Goal: Task Accomplishment & Management: Use online tool/utility

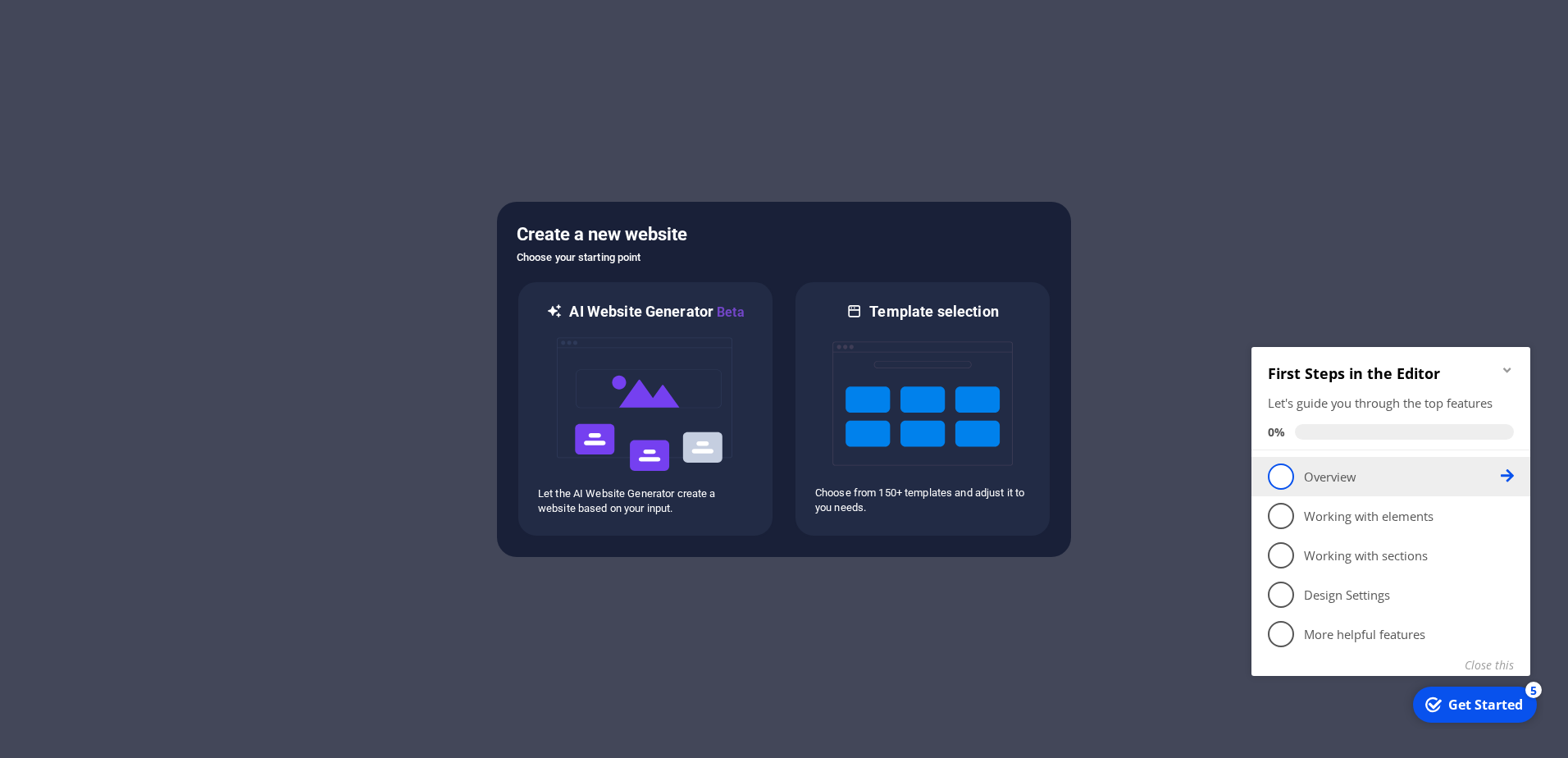
click at [1507, 474] on icon at bounding box center [1507, 476] width 13 height 13
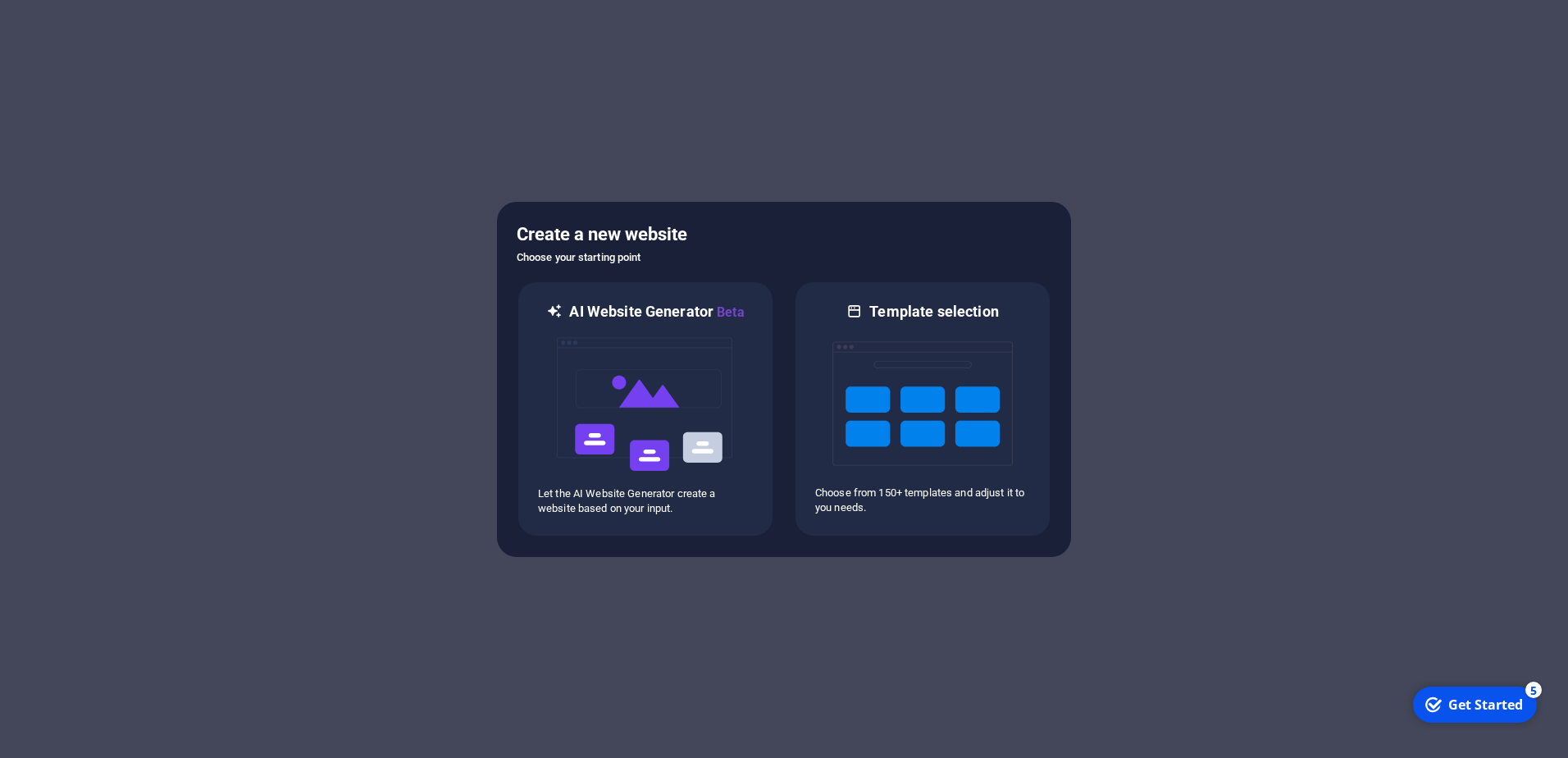
click at [1503, 705] on div "Get Started" at bounding box center [1485, 704] width 75 height 18
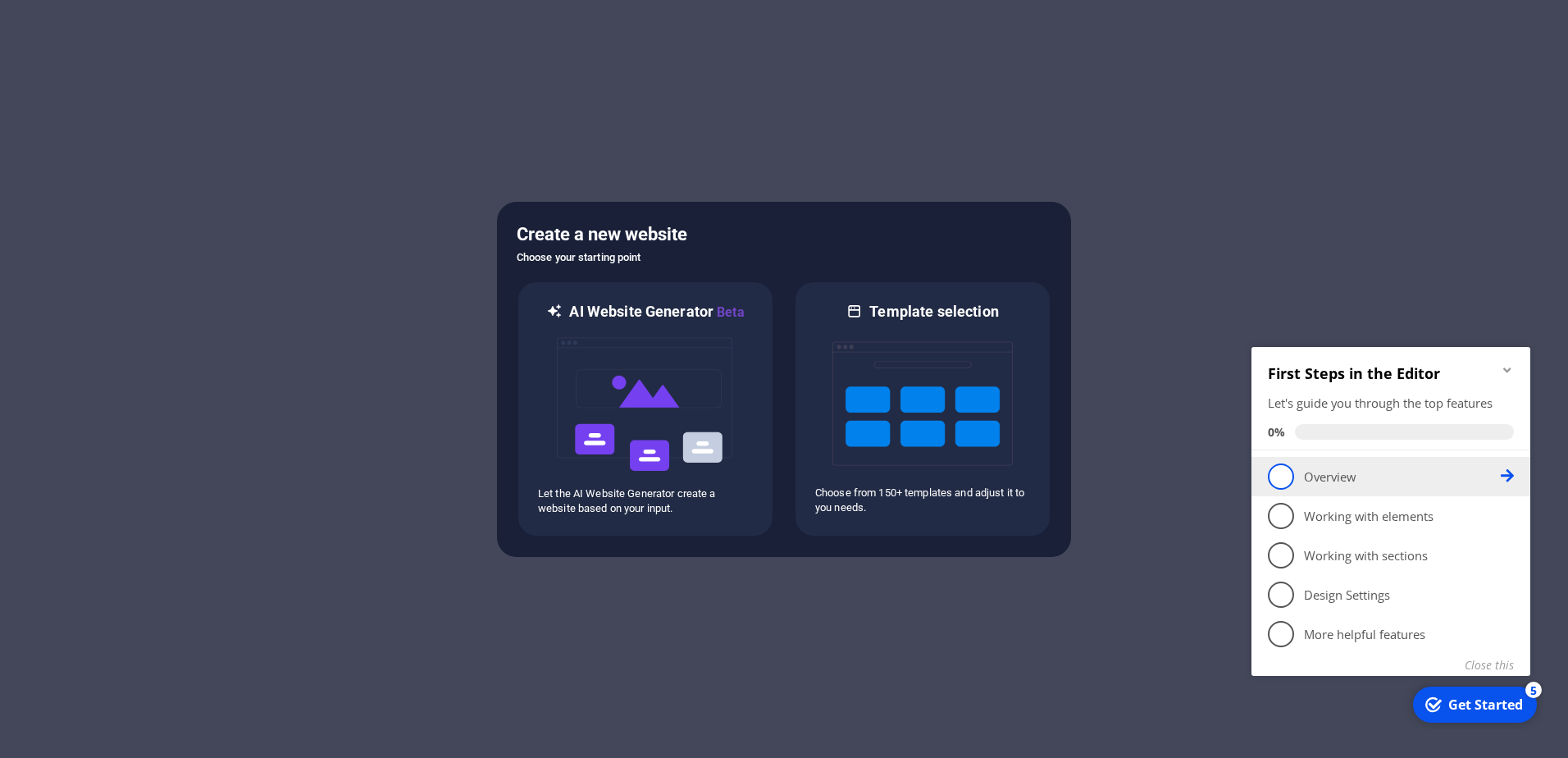
click at [1290, 475] on span "1" at bounding box center [1281, 477] width 26 height 26
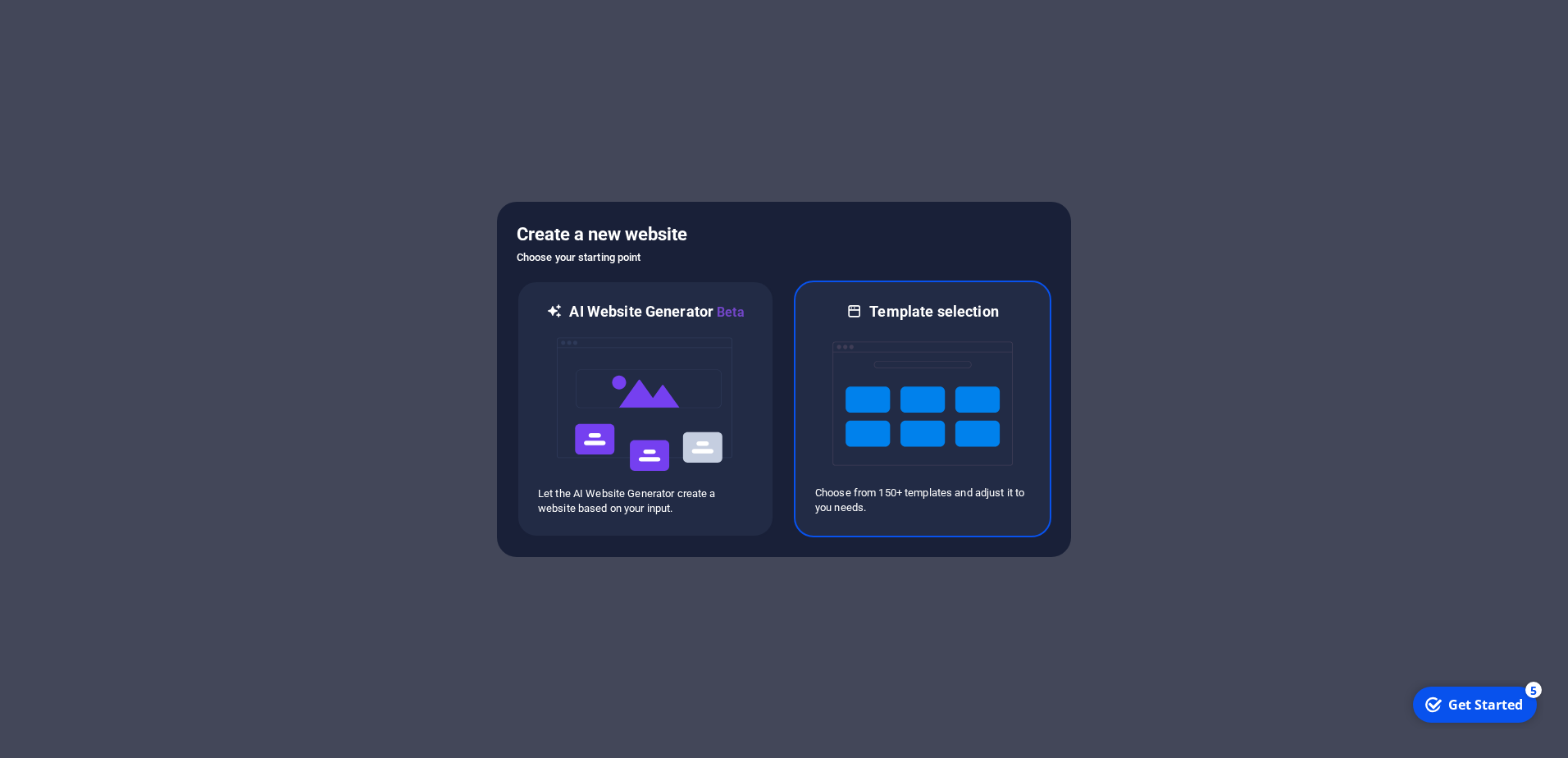
click at [946, 437] on img at bounding box center [922, 404] width 180 height 164
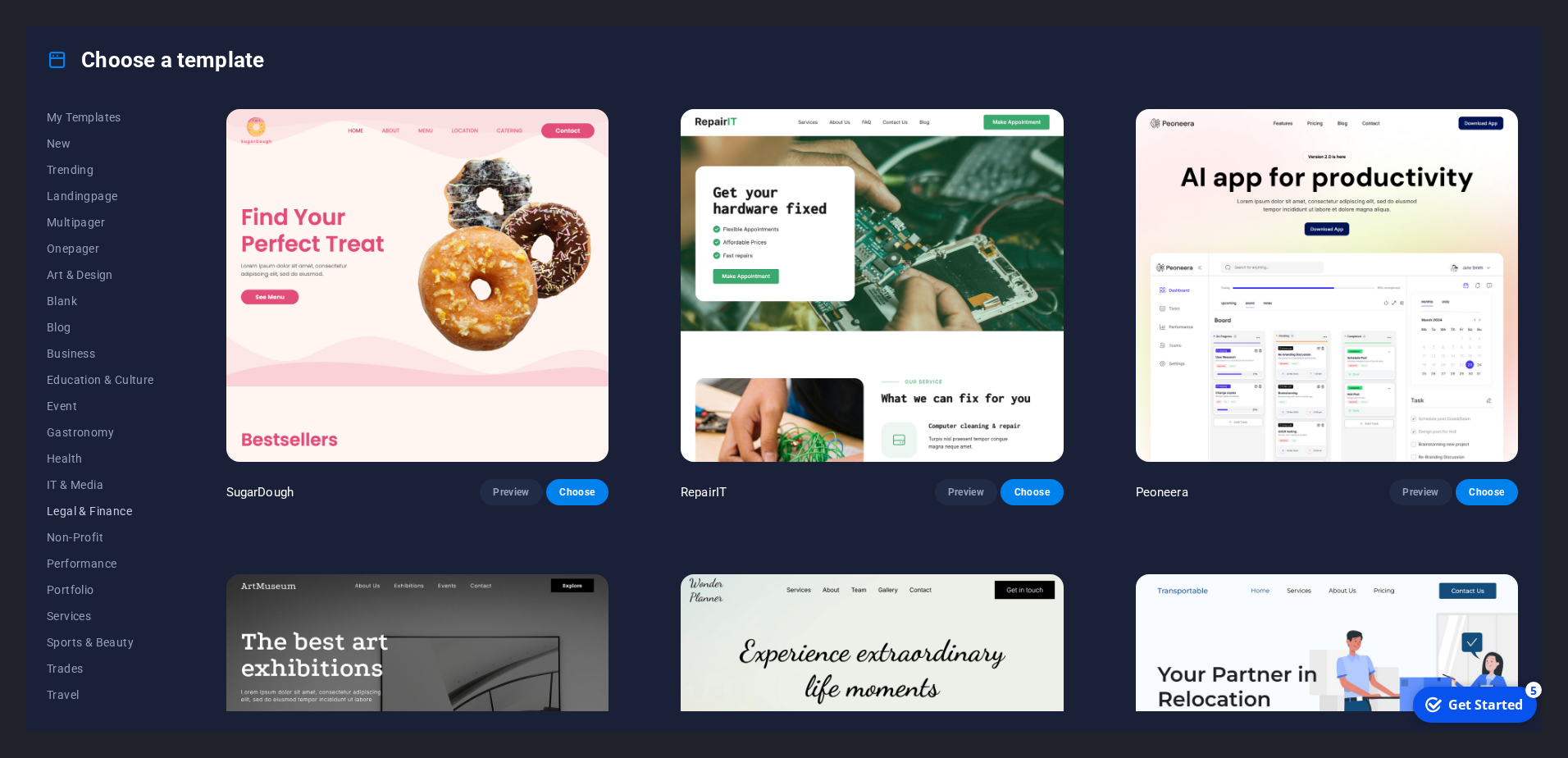
scroll to position [51, 0]
click at [75, 584] on button "Services" at bounding box center [101, 593] width 108 height 26
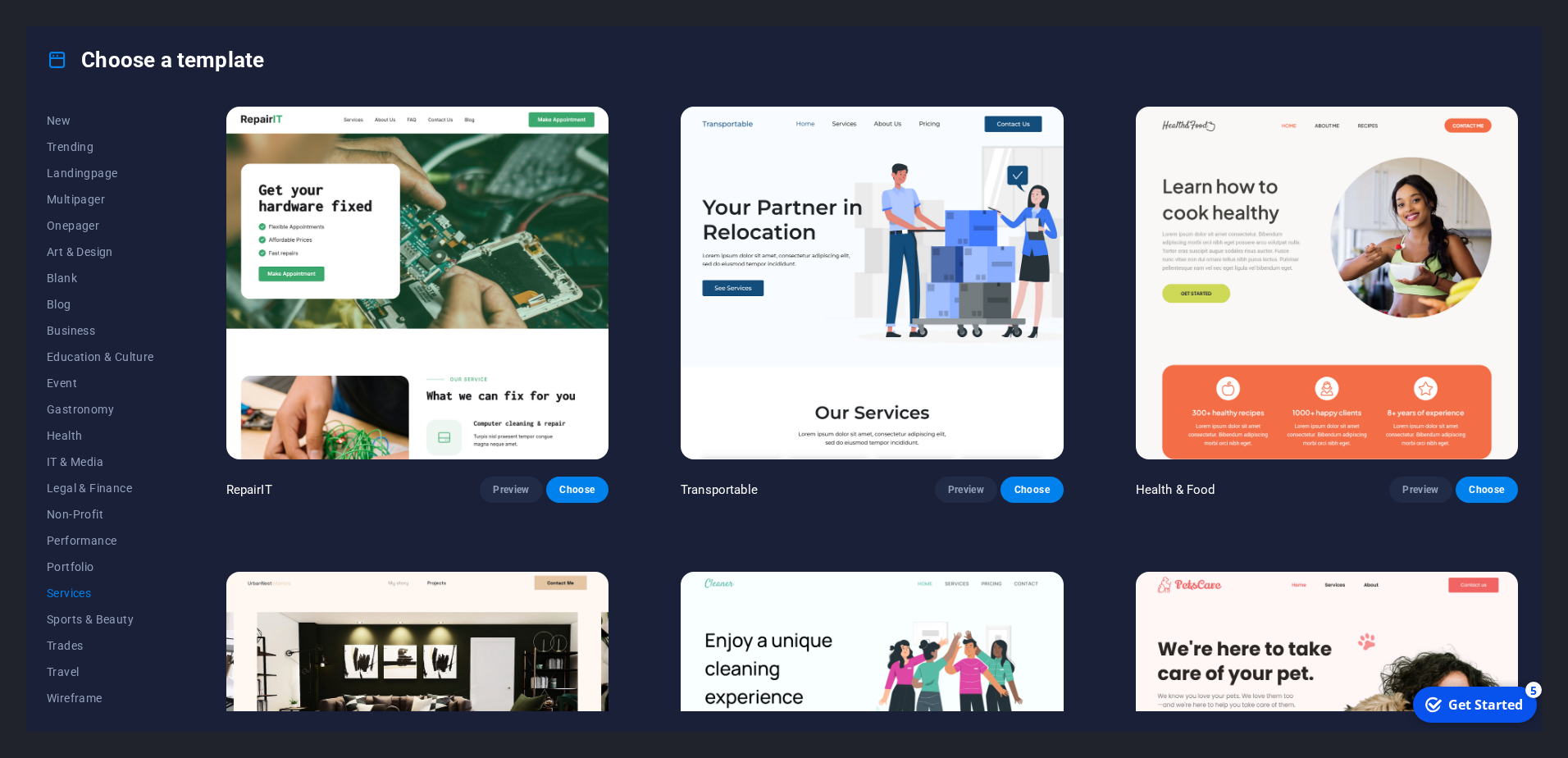
scroll to position [0, 0]
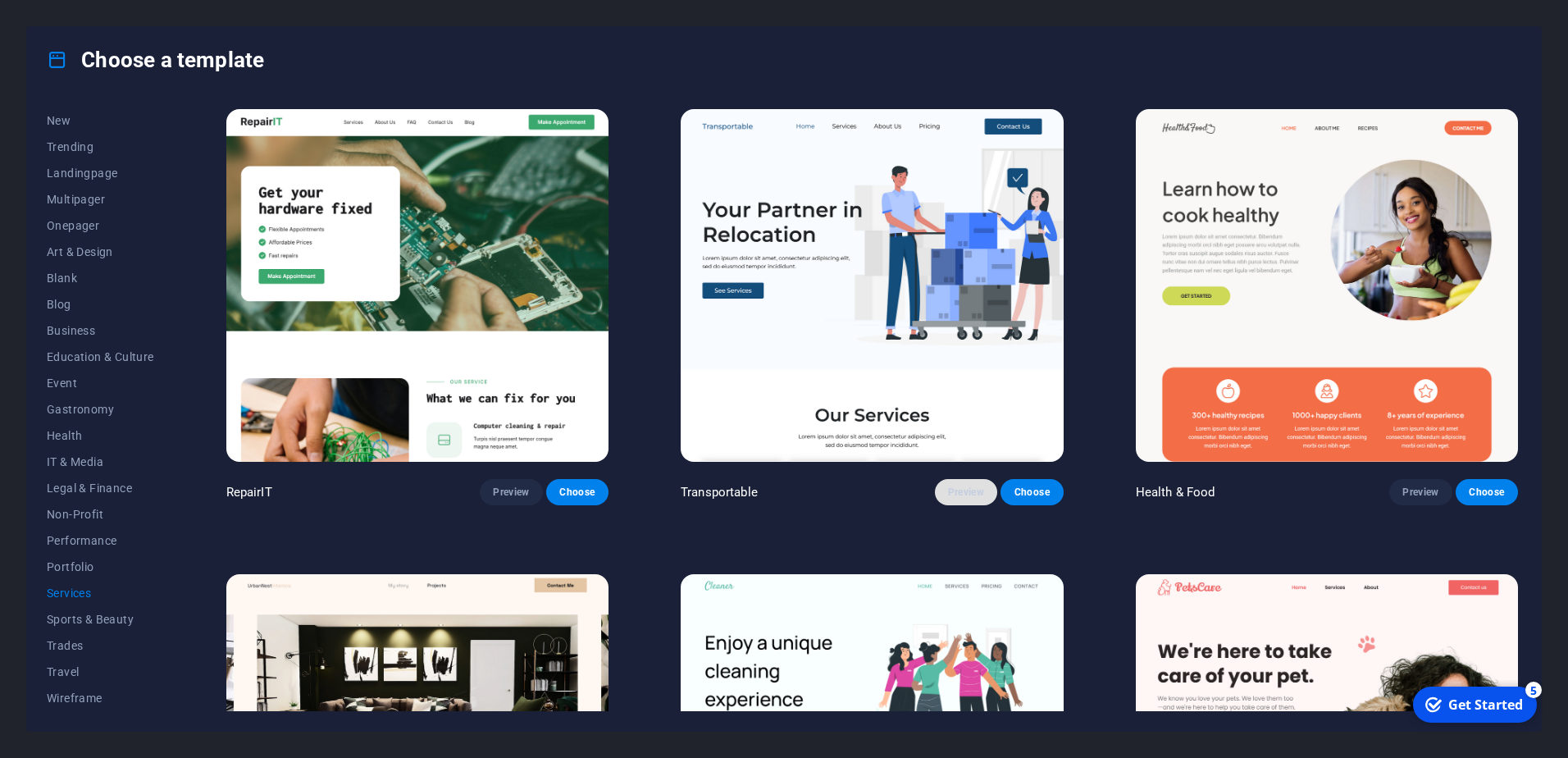
click at [975, 492] on span "Preview" at bounding box center [966, 492] width 36 height 13
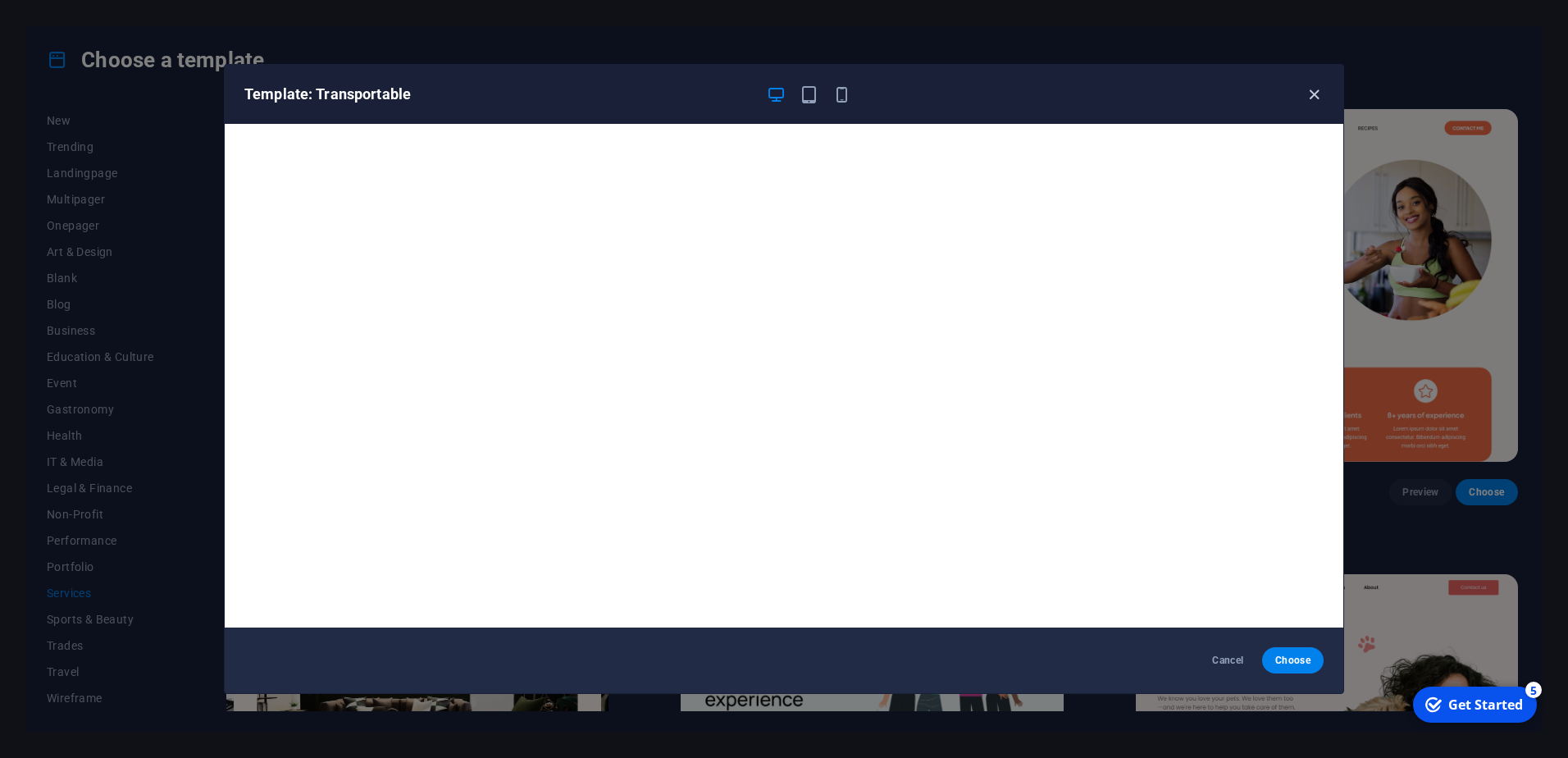
click at [1312, 93] on icon "button" at bounding box center [1314, 94] width 19 height 19
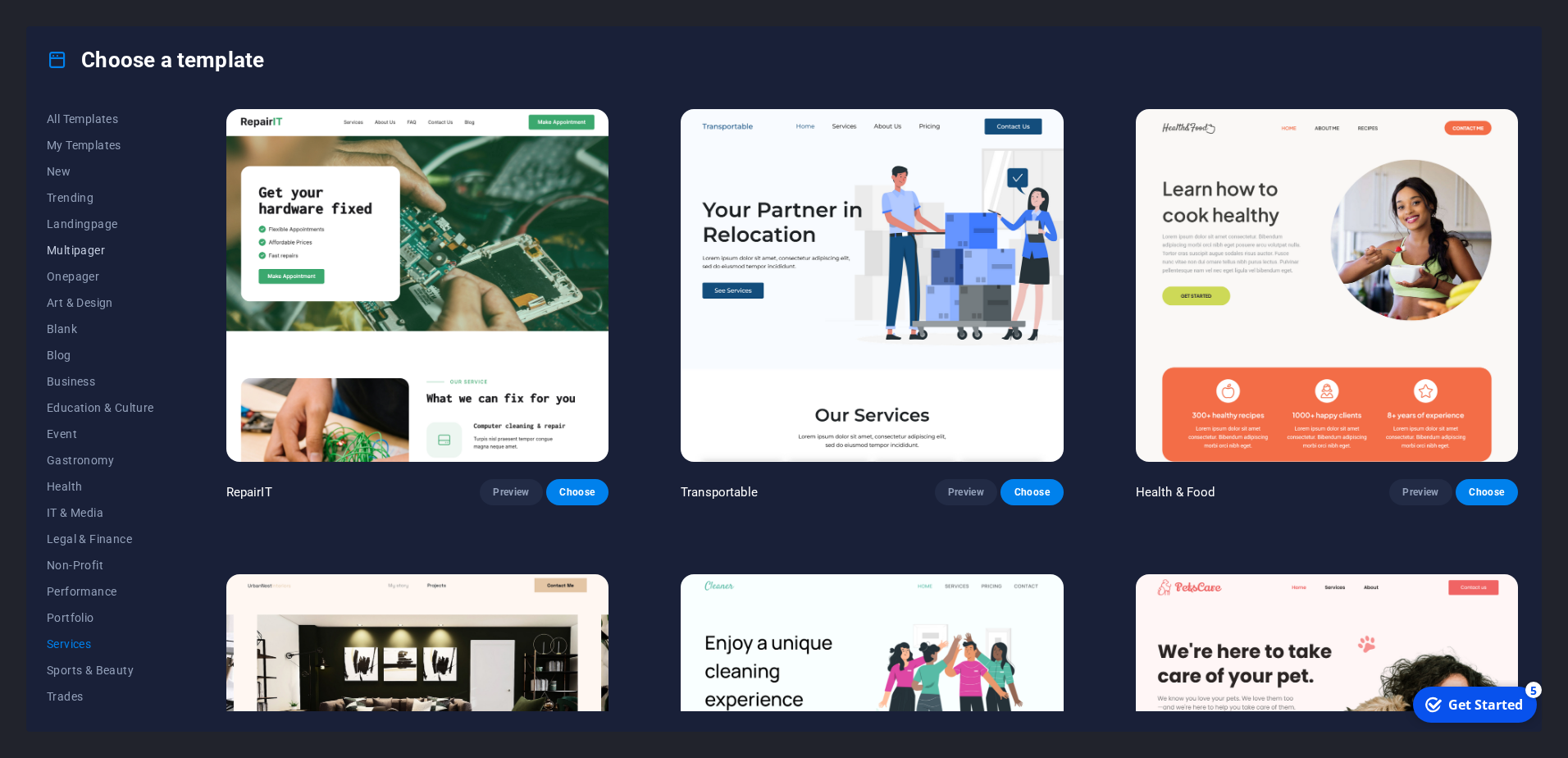
click at [87, 254] on span "Multipager" at bounding box center [101, 250] width 108 height 13
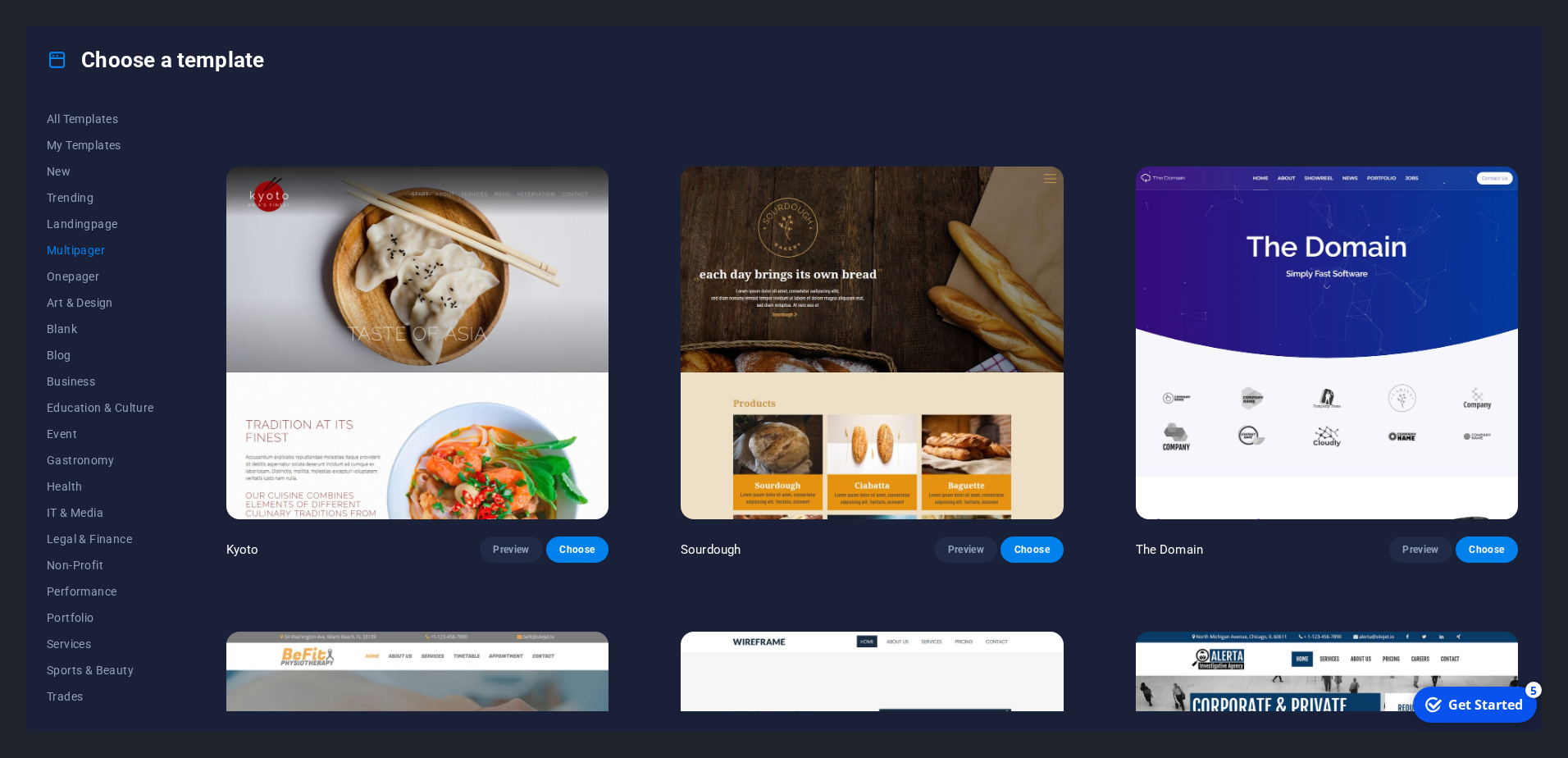
scroll to position [5988, 0]
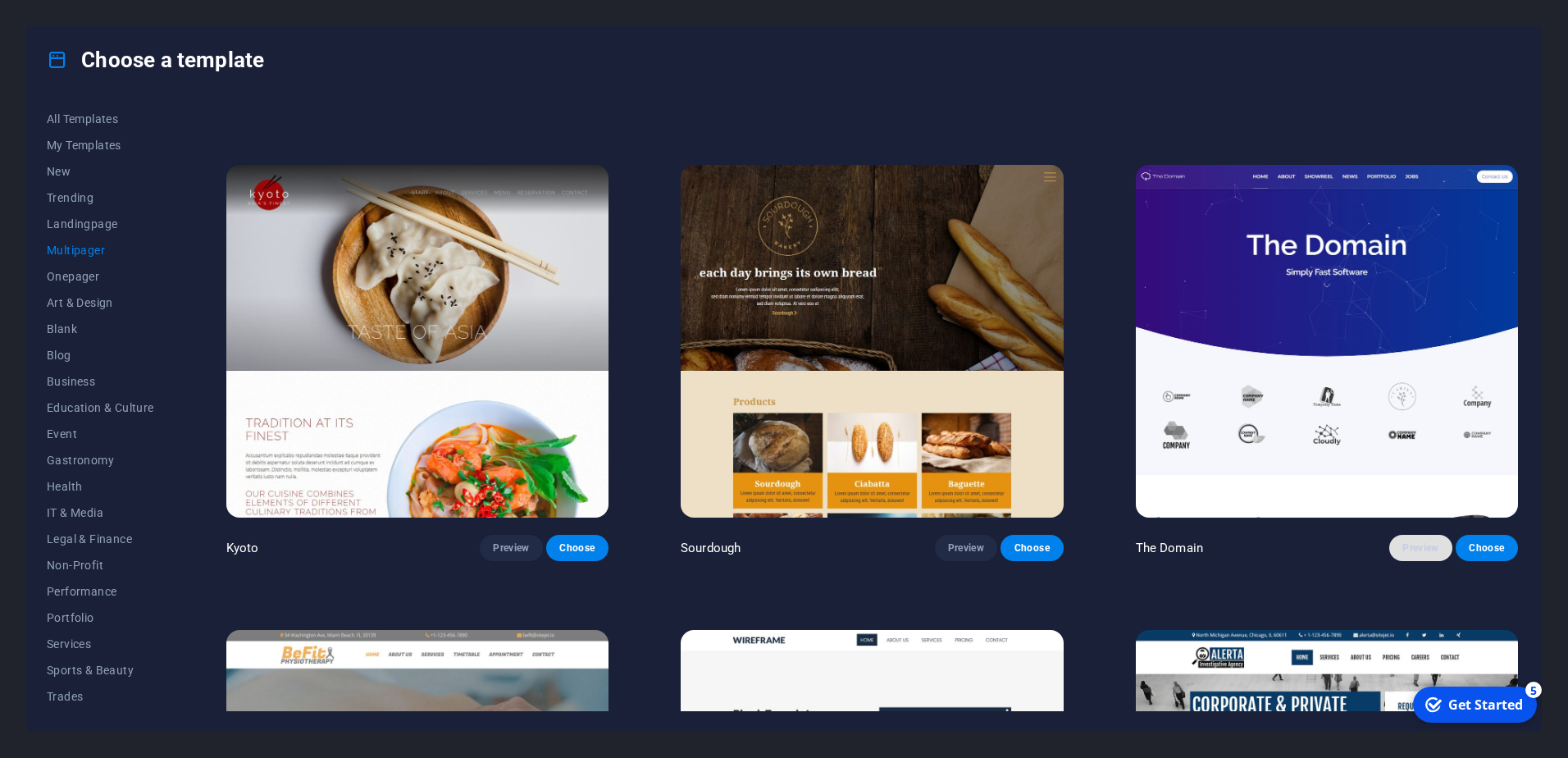
click at [1403, 542] on span "Preview" at bounding box center [1420, 548] width 36 height 13
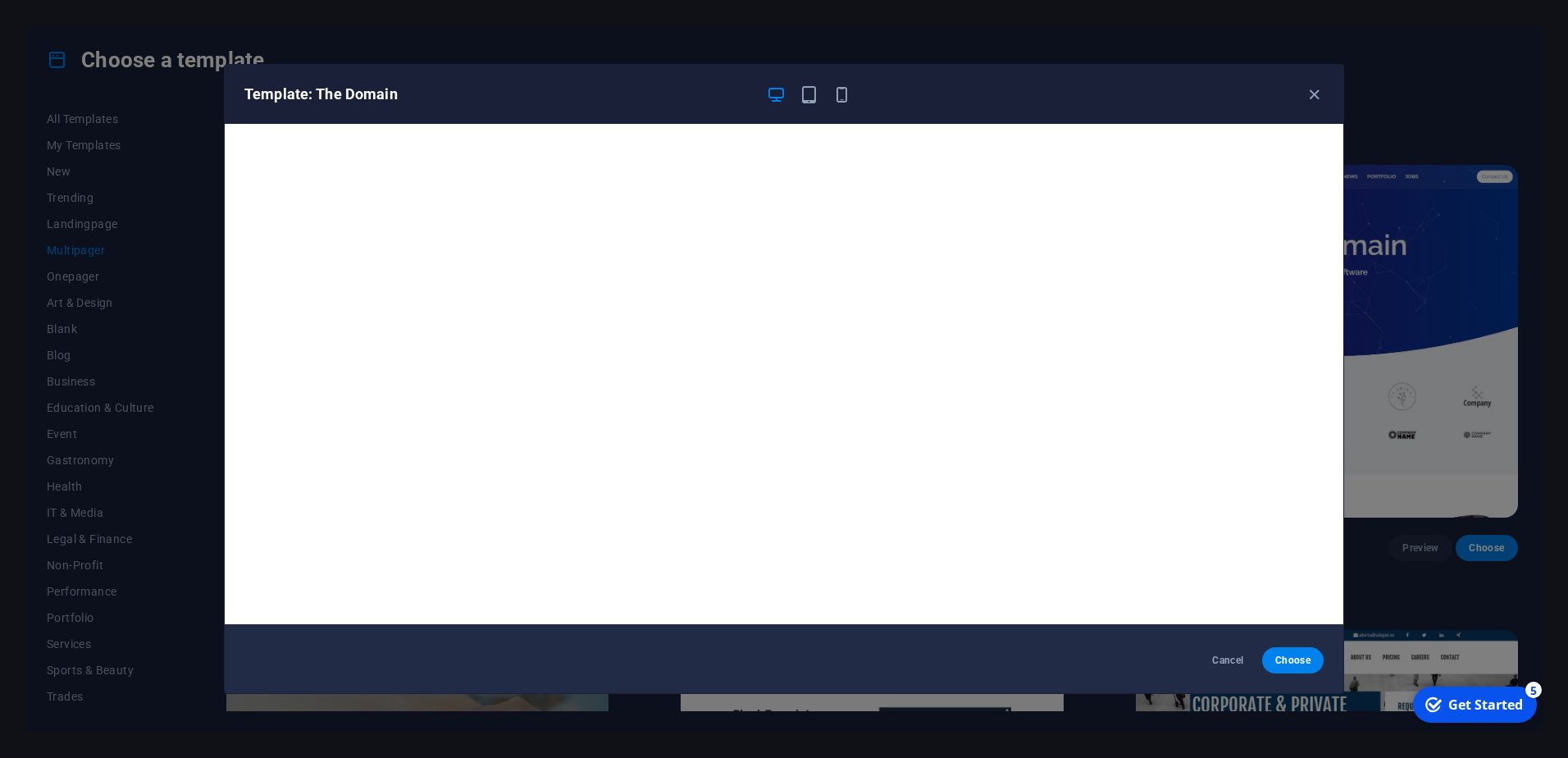
scroll to position [0, 0]
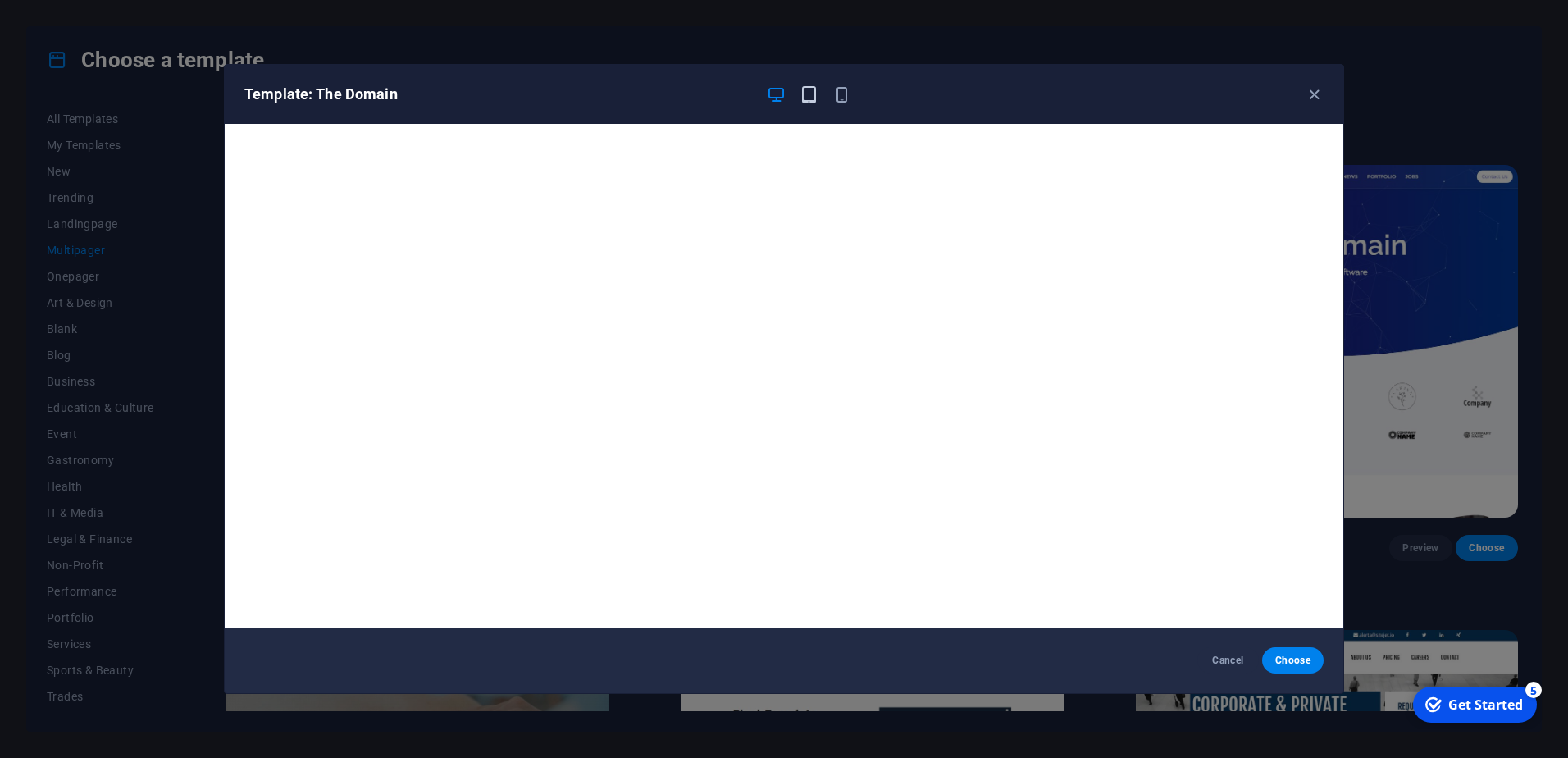
click at [805, 91] on icon "button" at bounding box center [809, 94] width 19 height 19
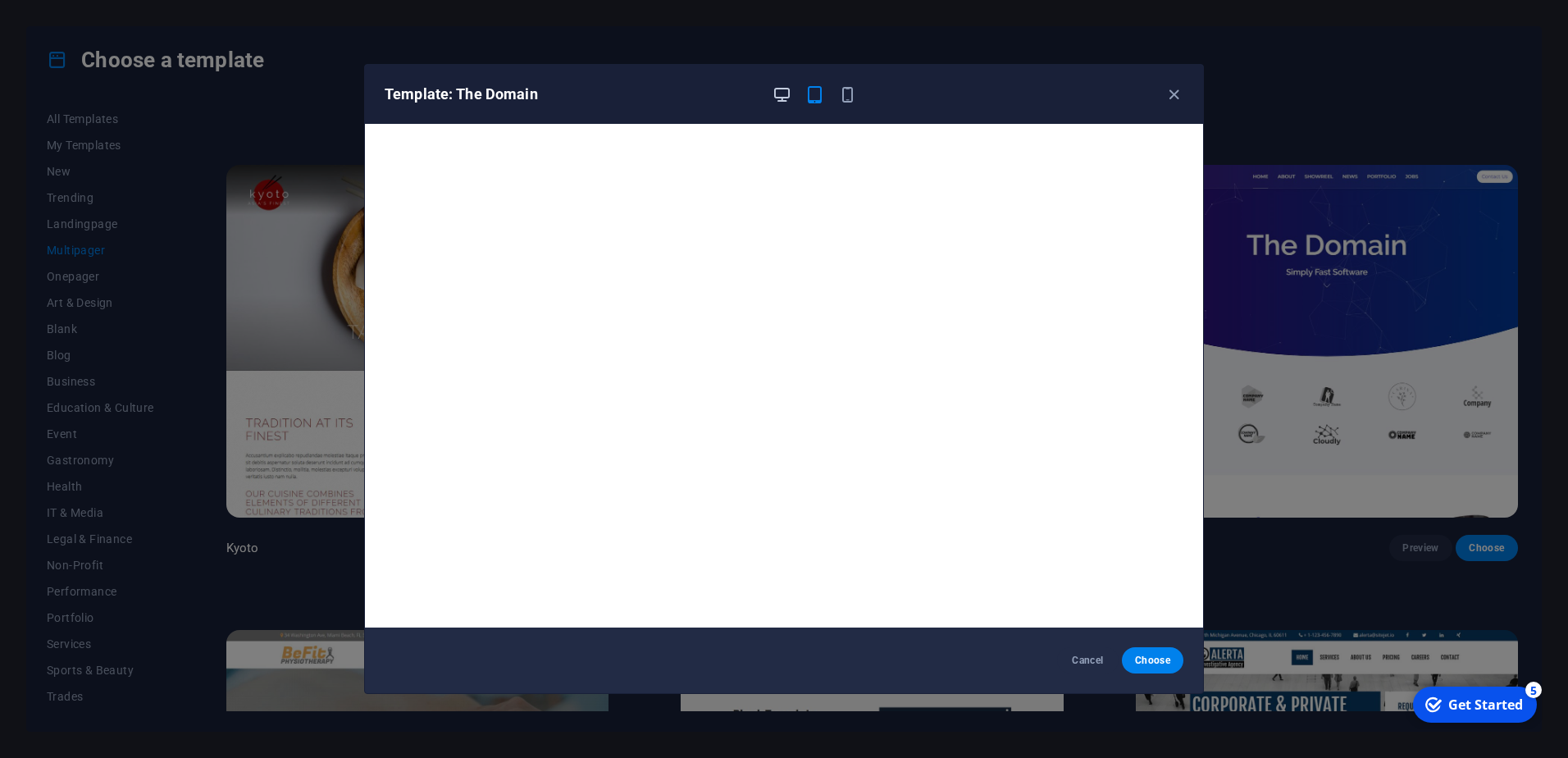
drag, startPoint x: 775, startPoint y: 97, endPoint x: 883, endPoint y: 89, distance: 108.3
click at [776, 97] on icon "button" at bounding box center [782, 94] width 19 height 19
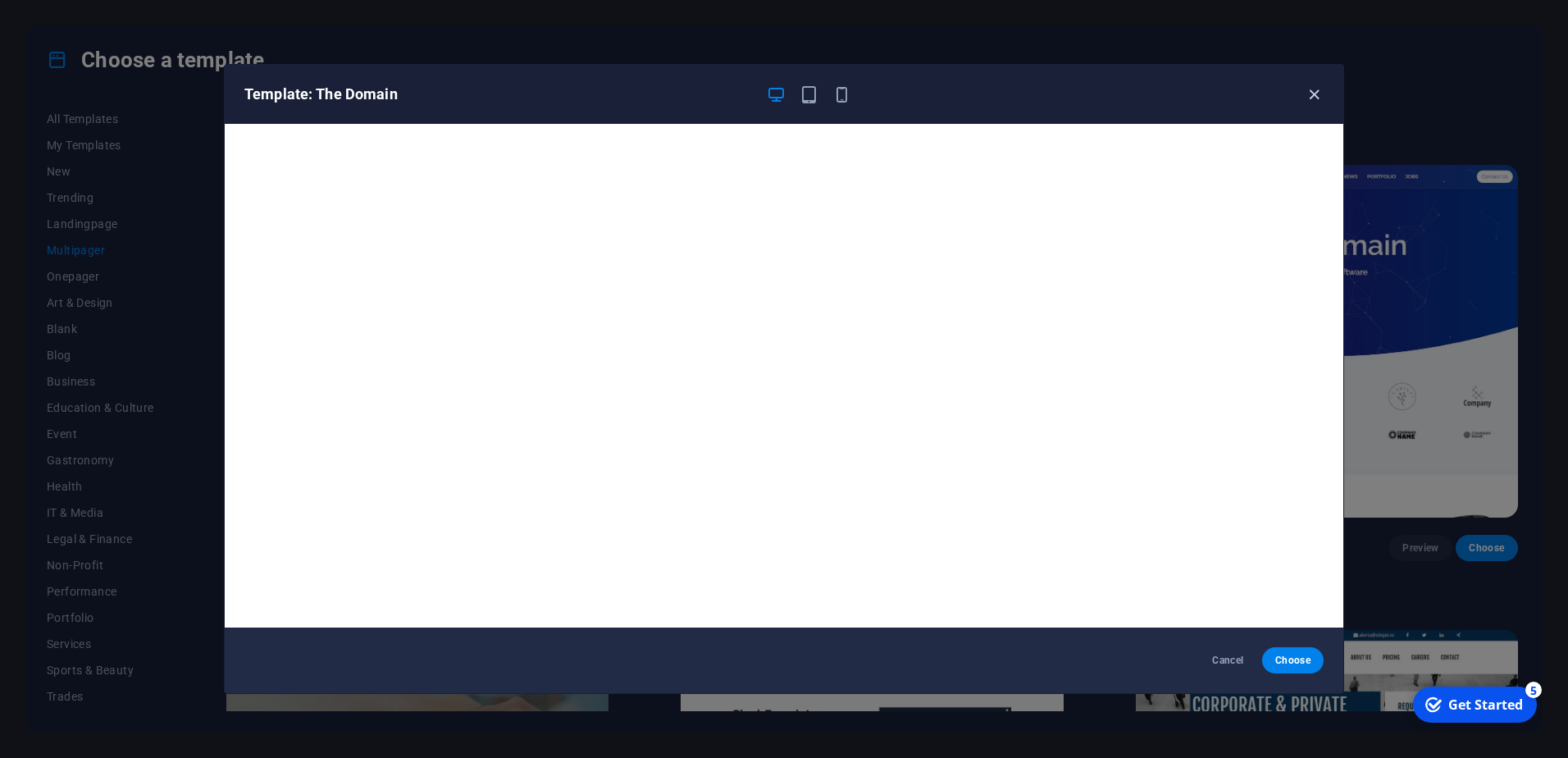
click at [1309, 89] on icon "button" at bounding box center [1314, 94] width 19 height 19
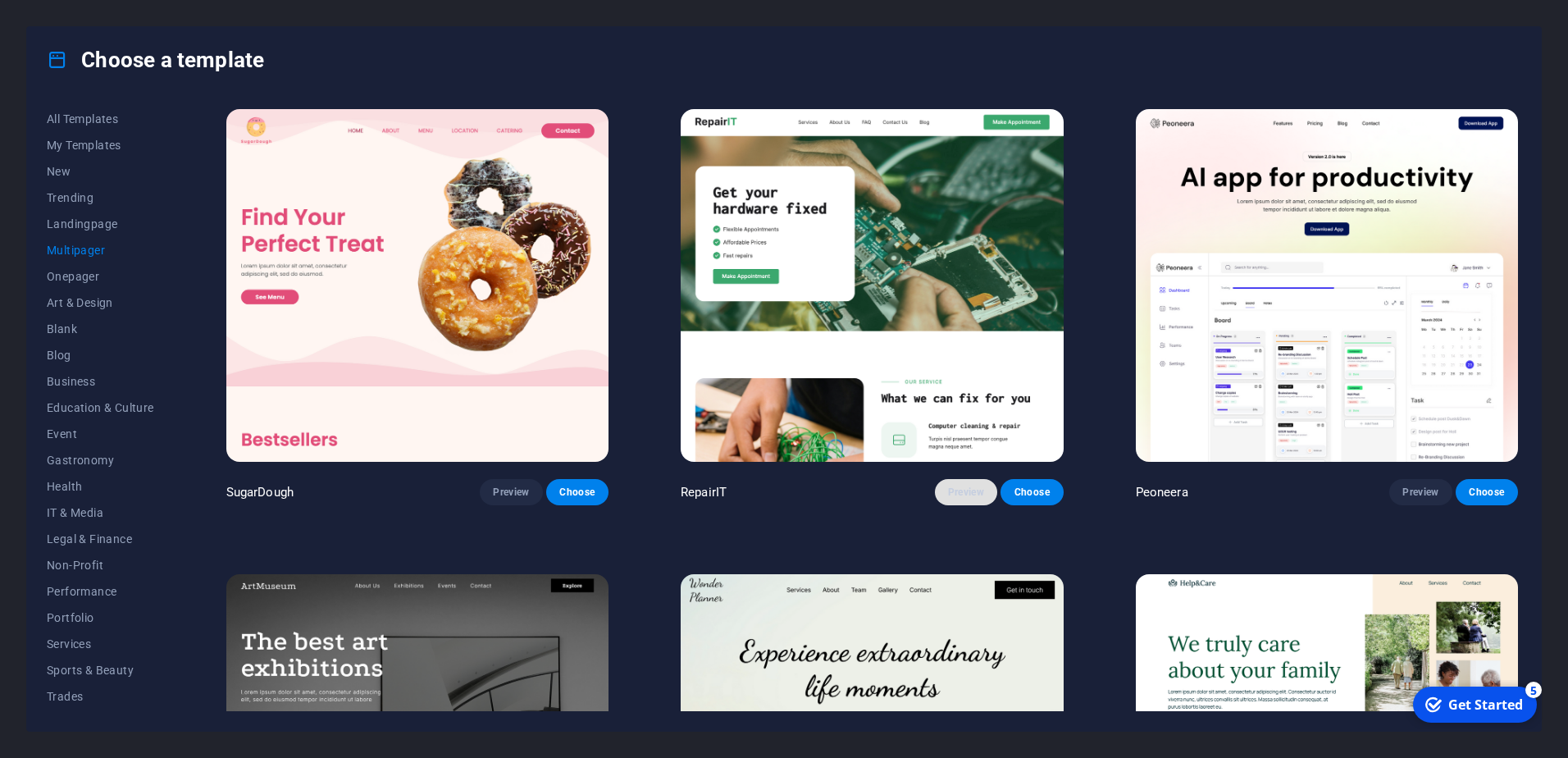
click at [973, 497] on button "Preview" at bounding box center [966, 493] width 62 height 26
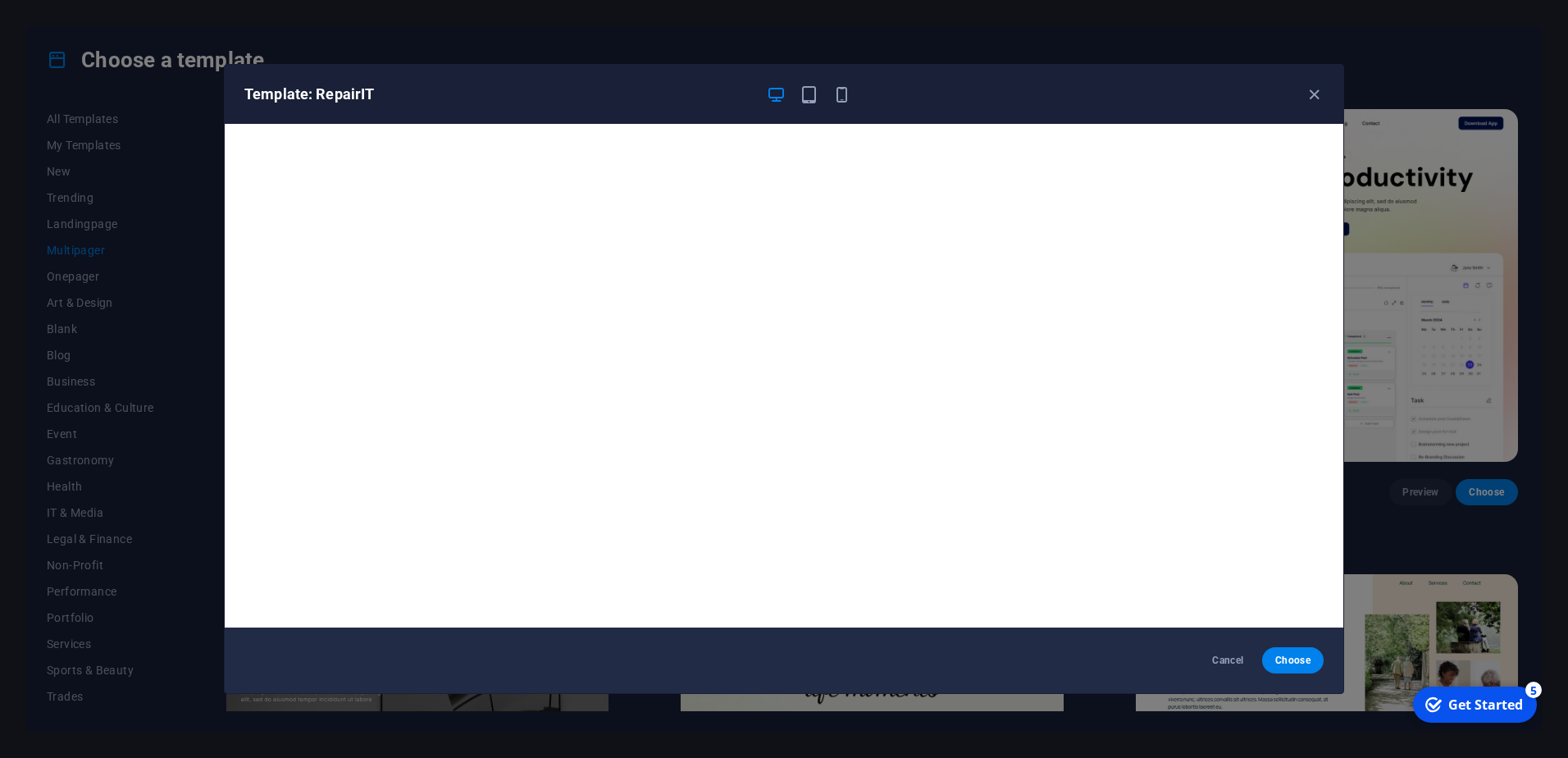
scroll to position [4, 0]
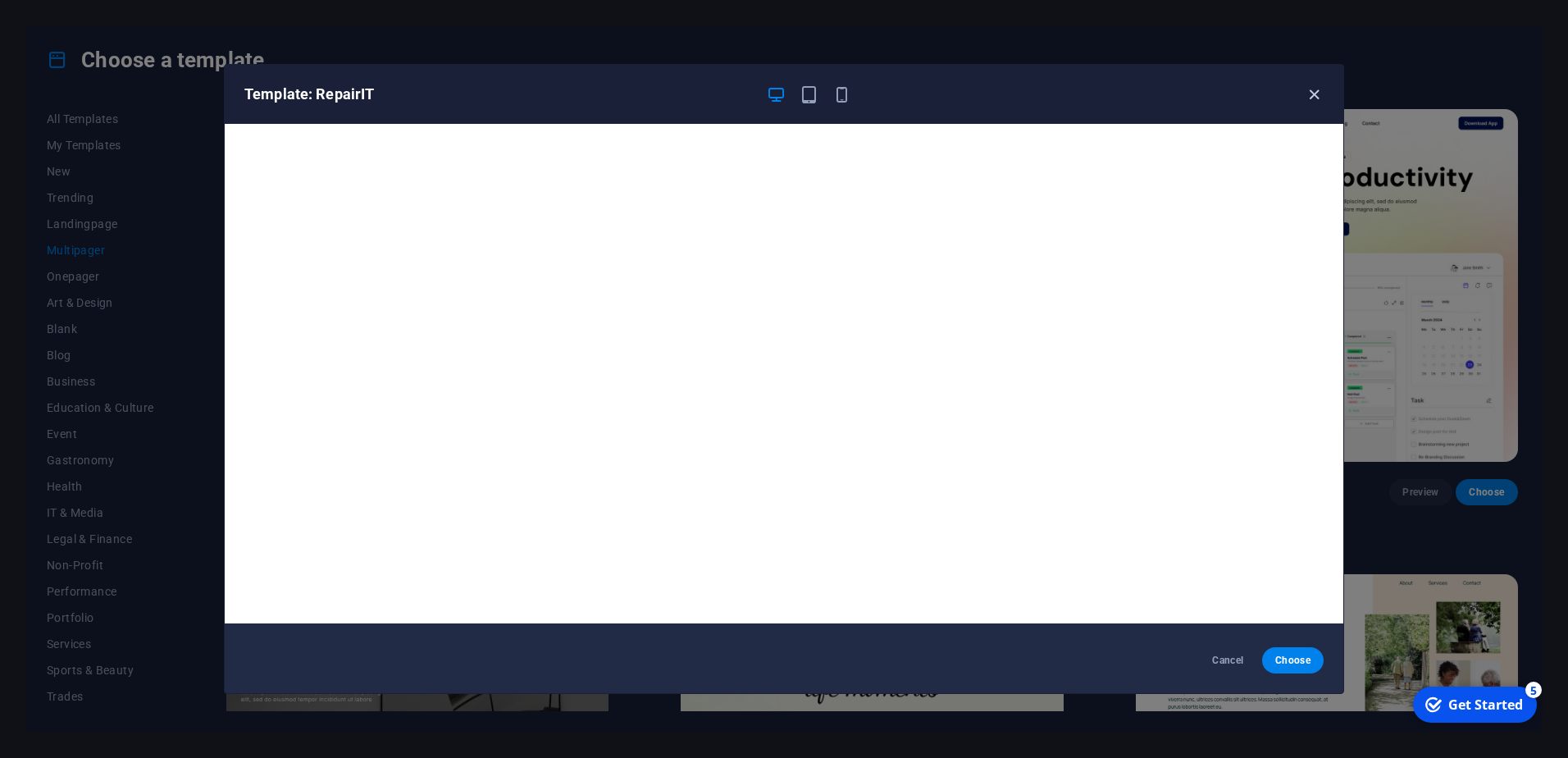
click at [1319, 95] on icon "button" at bounding box center [1314, 94] width 19 height 19
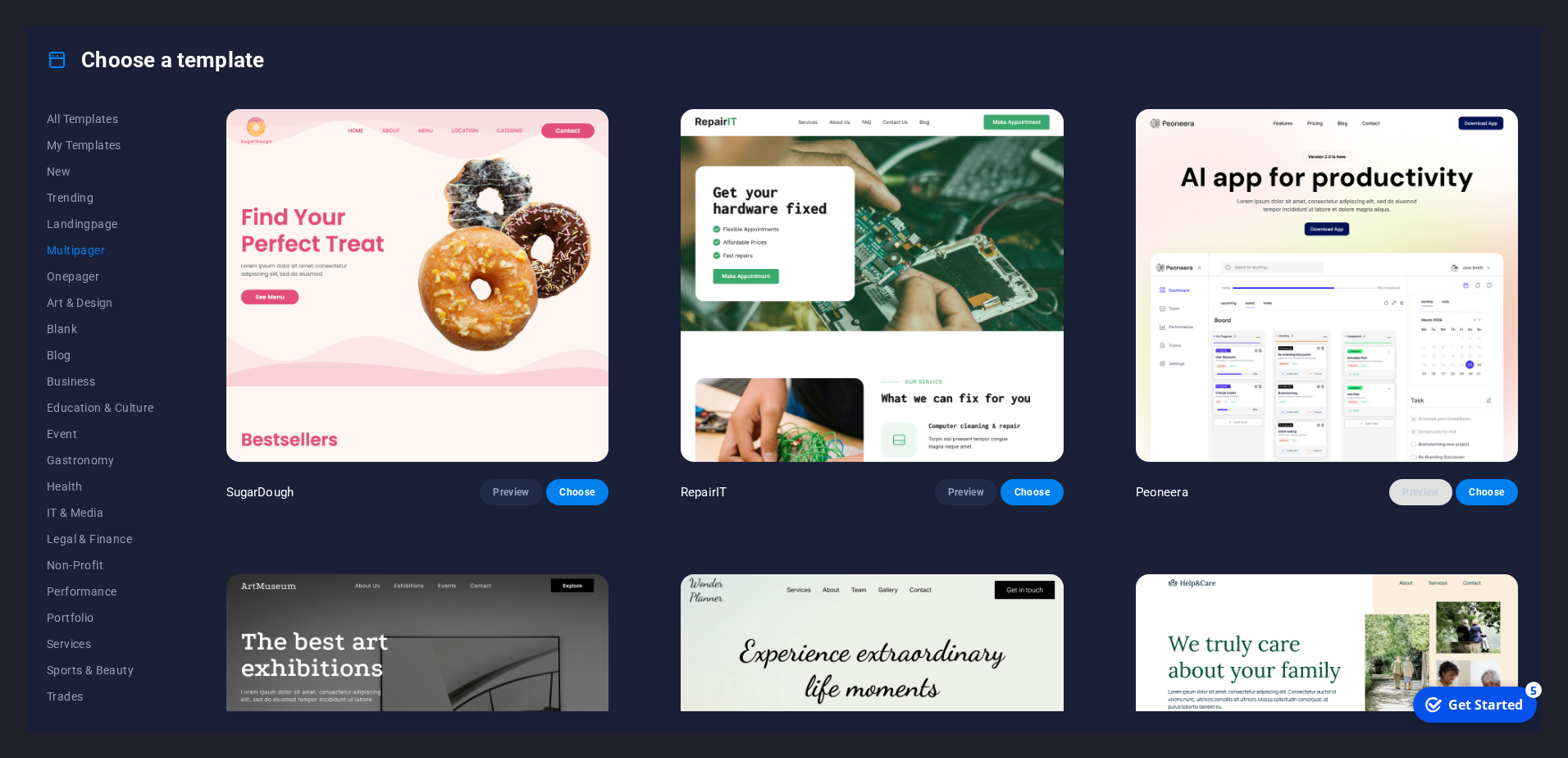
click at [1434, 493] on span "Preview" at bounding box center [1420, 492] width 36 height 13
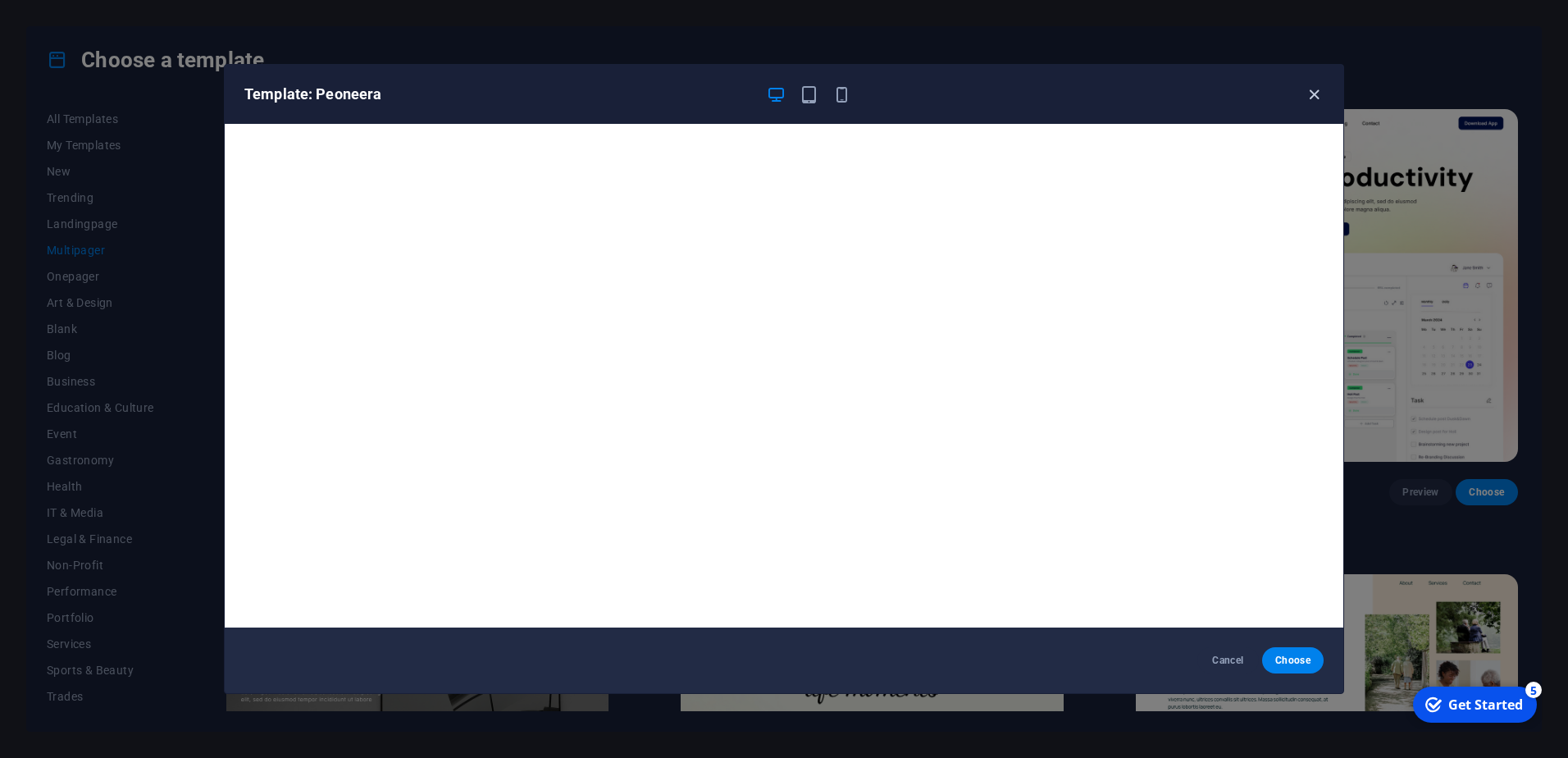
click at [1312, 97] on icon "button" at bounding box center [1314, 94] width 19 height 19
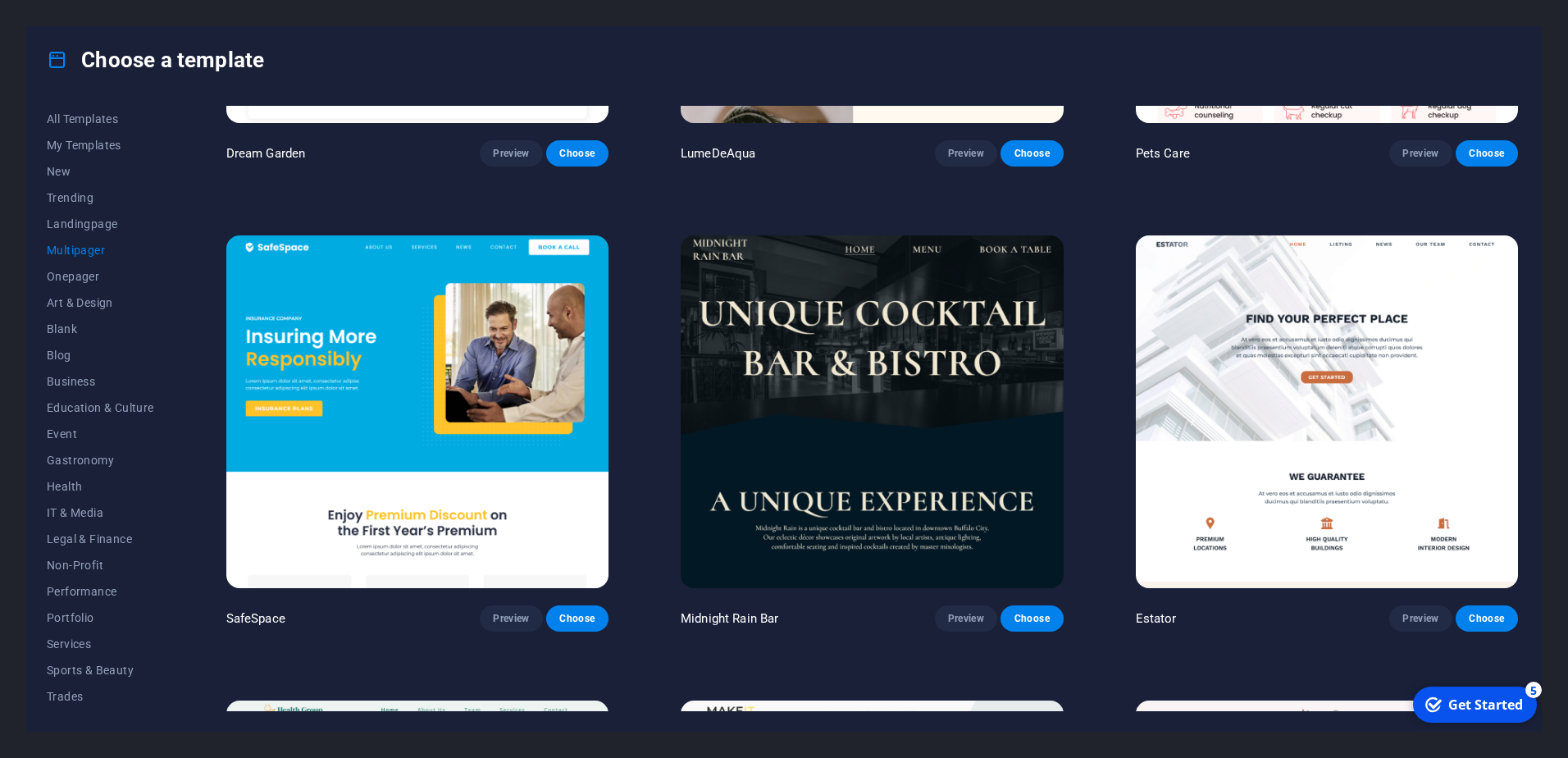
scroll to position [2215, 0]
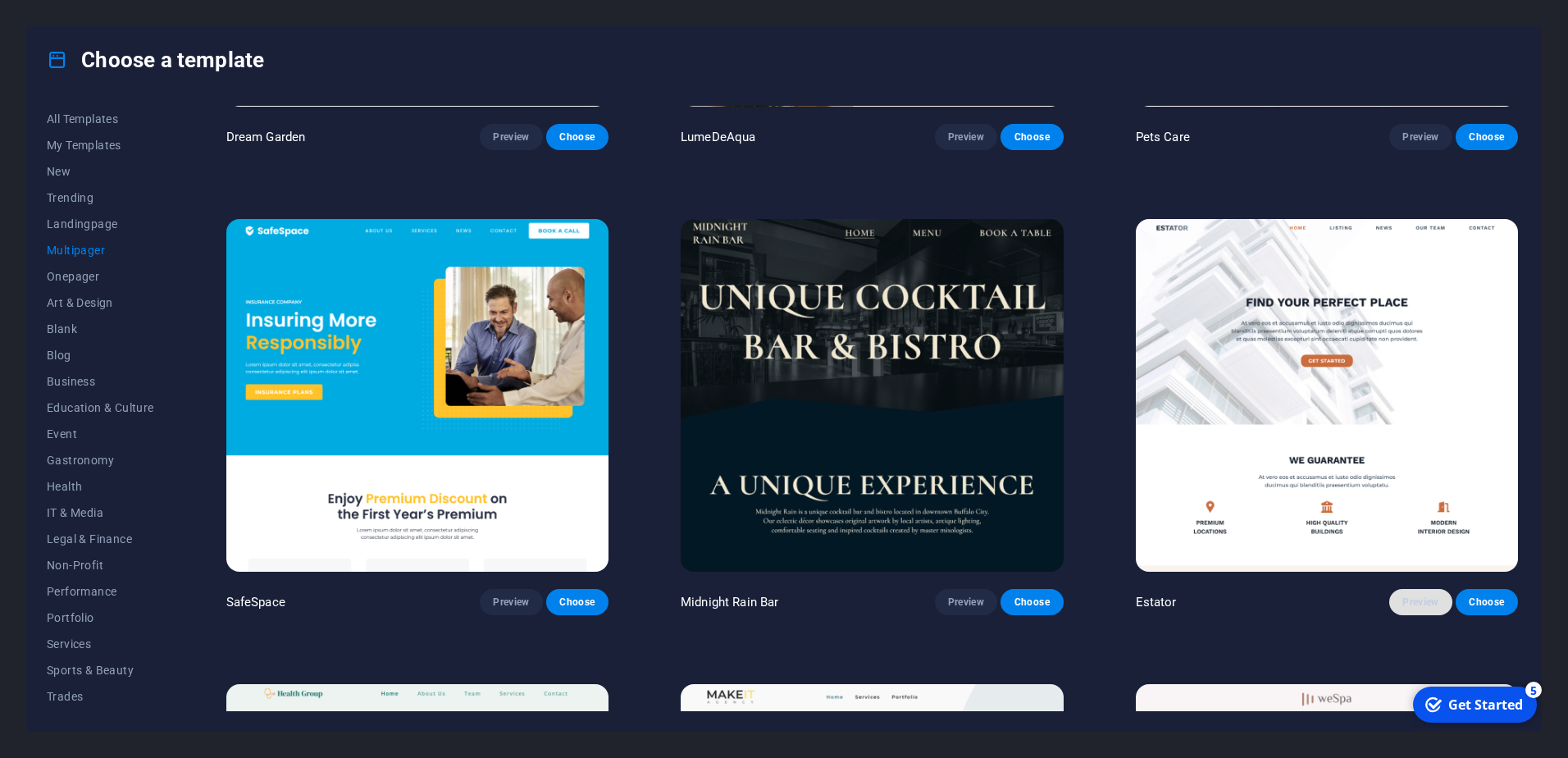
click at [1399, 598] on button "Preview" at bounding box center [1420, 602] width 62 height 26
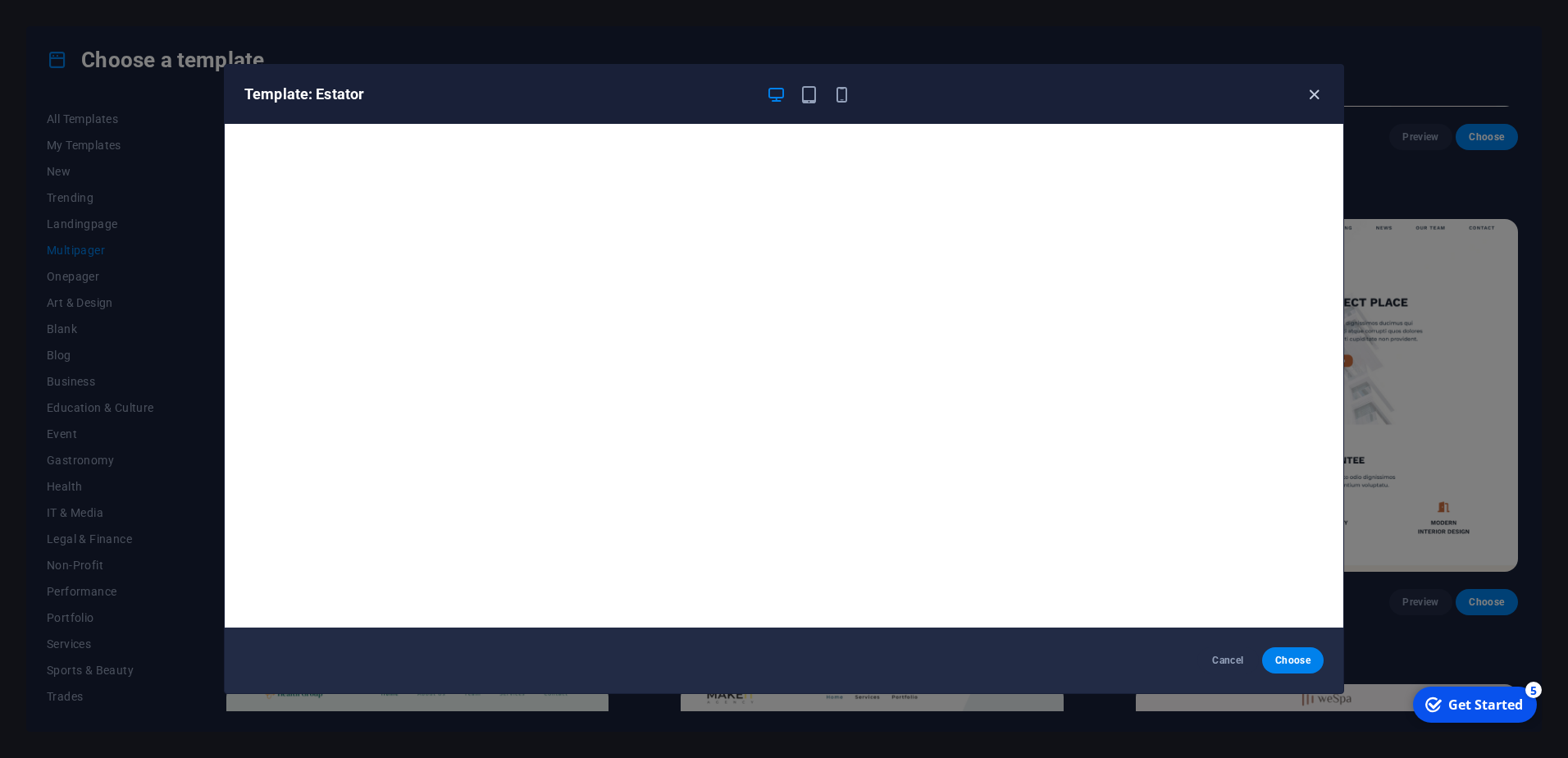
click at [1312, 96] on icon "button" at bounding box center [1314, 94] width 19 height 19
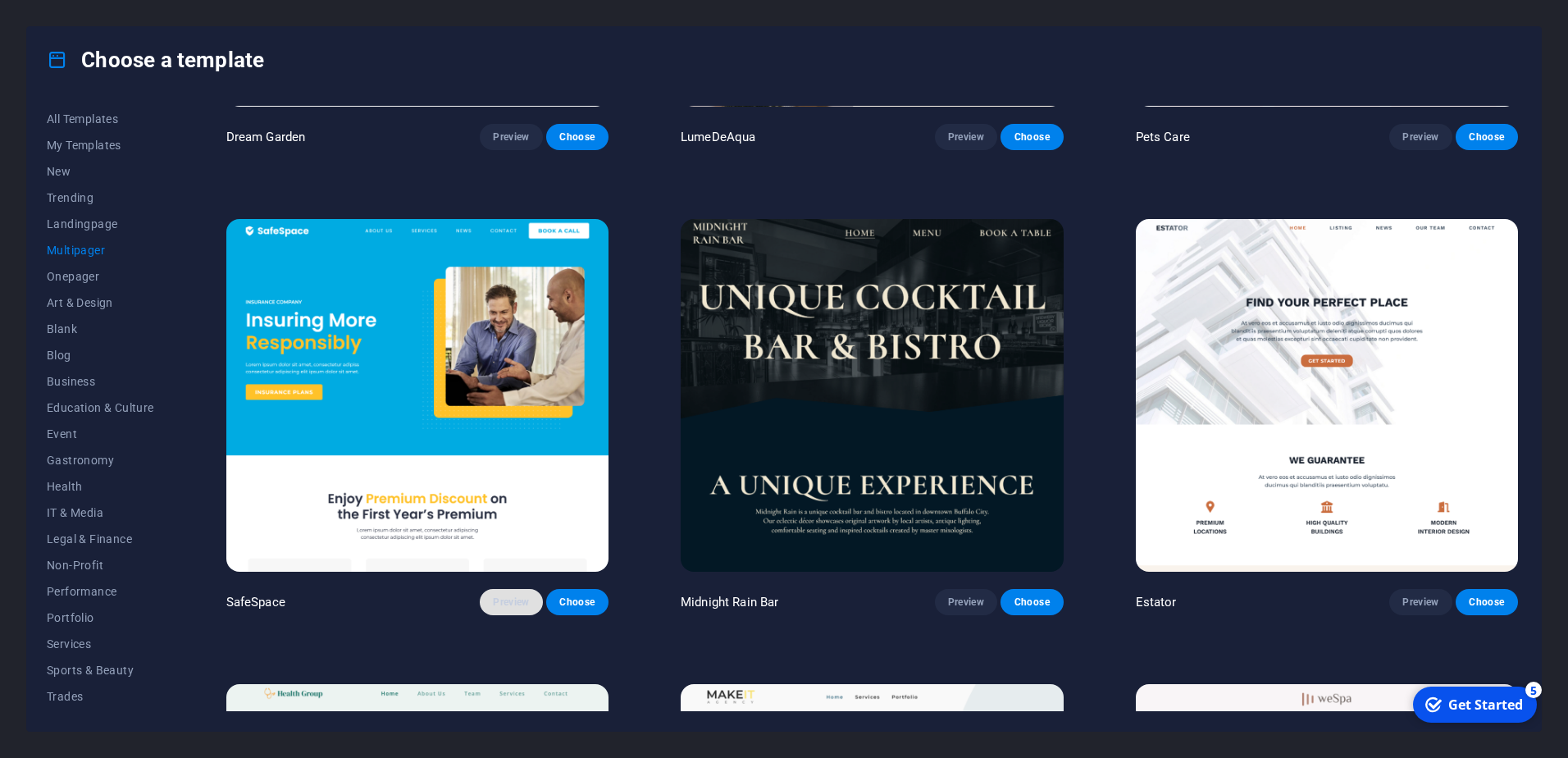
click at [528, 596] on span "Preview" at bounding box center [510, 602] width 36 height 13
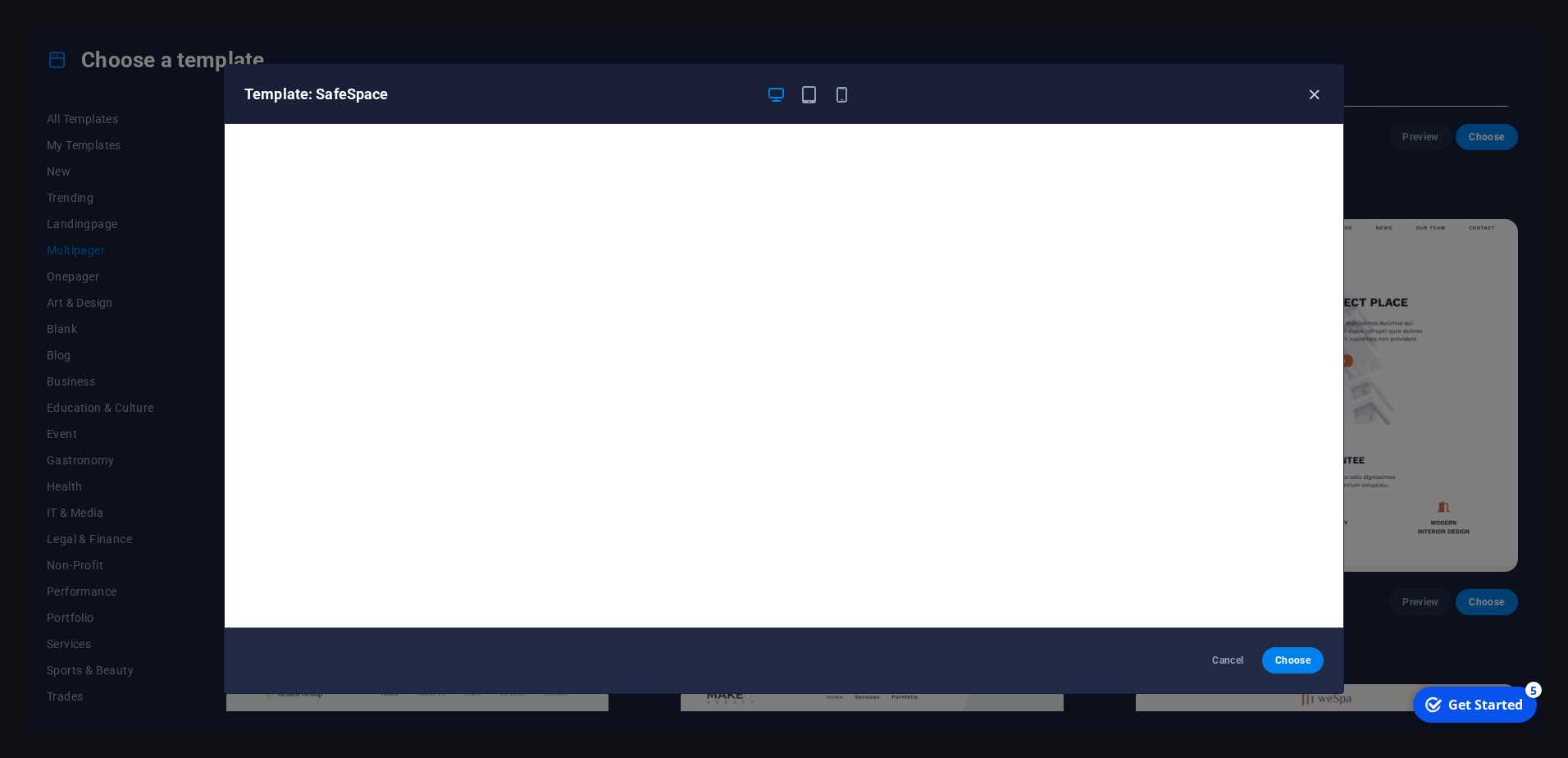
click at [1309, 92] on icon "button" at bounding box center [1314, 94] width 19 height 19
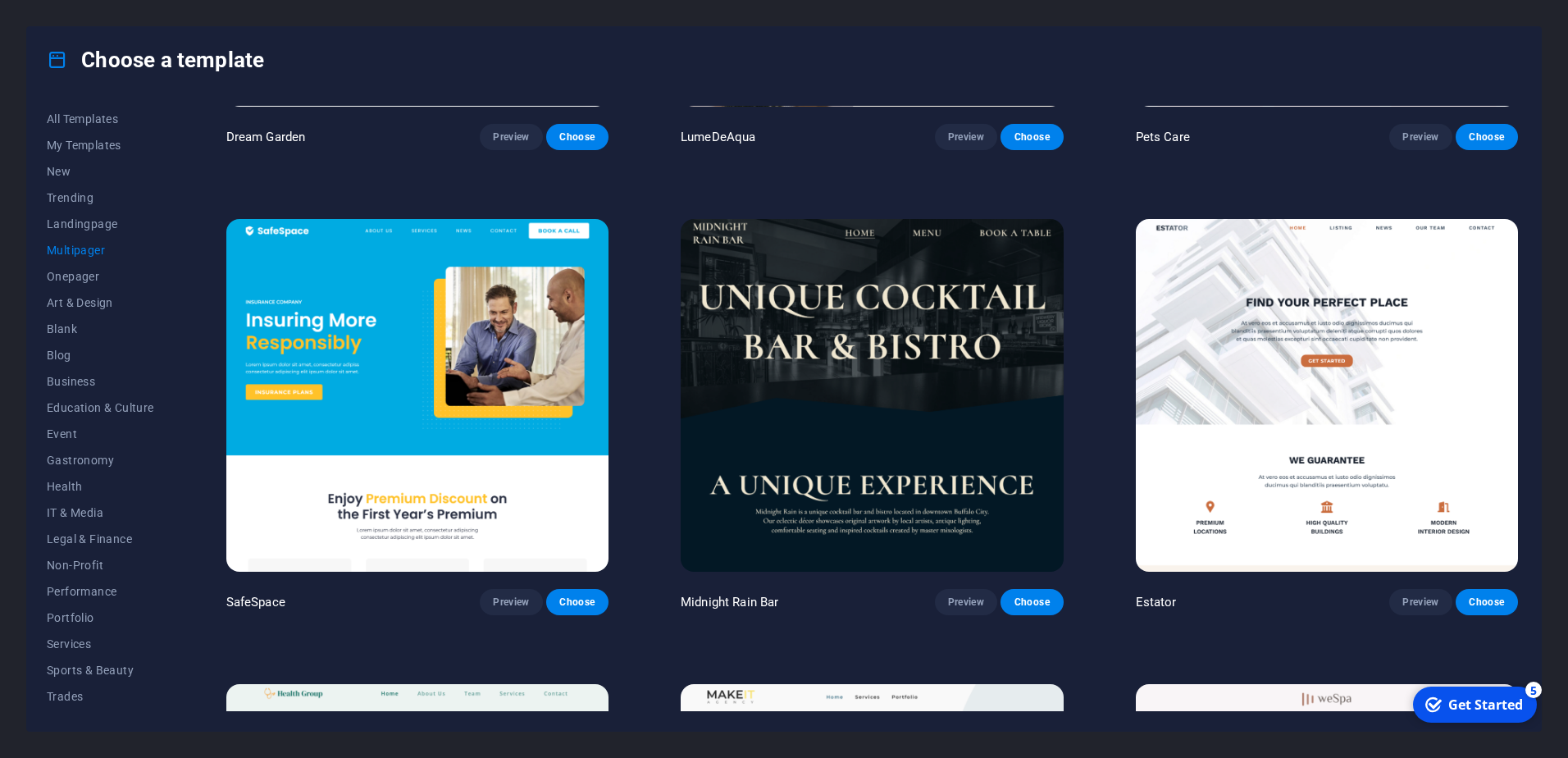
scroll to position [2543, 0]
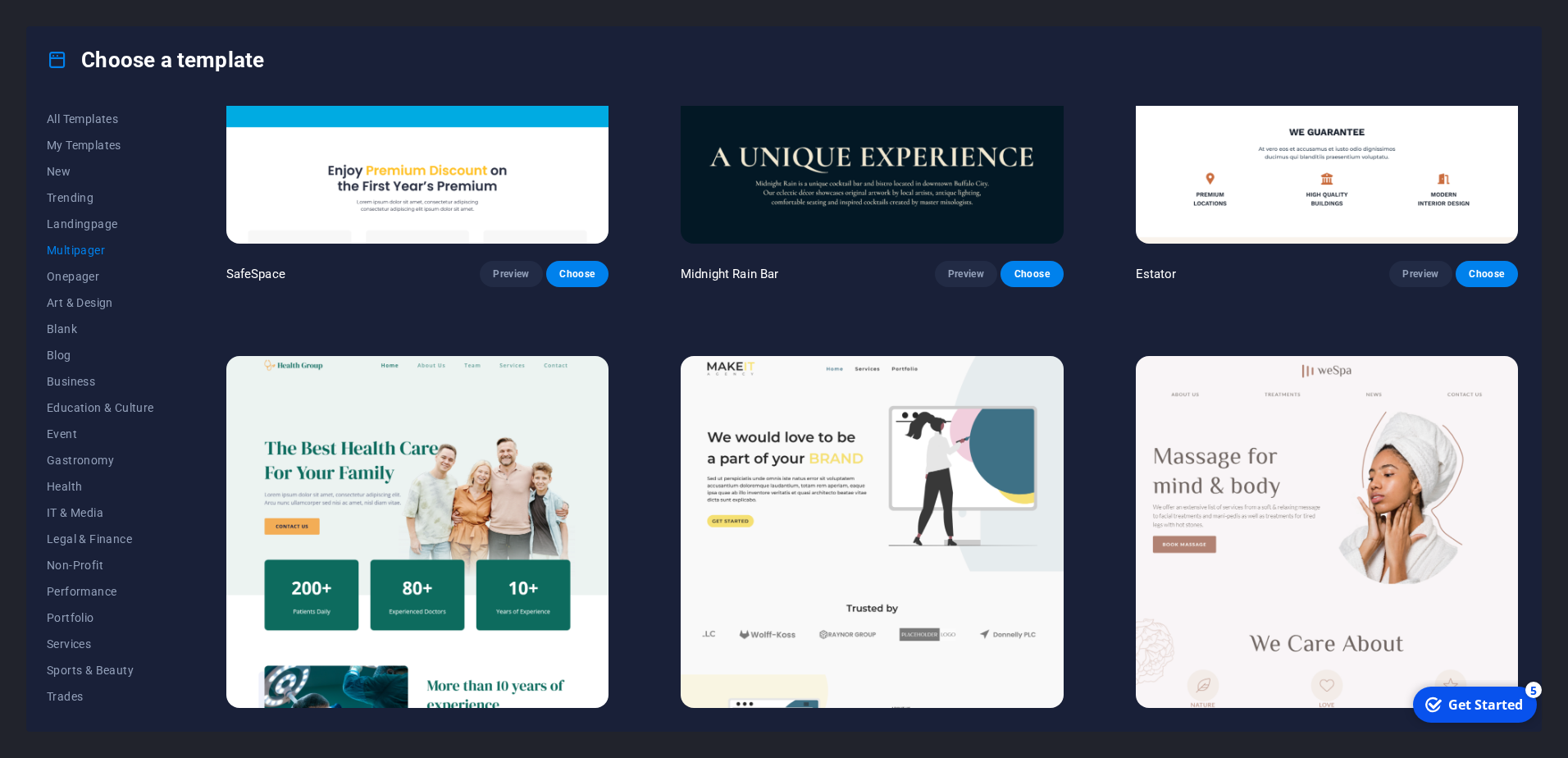
click at [915, 564] on img at bounding box center [871, 532] width 382 height 353
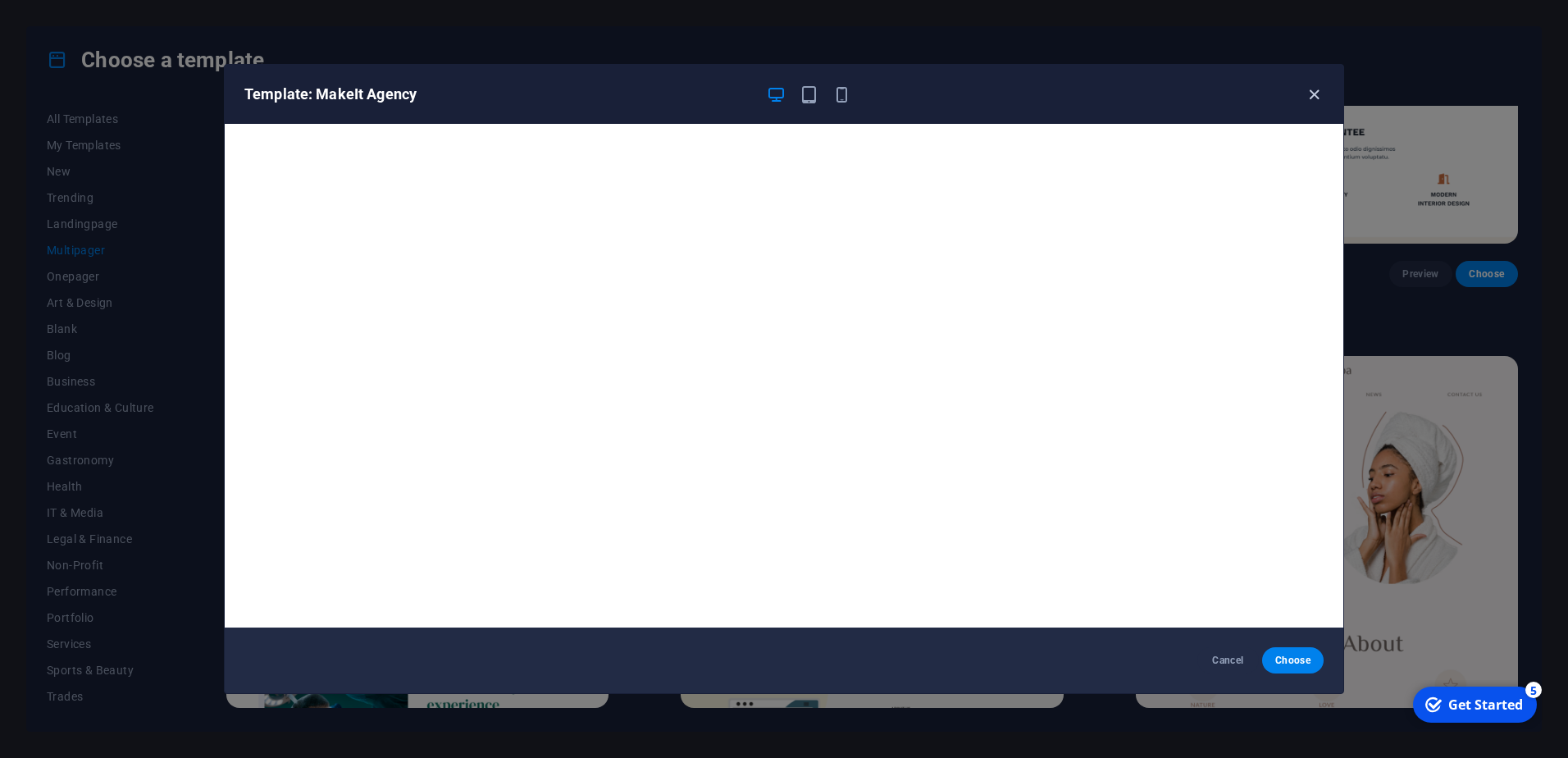
click at [1312, 93] on icon "button" at bounding box center [1314, 94] width 19 height 19
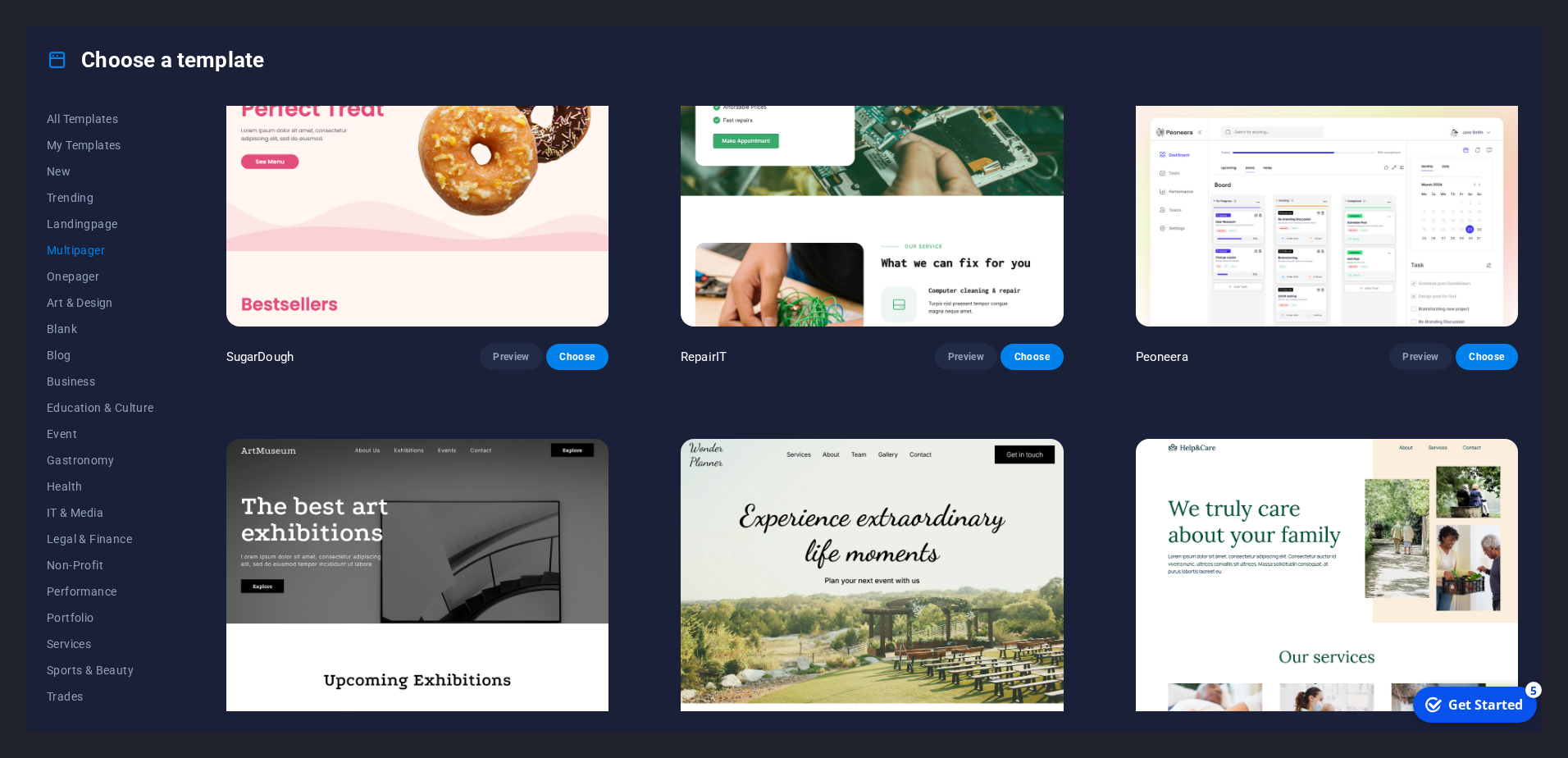
scroll to position [0, 0]
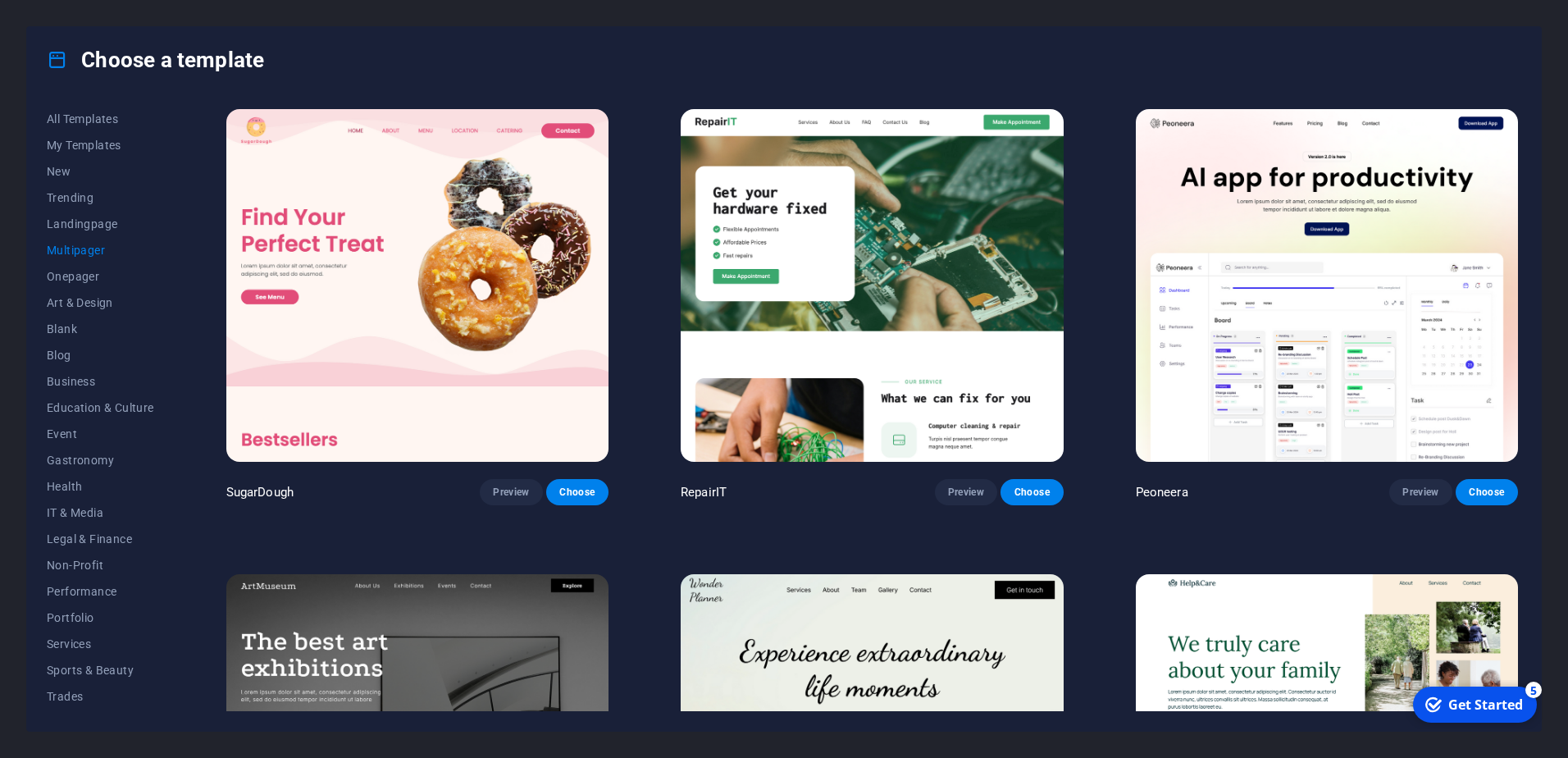
click at [917, 391] on img at bounding box center [871, 286] width 382 height 353
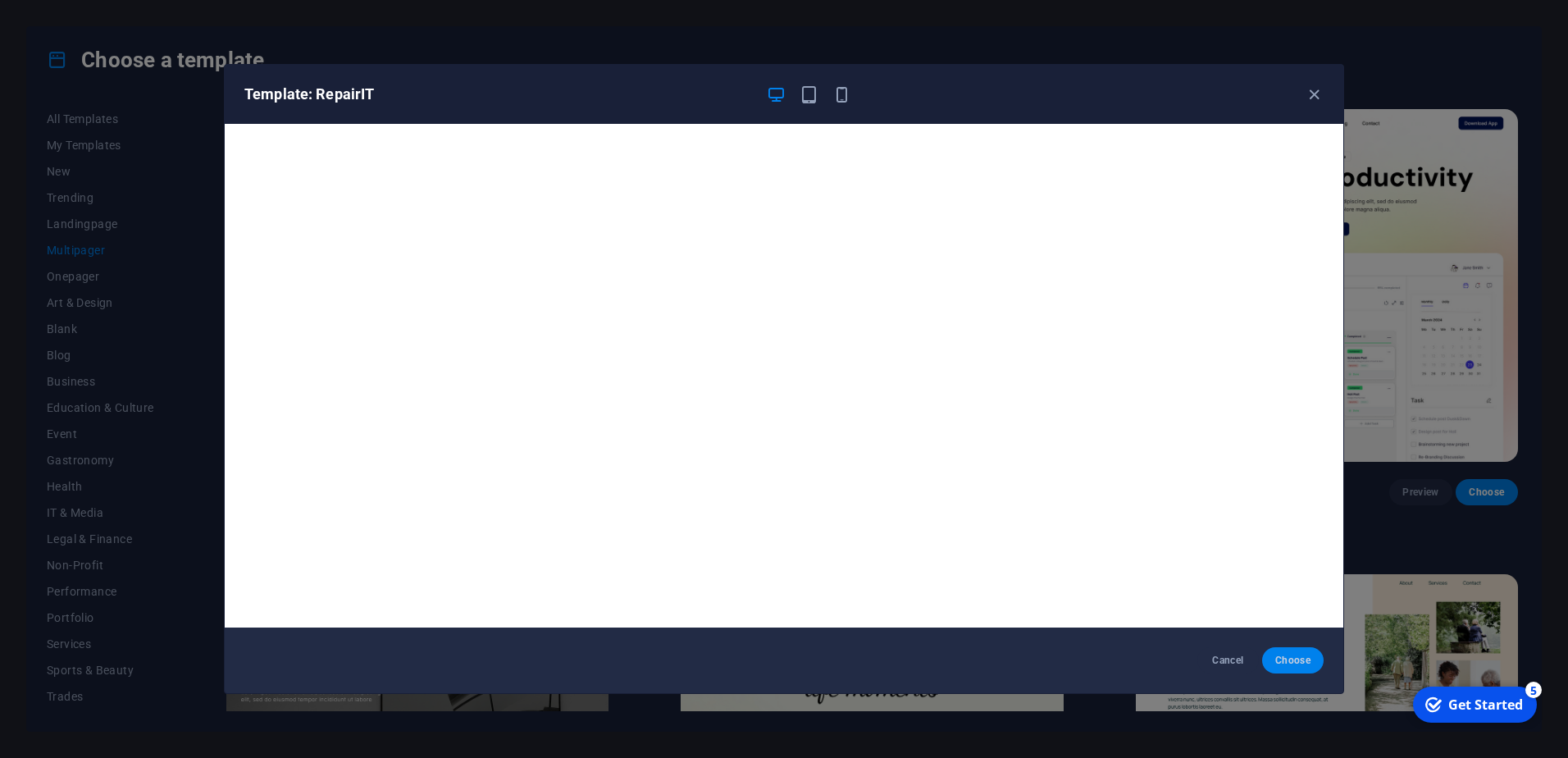
click at [1296, 665] on span "Choose" at bounding box center [1292, 661] width 35 height 13
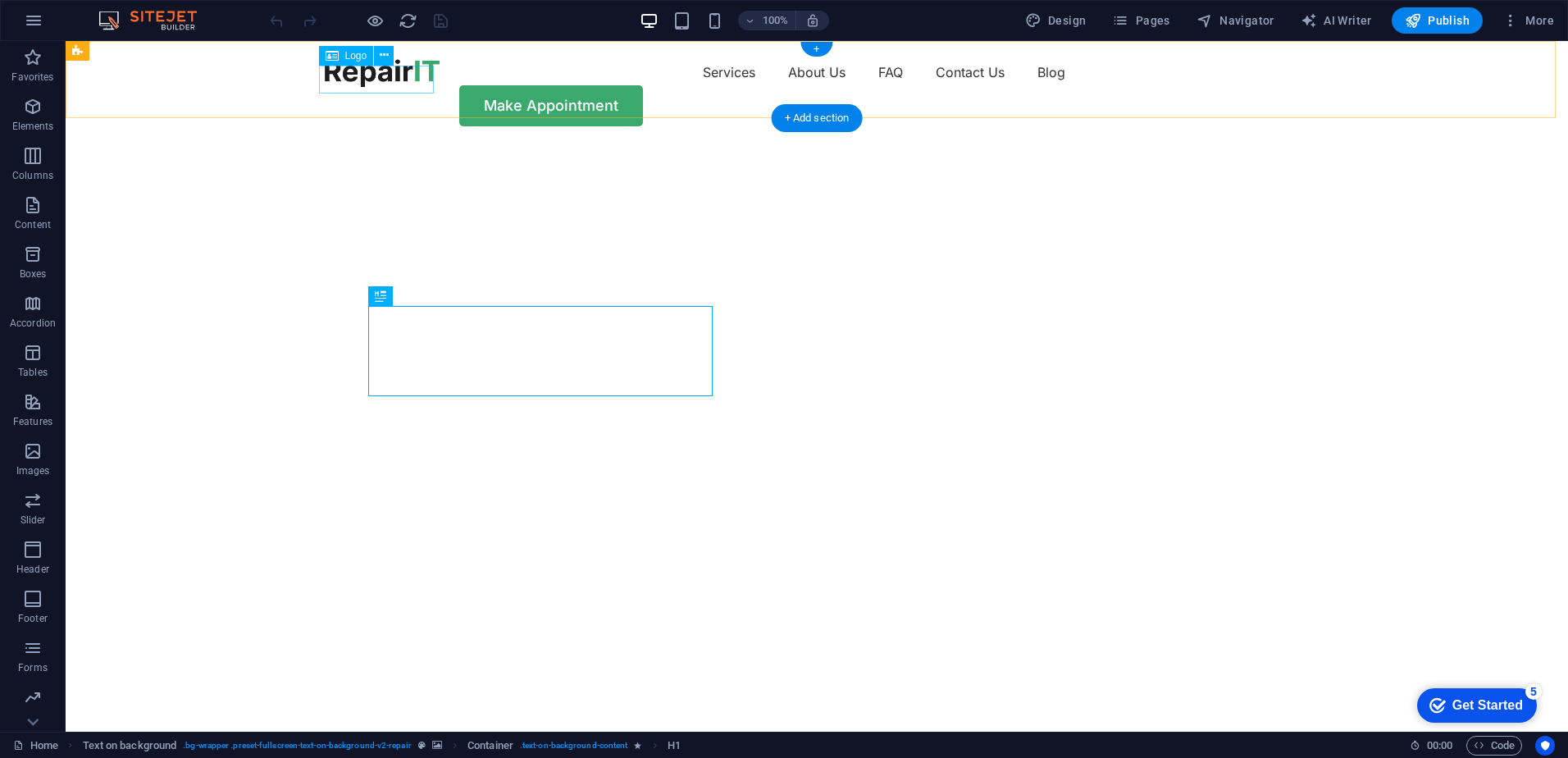
click at [414, 87] on div at bounding box center [382, 74] width 115 height 28
click at [378, 73] on div at bounding box center [382, 74] width 115 height 28
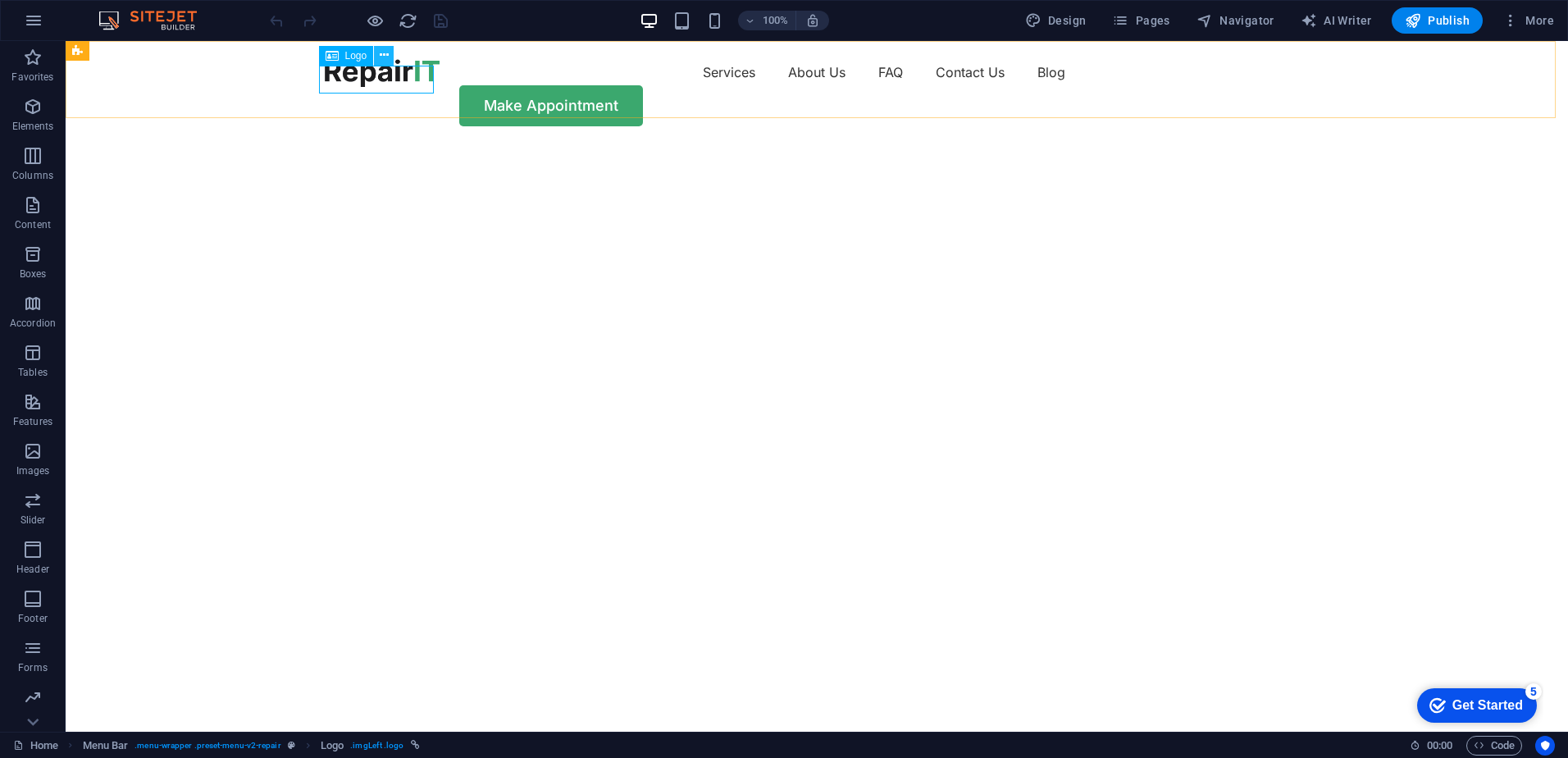
click at [380, 61] on icon at bounding box center [384, 56] width 9 height 17
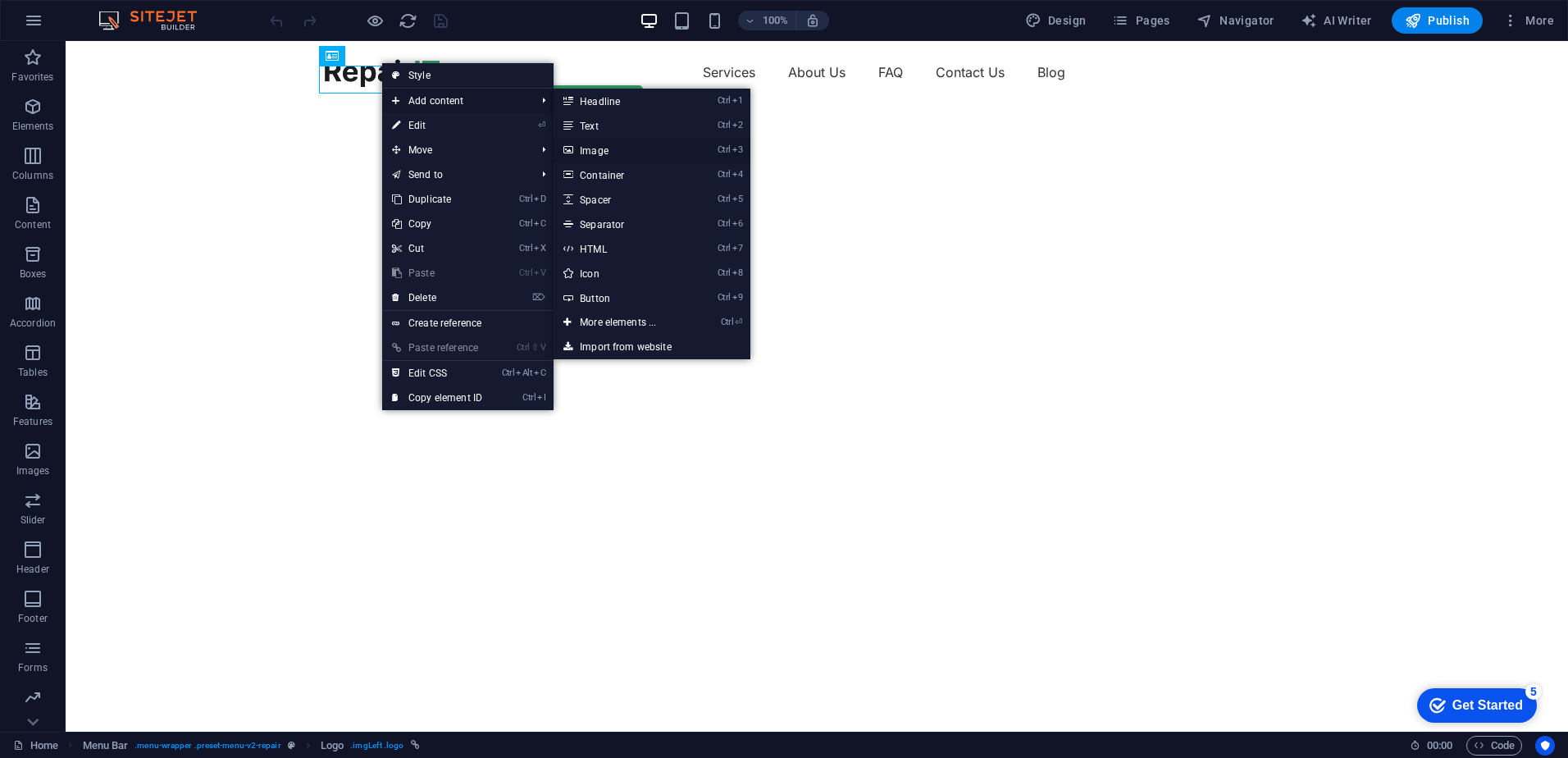
click at [601, 147] on link "Ctrl 3 Image" at bounding box center [621, 150] width 135 height 25
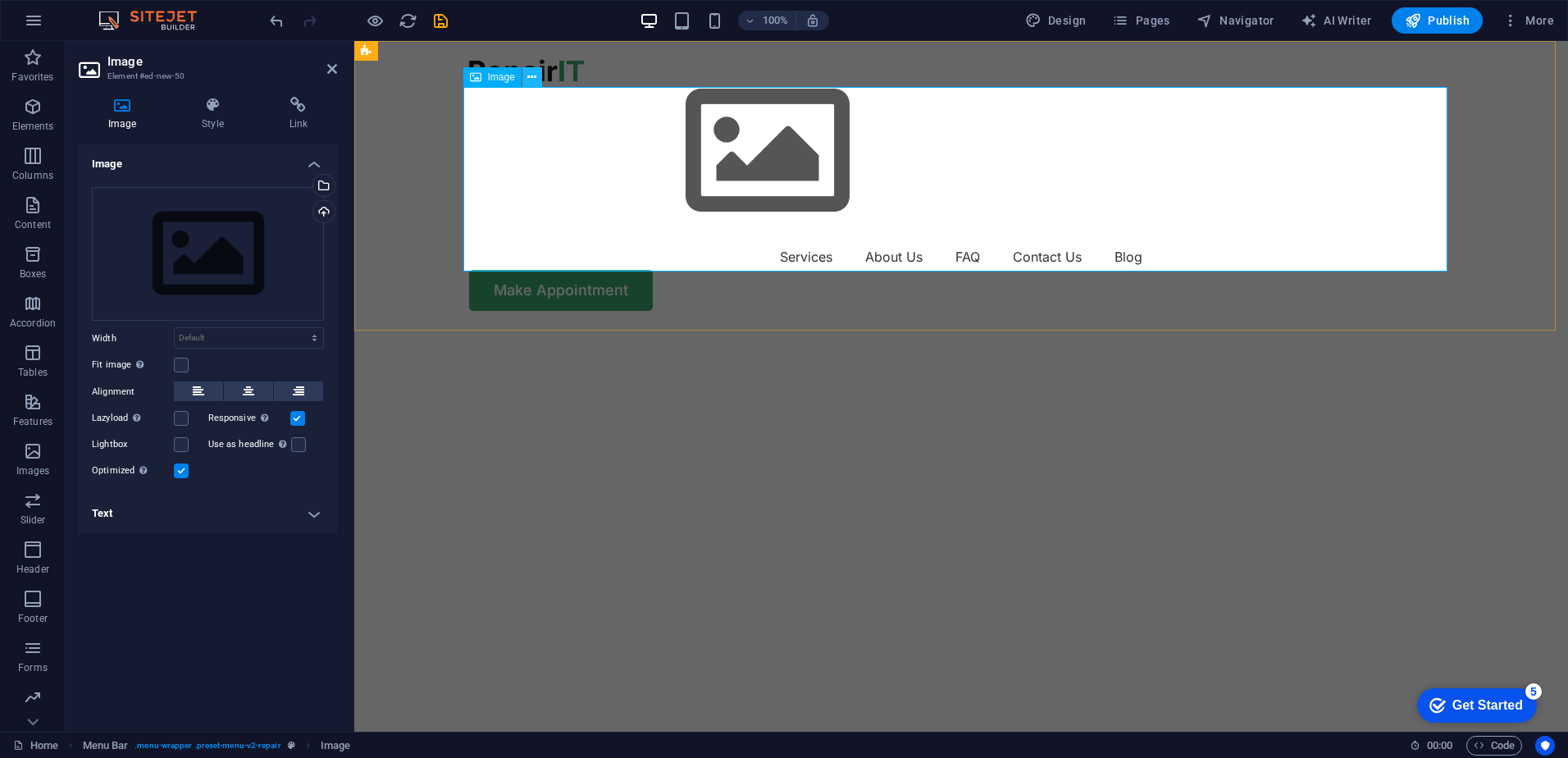
click at [538, 76] on button at bounding box center [532, 76] width 20 height 20
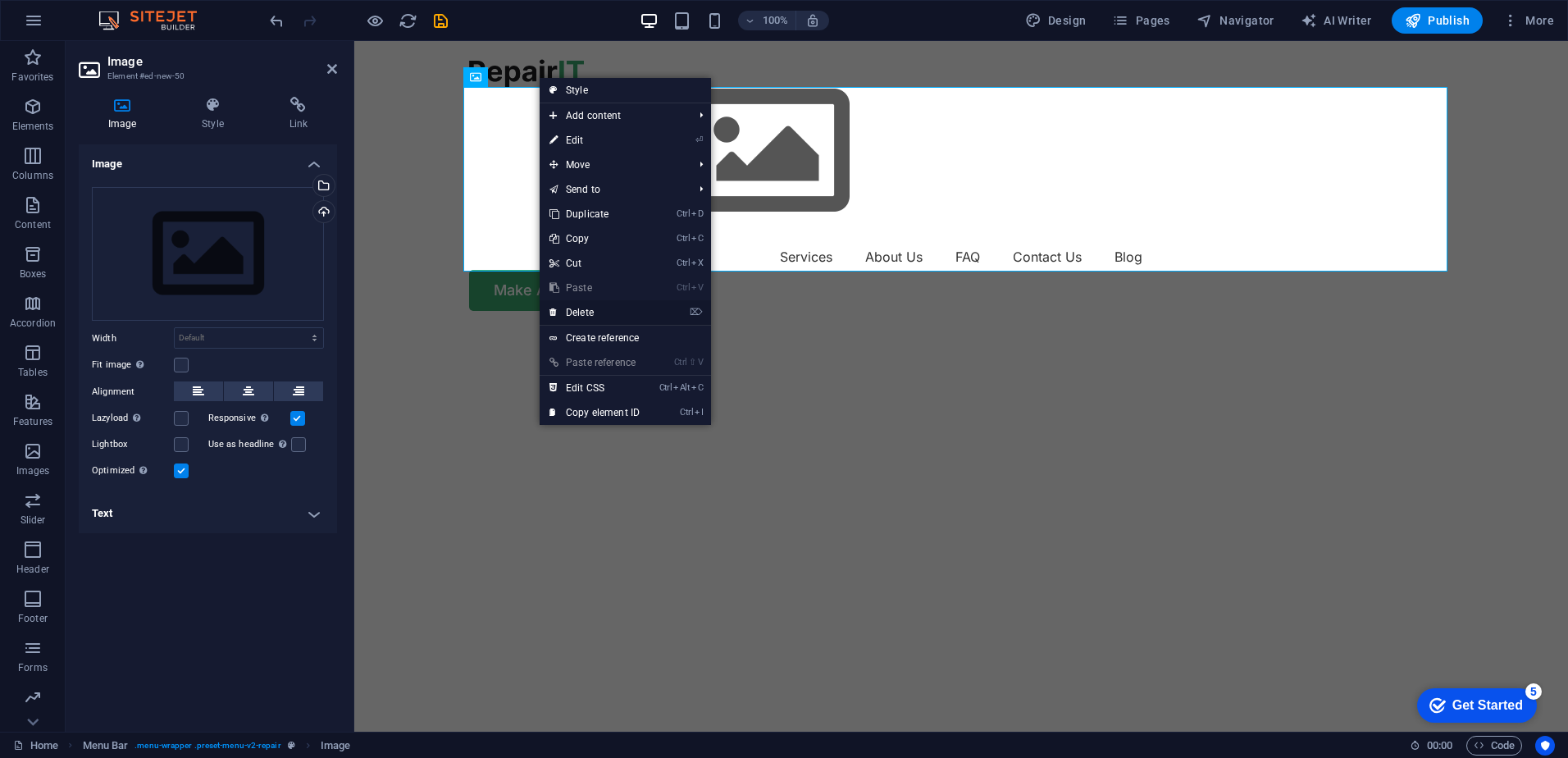
drag, startPoint x: 597, startPoint y: 318, endPoint x: 544, endPoint y: 272, distance: 70.2
click at [597, 318] on link "⌦ Delete" at bounding box center [594, 312] width 109 height 25
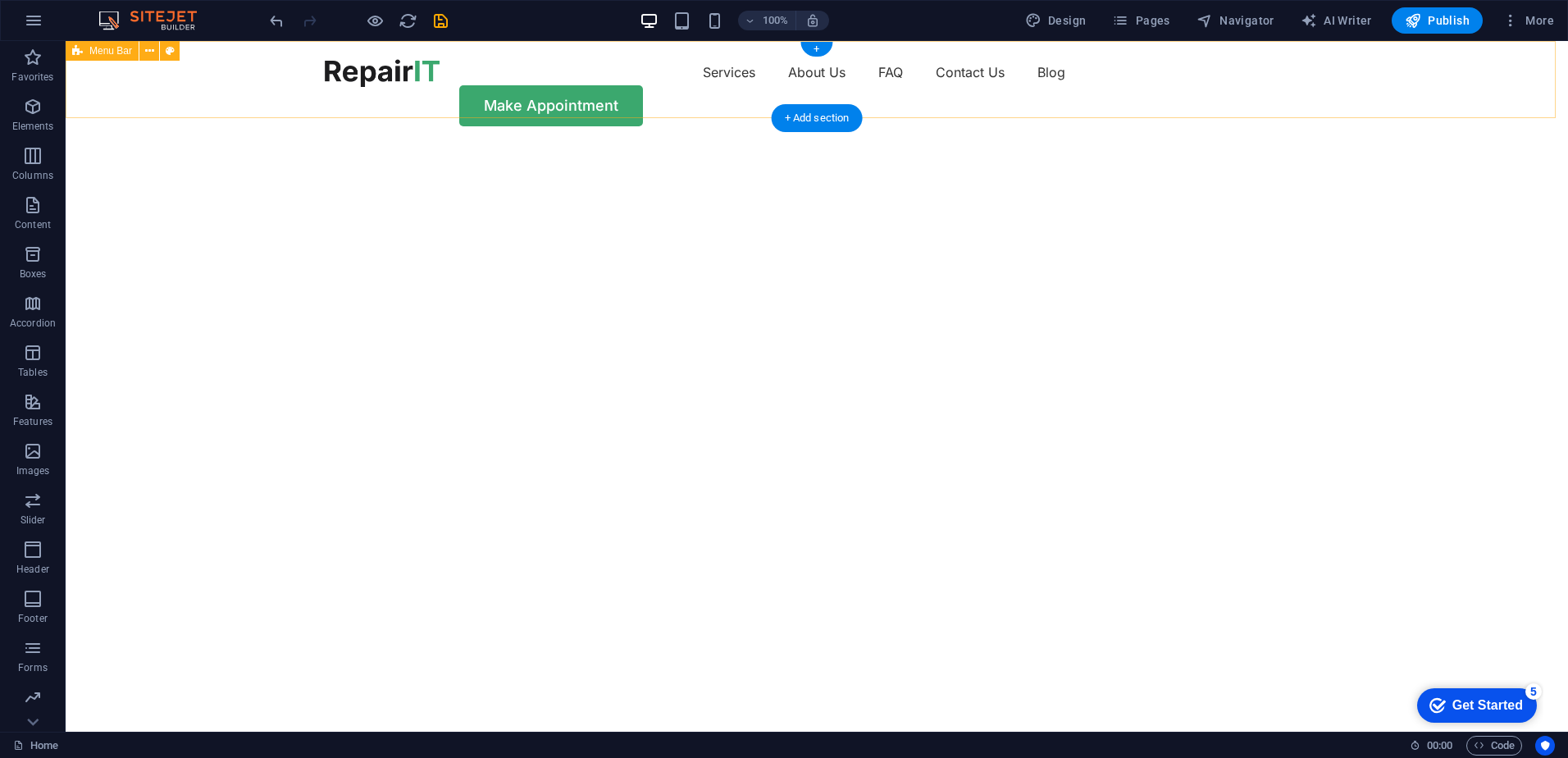
click at [395, 84] on div at bounding box center [382, 74] width 115 height 28
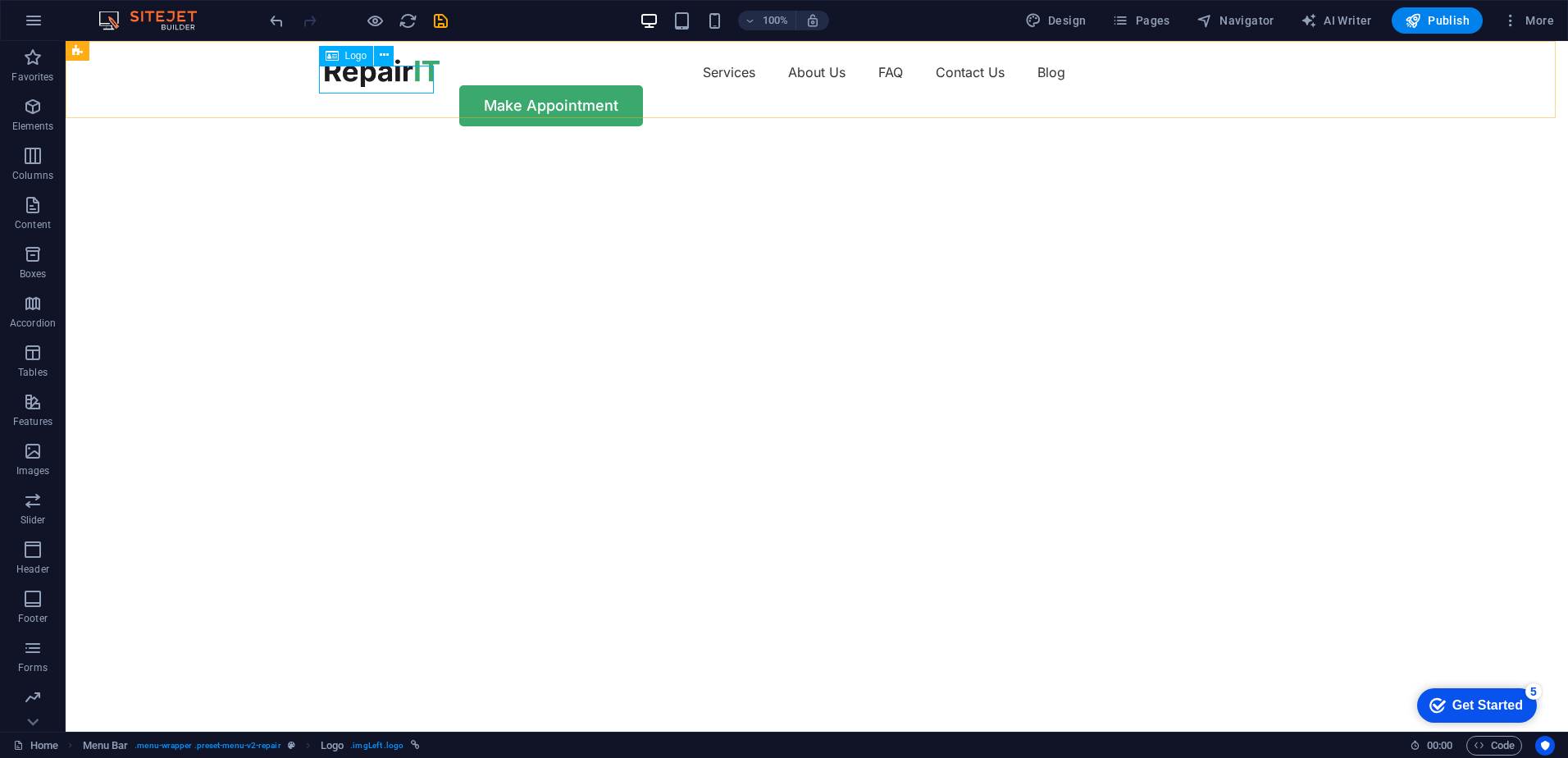
click at [349, 51] on span "Logo" at bounding box center [356, 56] width 22 height 9
click at [345, 54] on span "Logo" at bounding box center [356, 56] width 22 height 9
click at [381, 57] on icon at bounding box center [384, 56] width 9 height 17
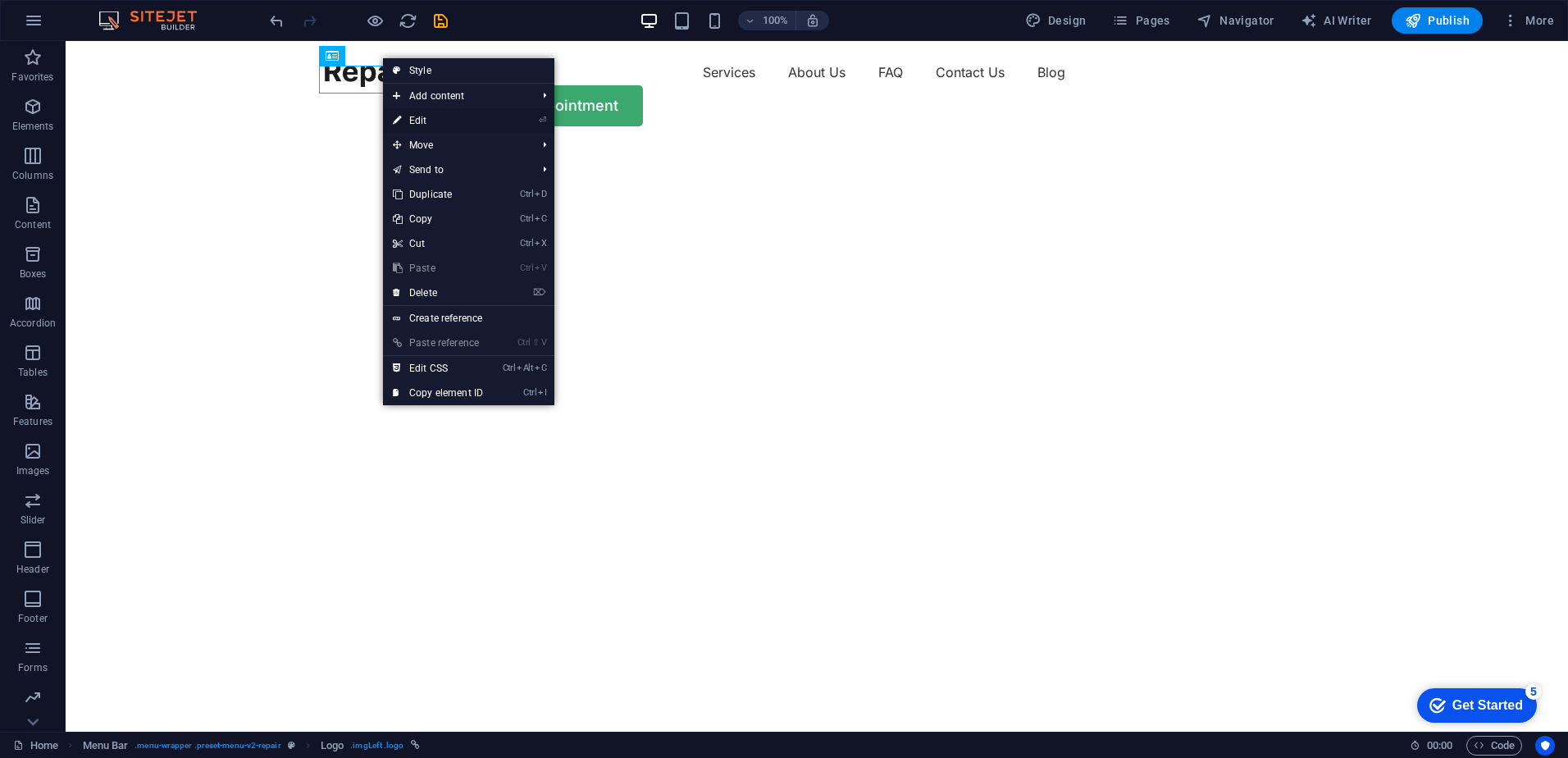
click at [464, 117] on link "⏎ Edit" at bounding box center [438, 121] width 109 height 25
select select "px"
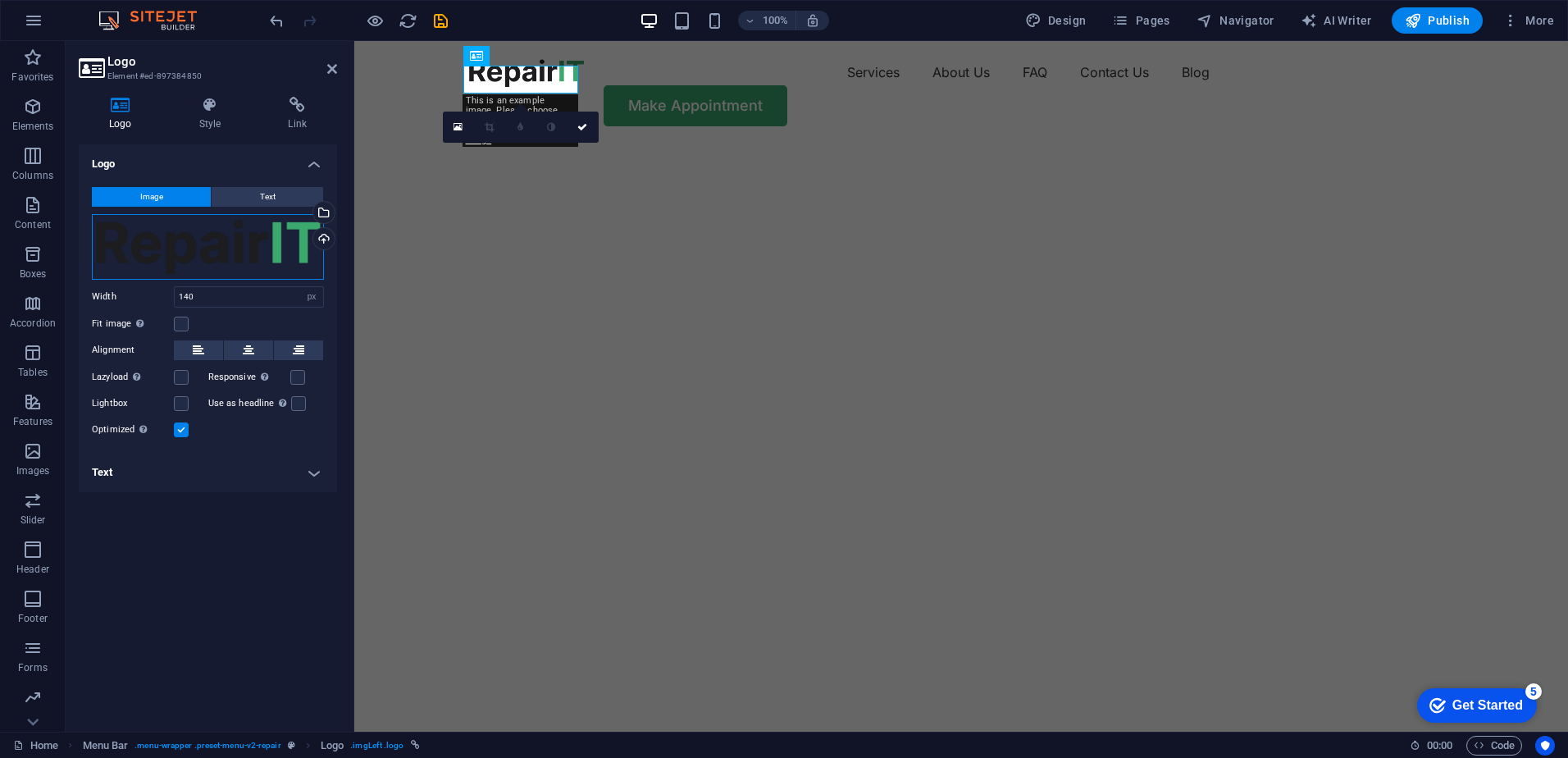
click at [204, 247] on div "Drag files here, click to choose files or select files from Files or our free s…" at bounding box center [208, 247] width 232 height 66
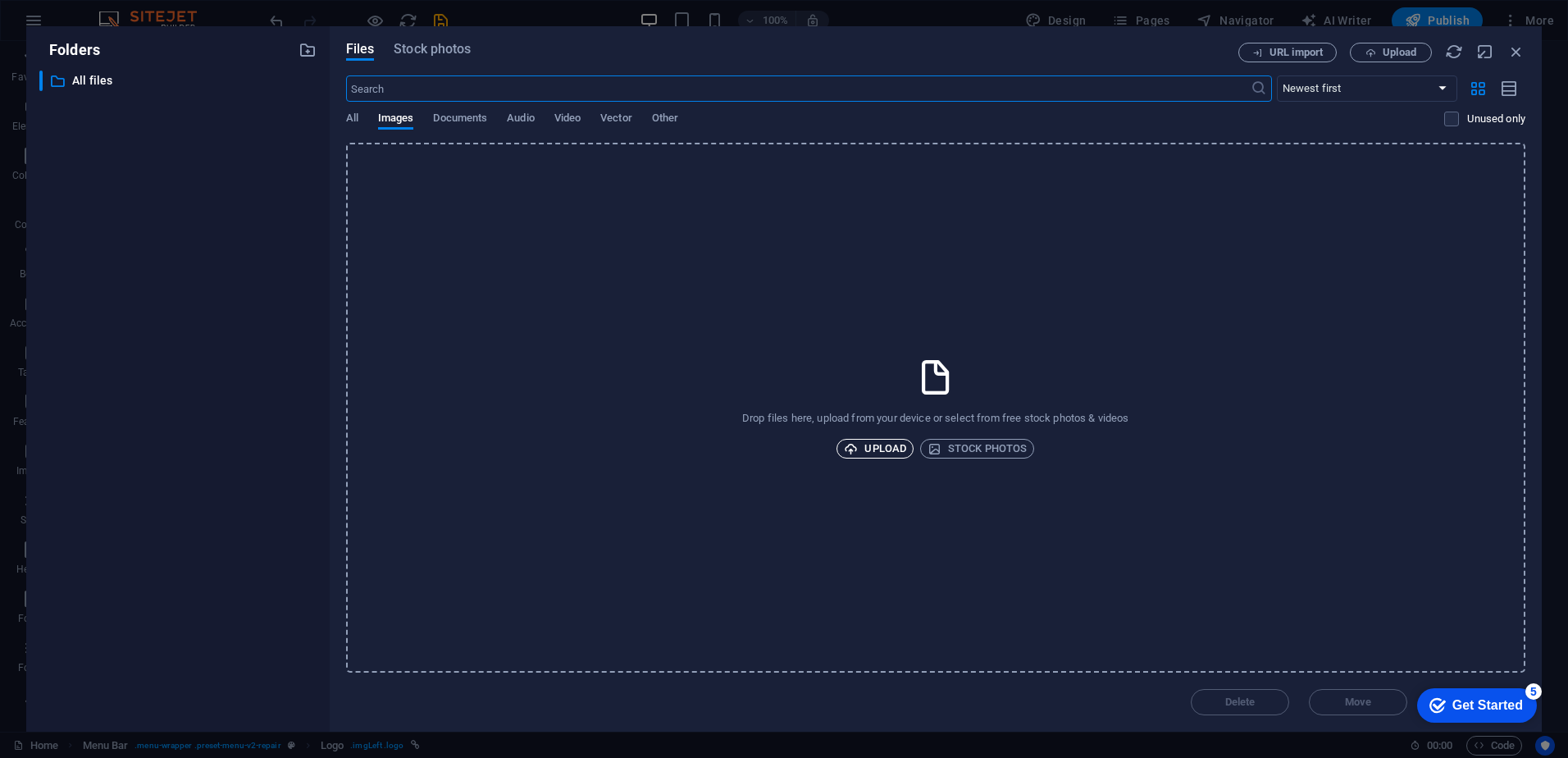
click at [880, 446] on span "Upload" at bounding box center [875, 448] width 62 height 20
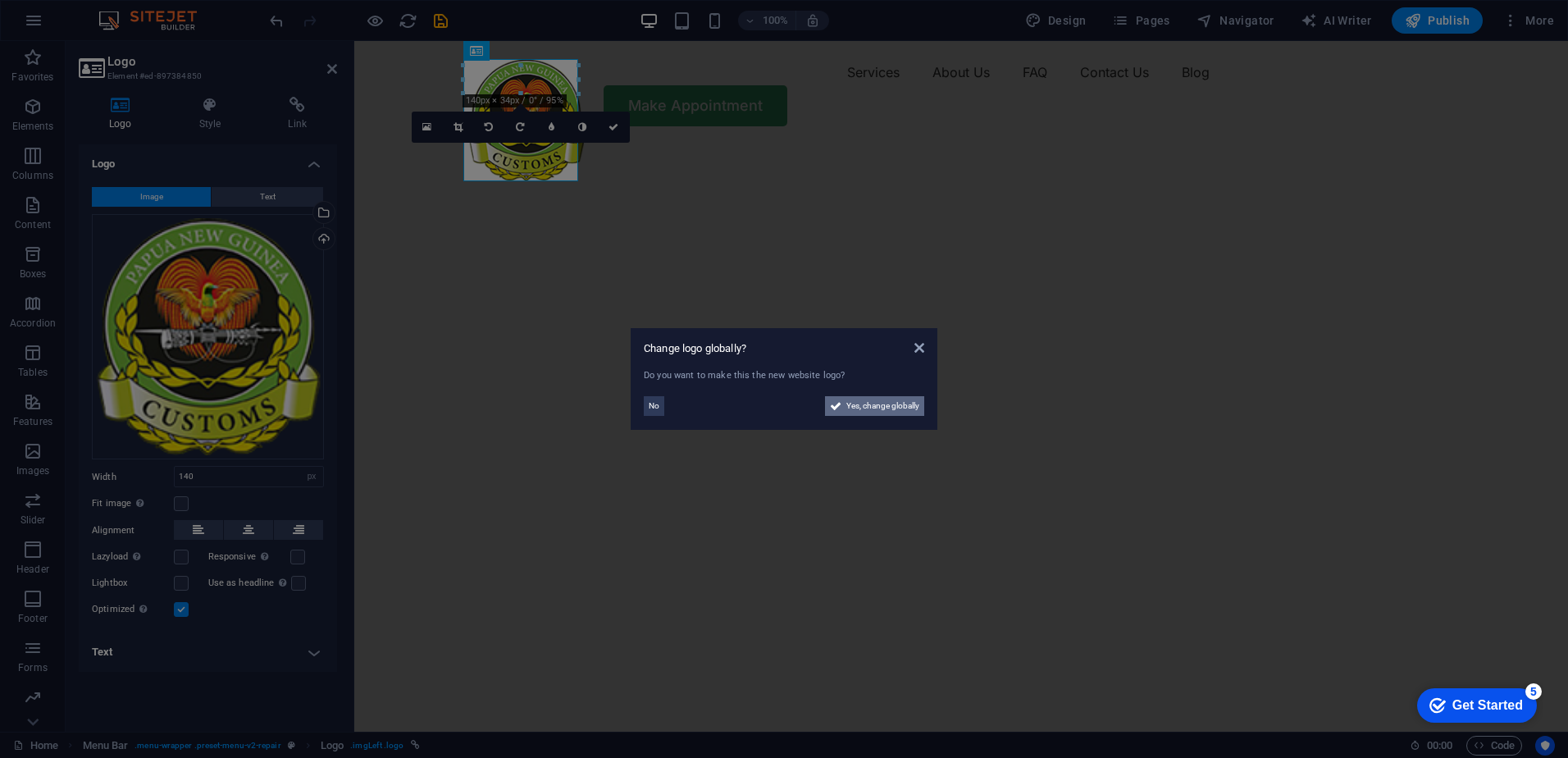
click at [880, 408] on span "Yes, change globally" at bounding box center [882, 406] width 73 height 20
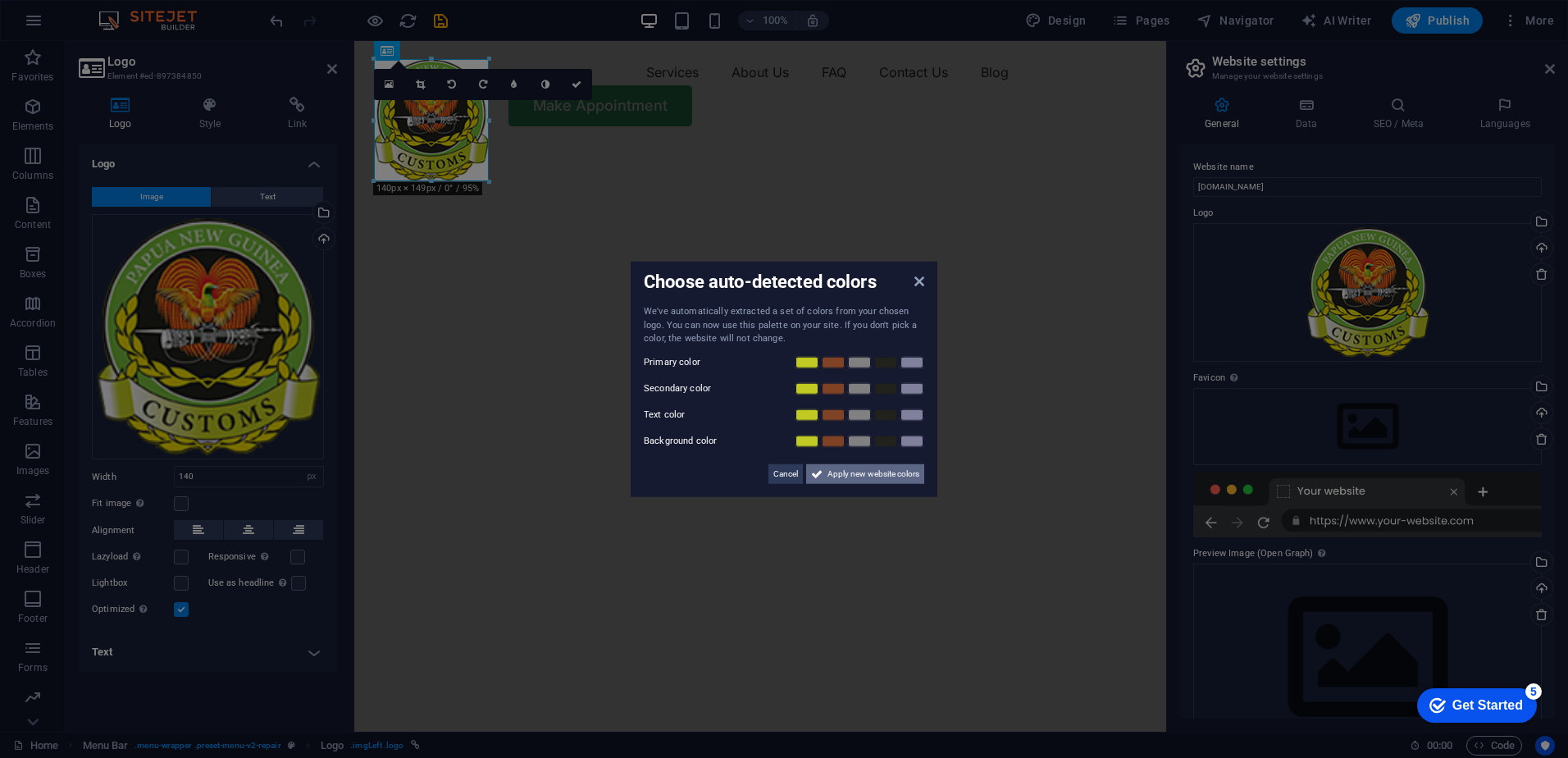
click at [868, 474] on span "Apply new website colors" at bounding box center [873, 473] width 92 height 20
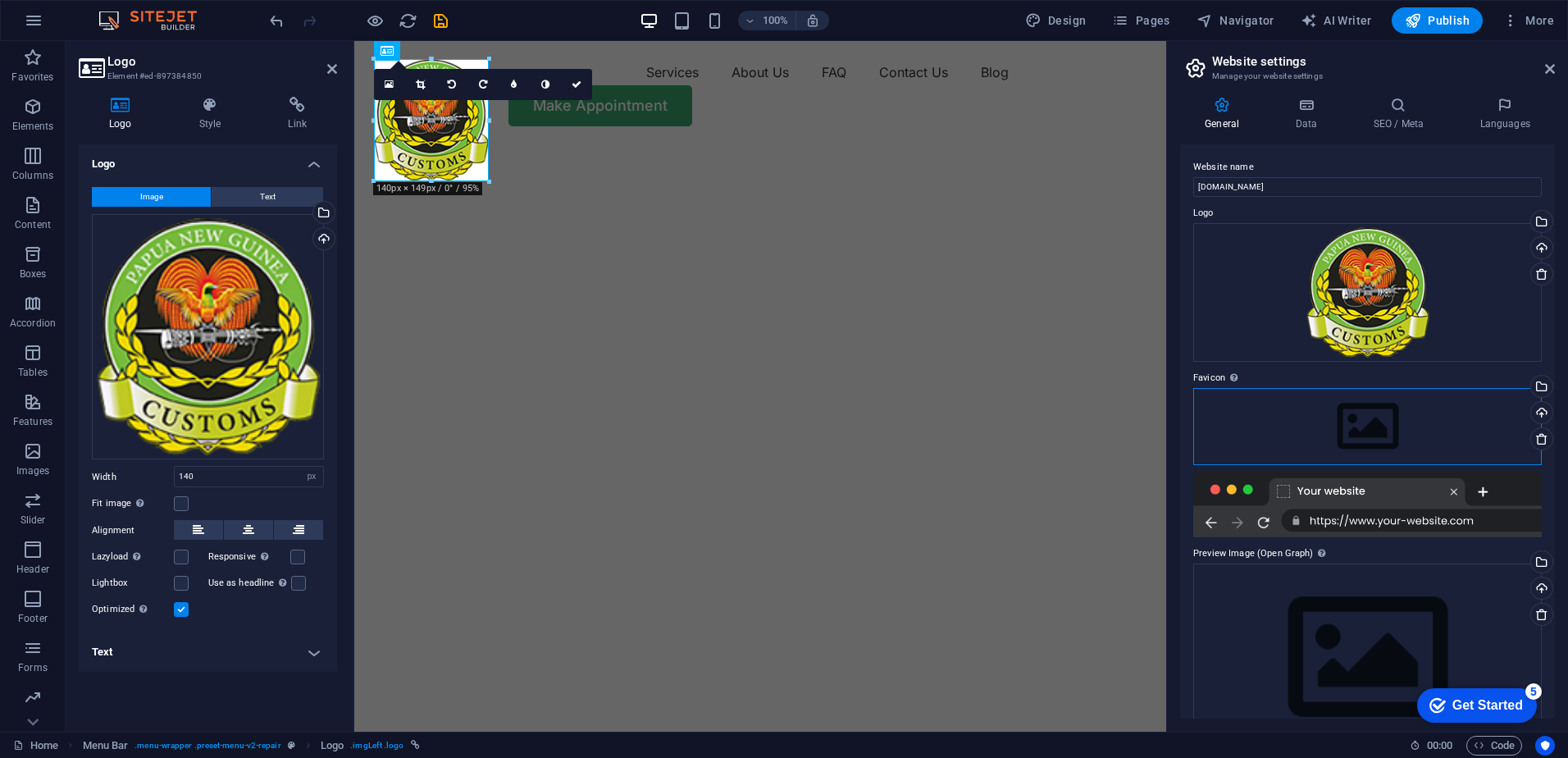
click at [1498, 424] on div "Drag files here, click to choose files or select files from Files or our free s…" at bounding box center [1367, 427] width 348 height 77
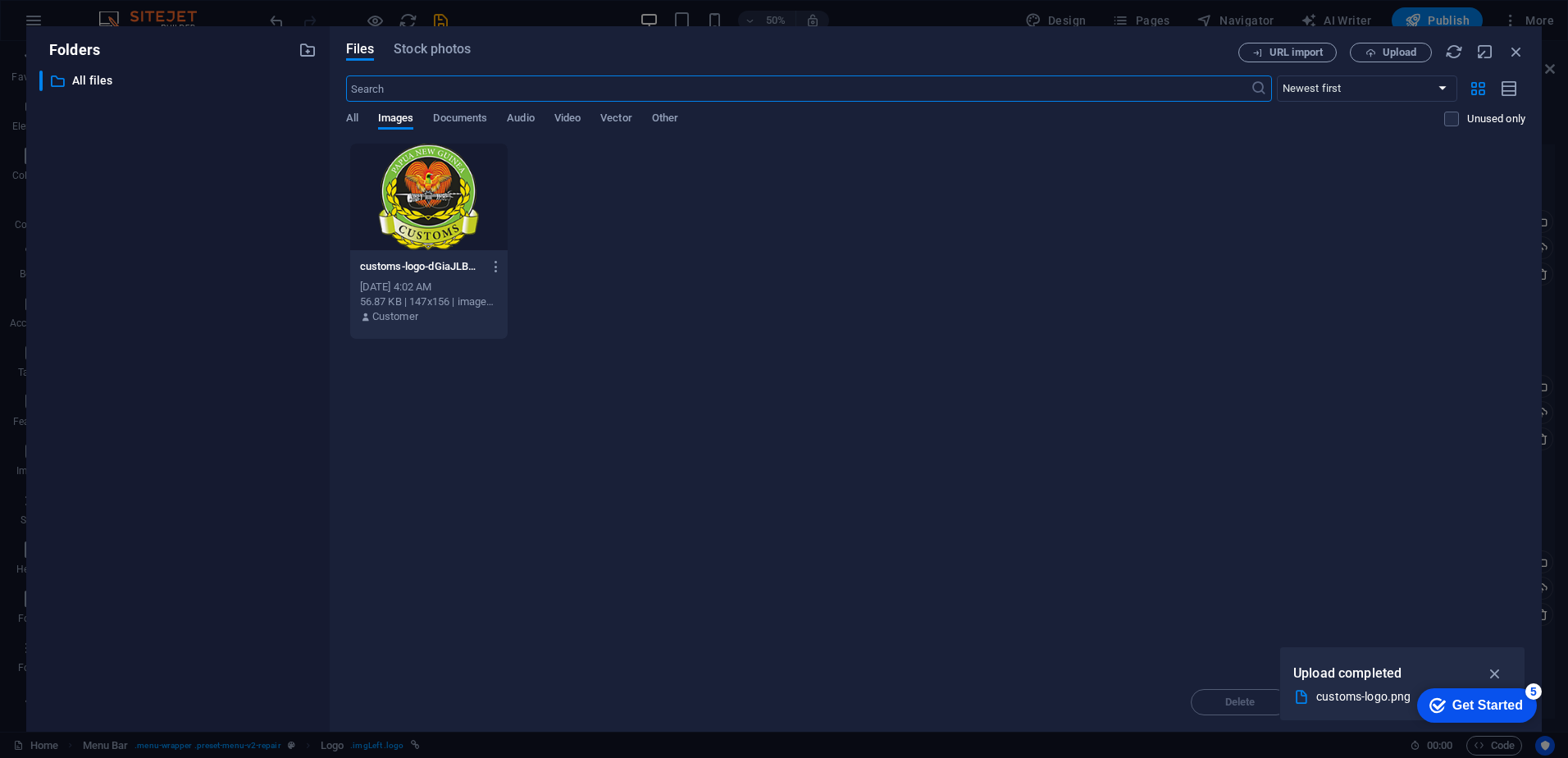
click at [450, 217] on div at bounding box center [428, 196] width 158 height 107
click at [1488, 670] on icon "button" at bounding box center [1495, 673] width 19 height 18
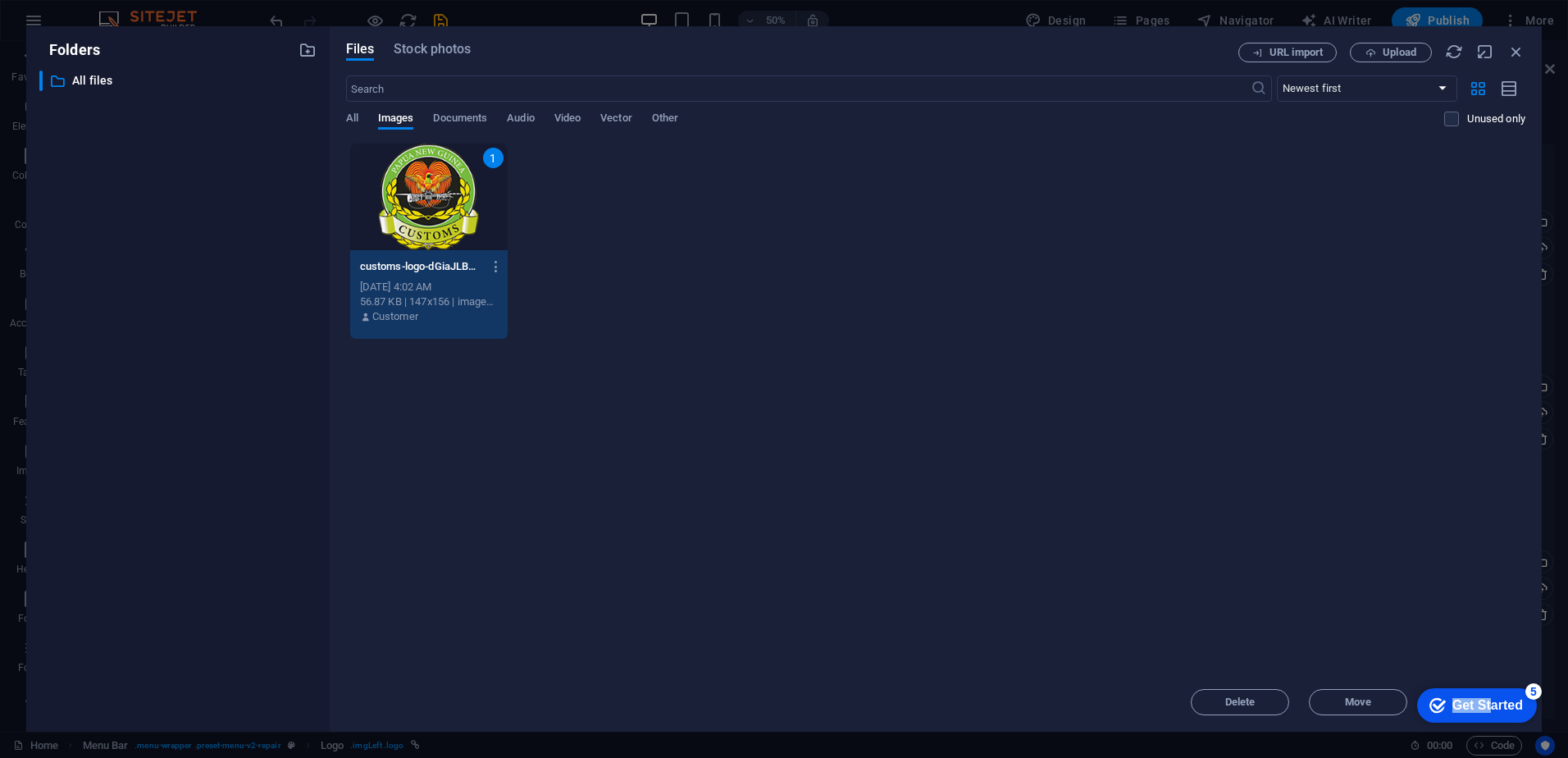
drag, startPoint x: 1488, startPoint y: 700, endPoint x: 1497, endPoint y: 605, distance: 95.4
click html "checkmark Get Started 5 First Steps in the Editor Let's guide you through the t…"
drag, startPoint x: 1497, startPoint y: 605, endPoint x: 1650, endPoint y: 1046, distance: 466.8
click at [1492, 699] on div "Get Started" at bounding box center [1487, 706] width 71 height 15
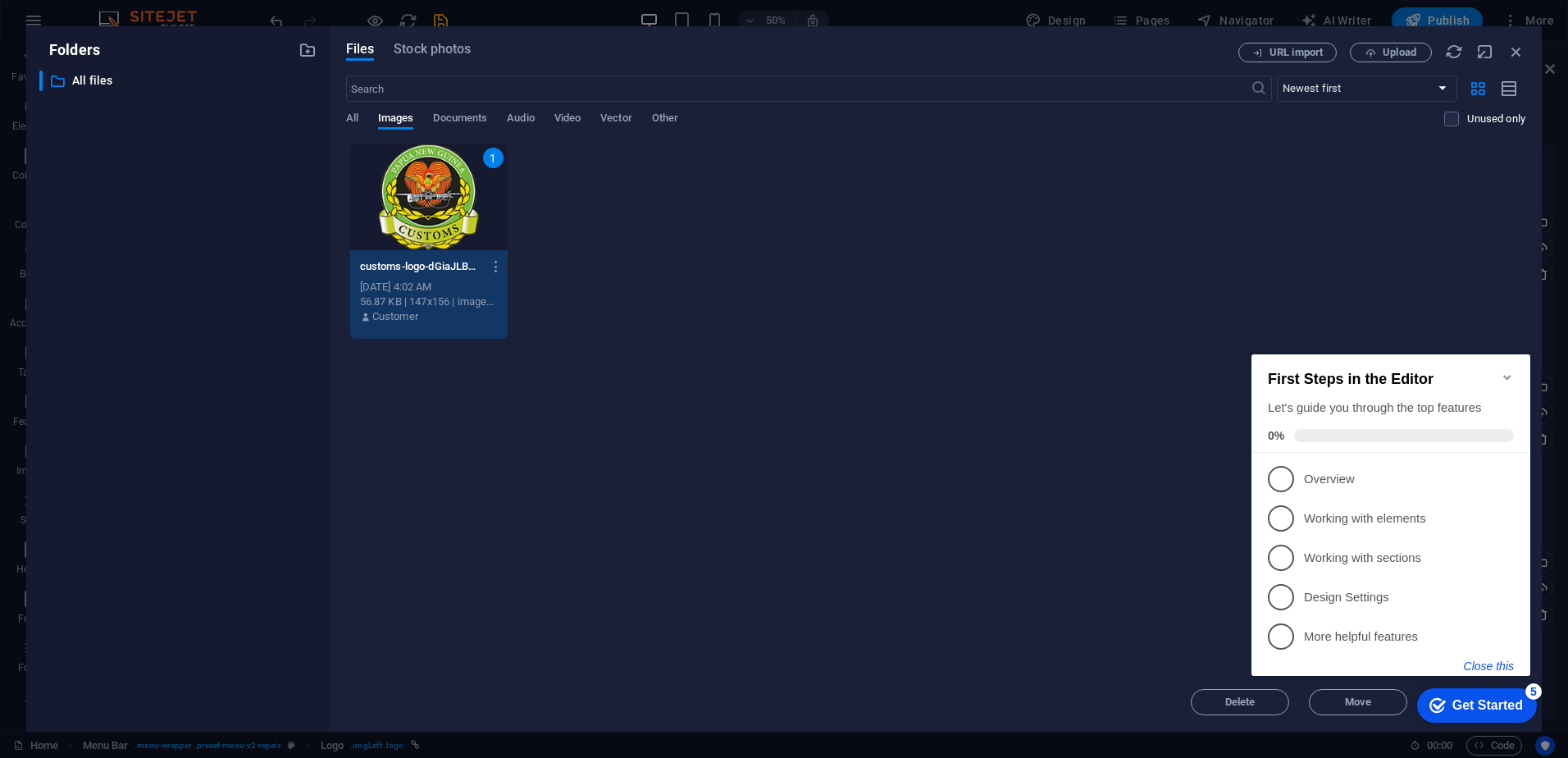
click at [1492, 670] on button "Close this" at bounding box center [1488, 666] width 50 height 13
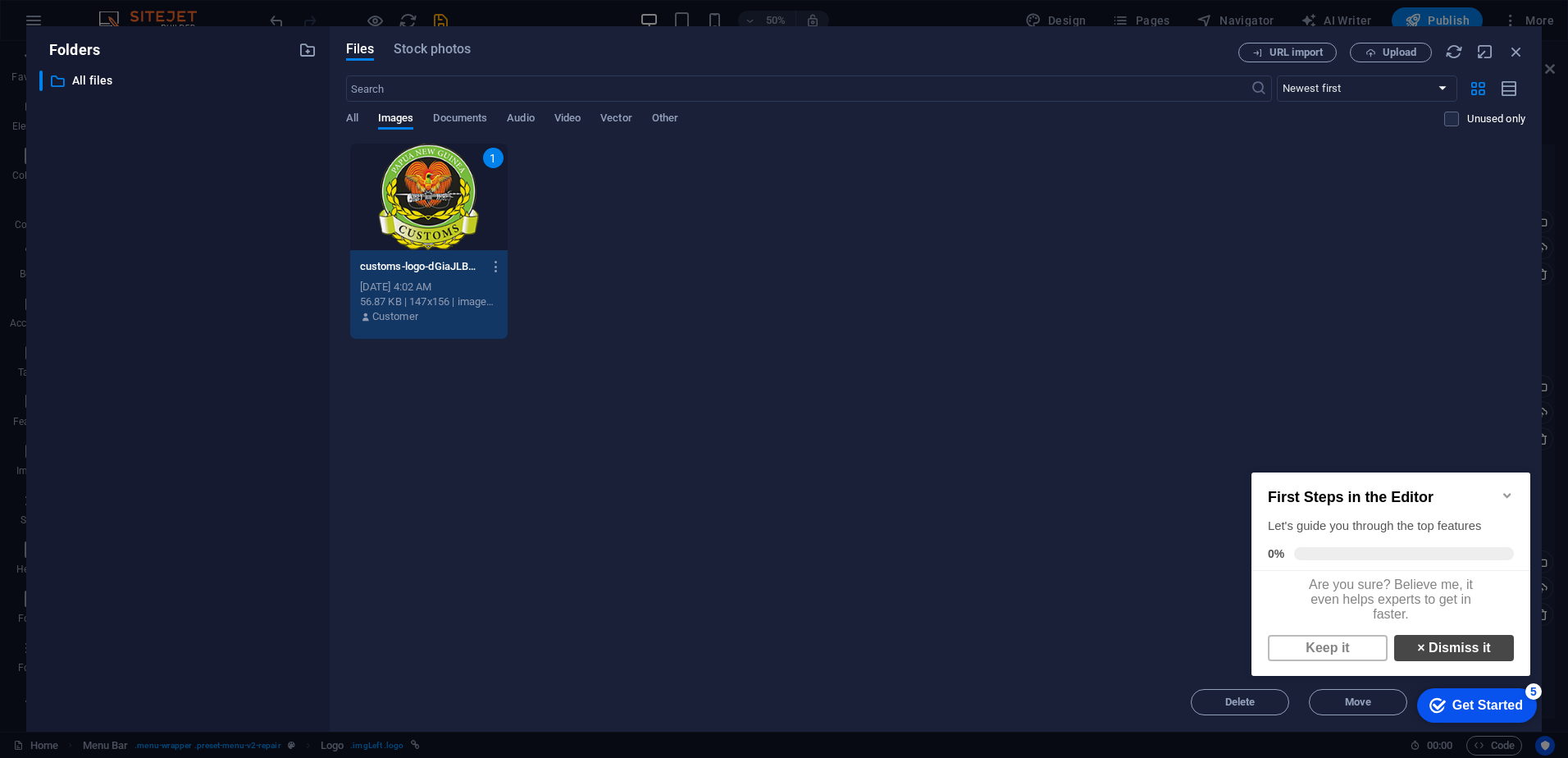
click at [1450, 655] on link "× Dismiss it" at bounding box center [1453, 649] width 120 height 26
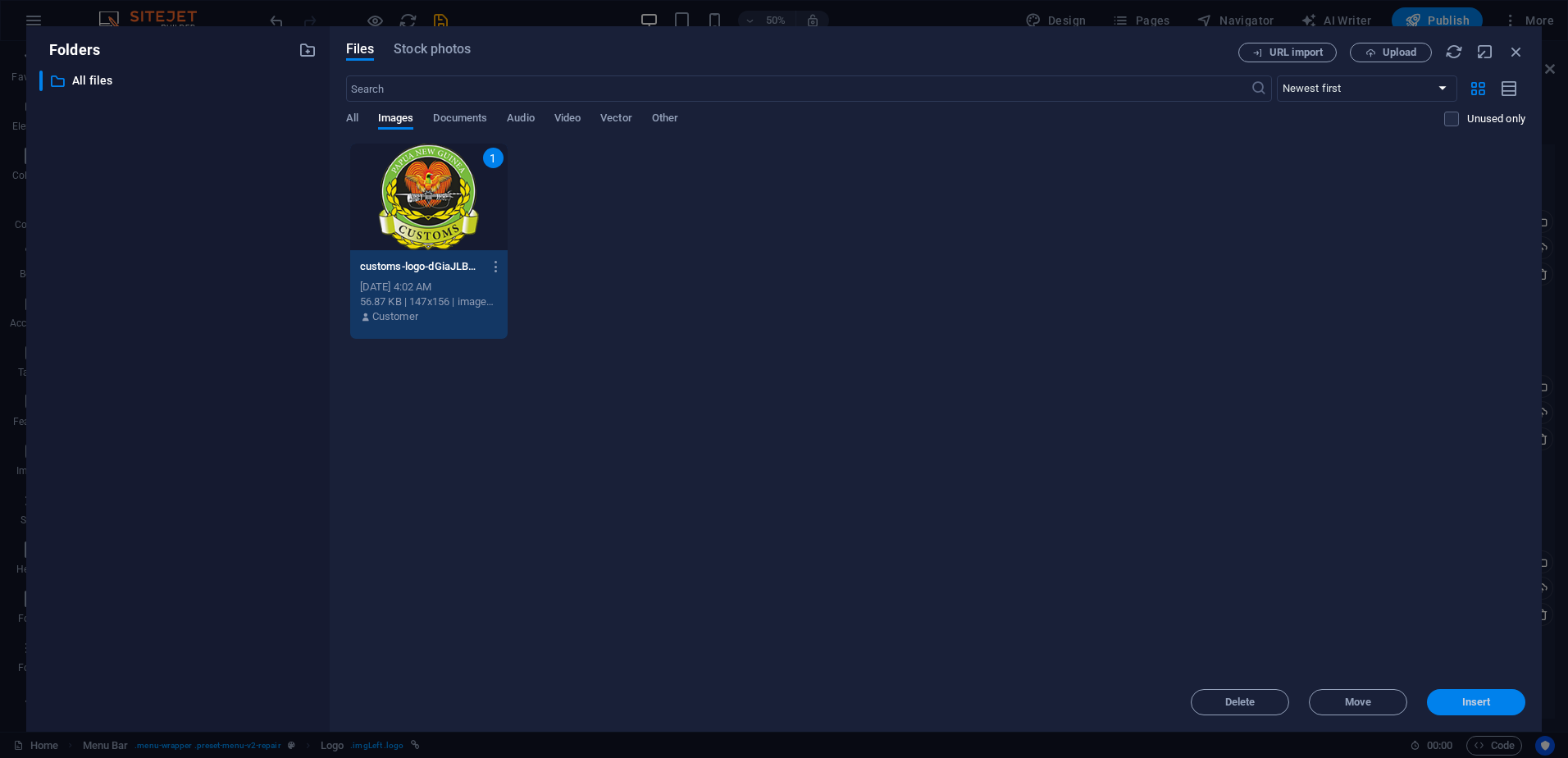
click at [1481, 703] on span "Insert" at bounding box center [1476, 702] width 28 height 9
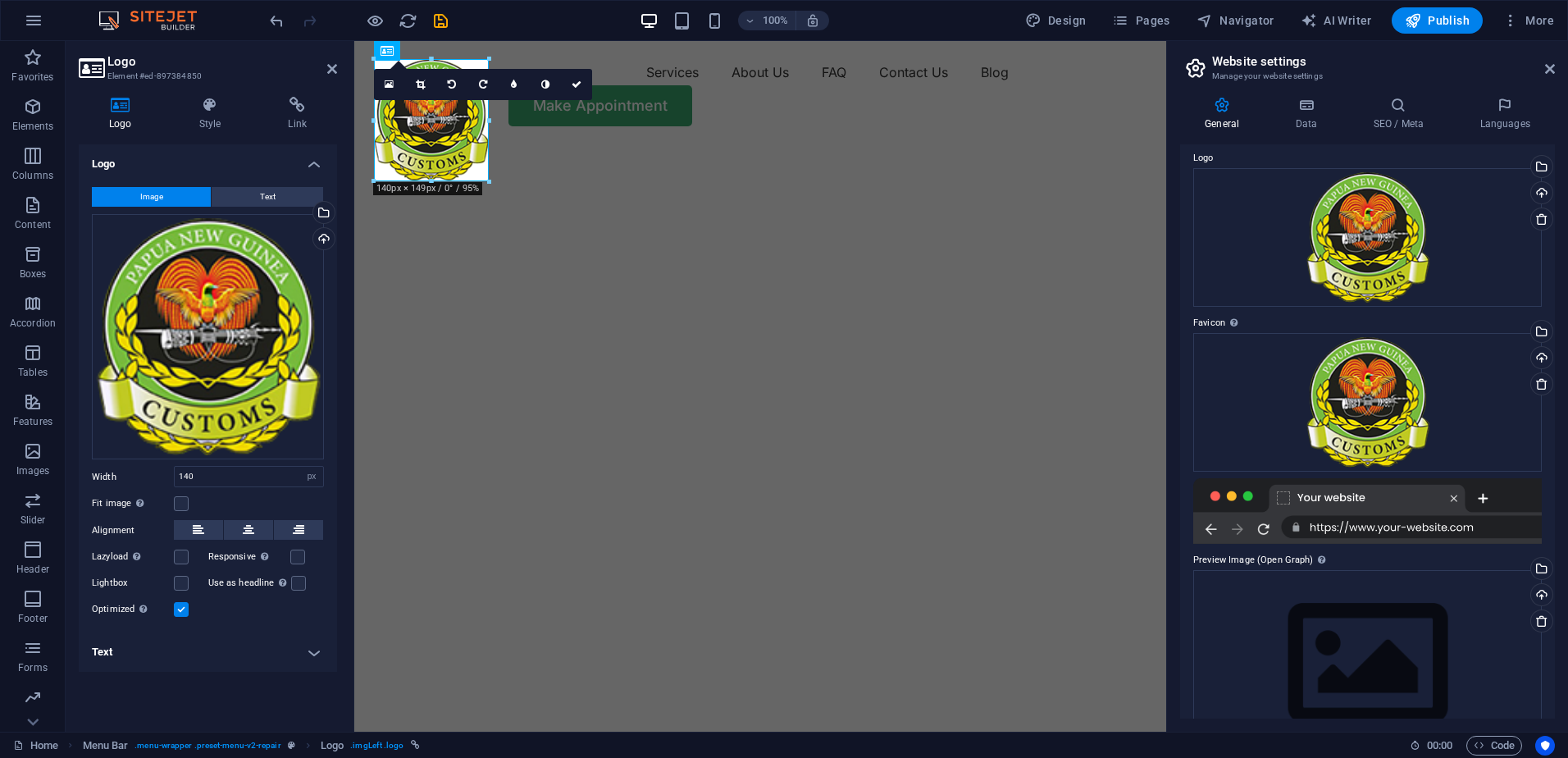
scroll to position [108, 0]
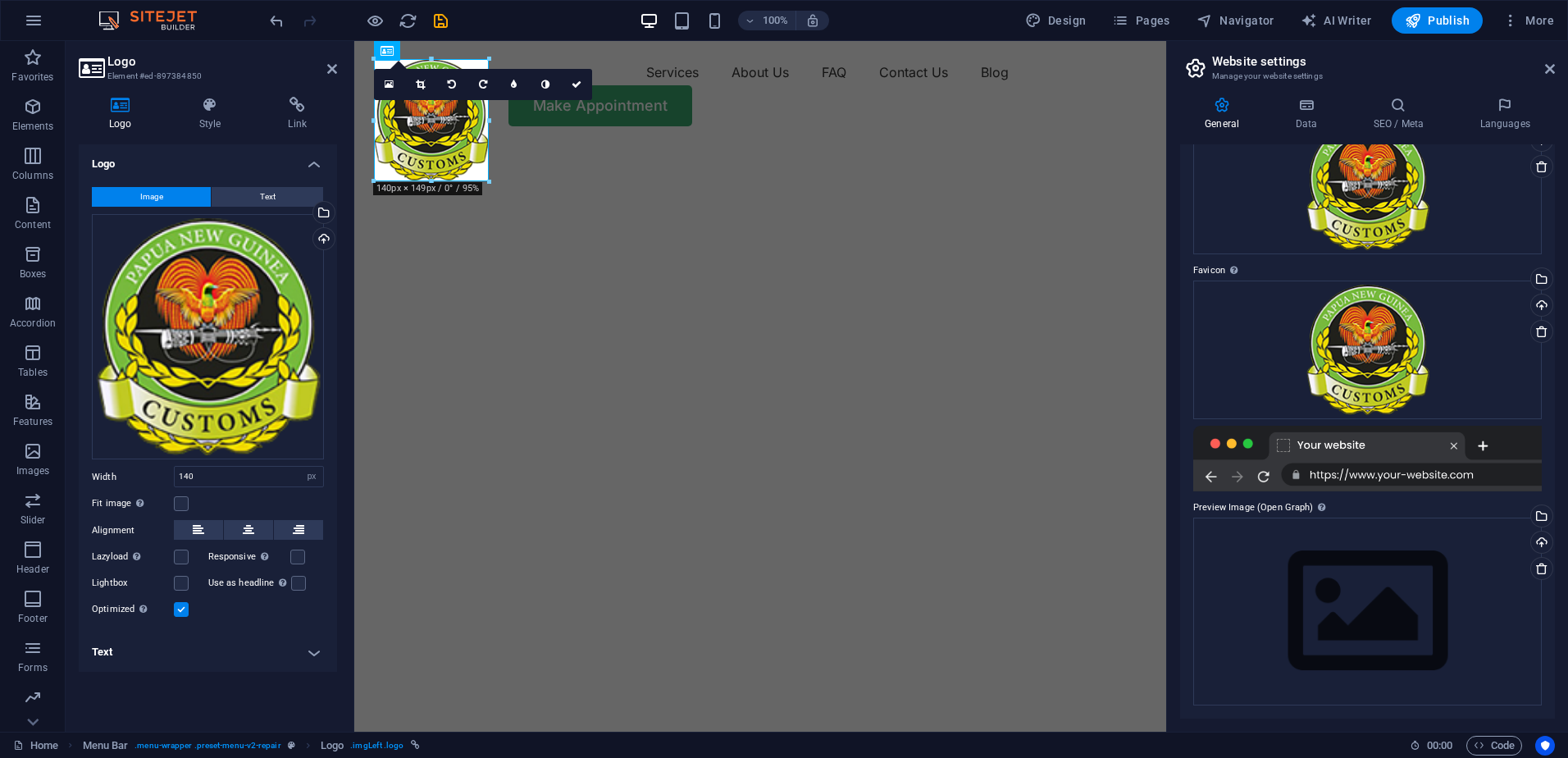
click at [1312, 450] on div at bounding box center [1367, 459] width 348 height 66
click at [1471, 592] on div "Drag files here, click to choose files or select files from Files or our free s…" at bounding box center [1367, 611] width 348 height 188
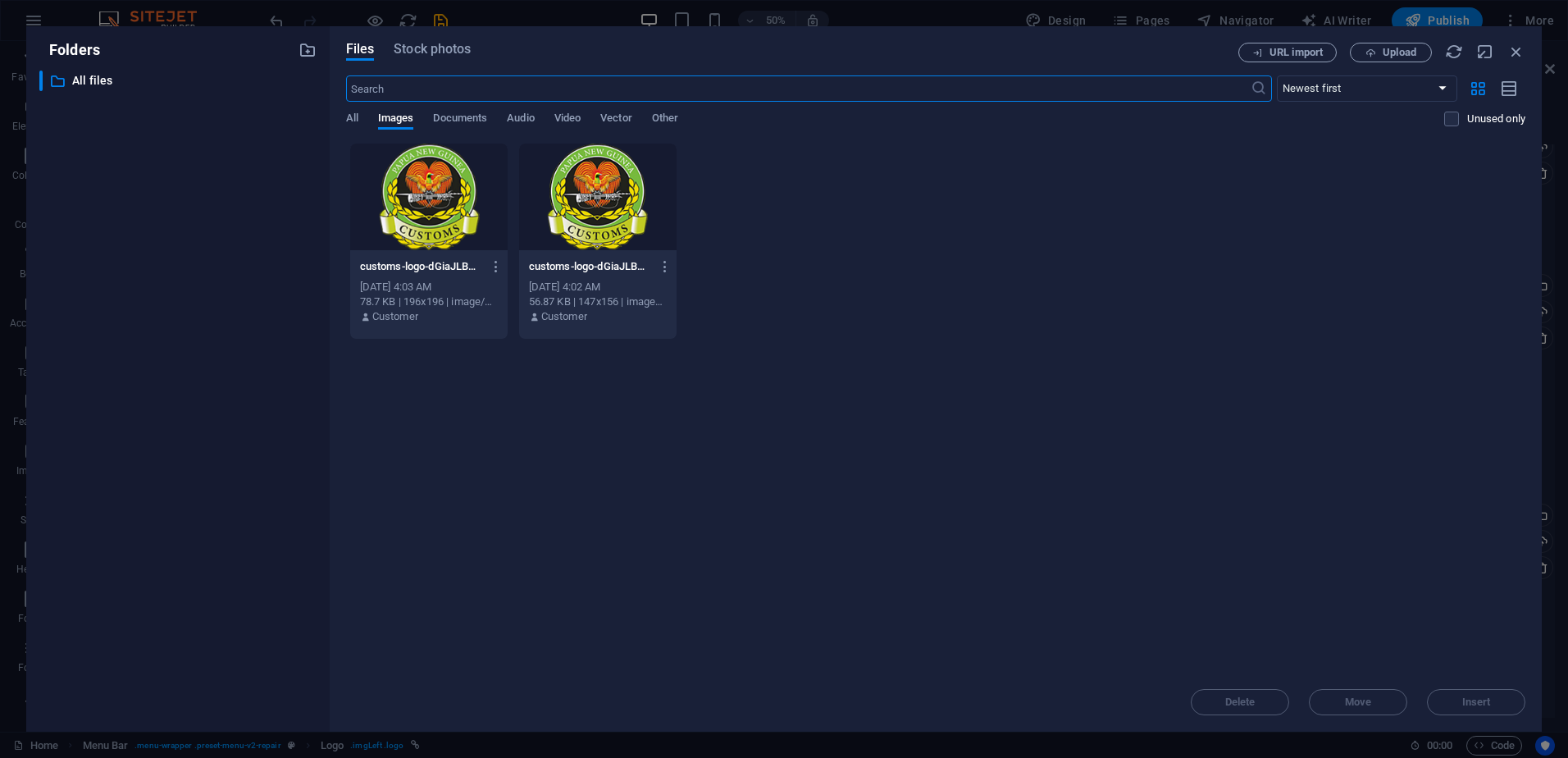
click at [636, 219] on div at bounding box center [597, 196] width 158 height 107
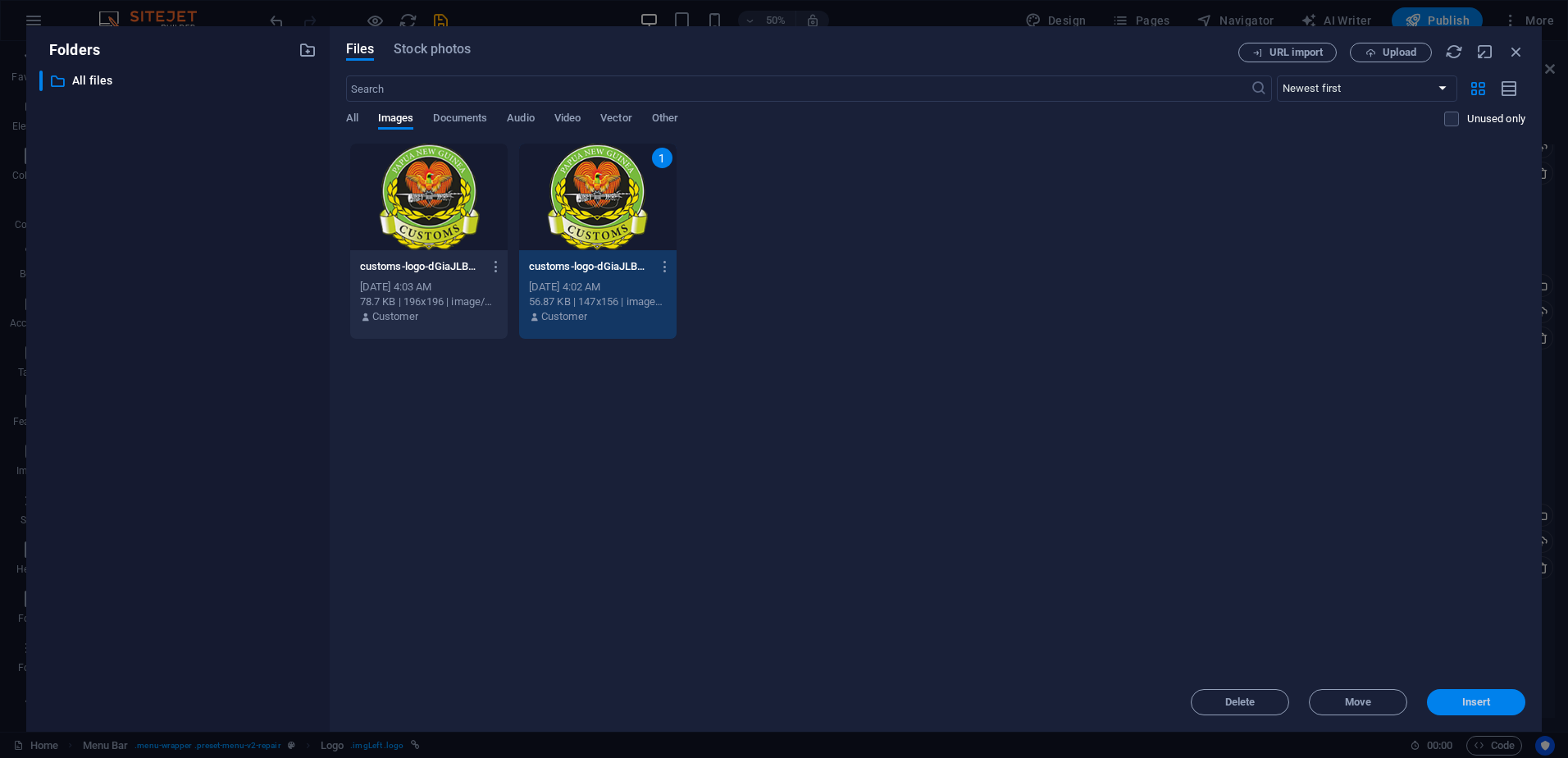
click at [1485, 701] on span "Insert" at bounding box center [1476, 702] width 28 height 9
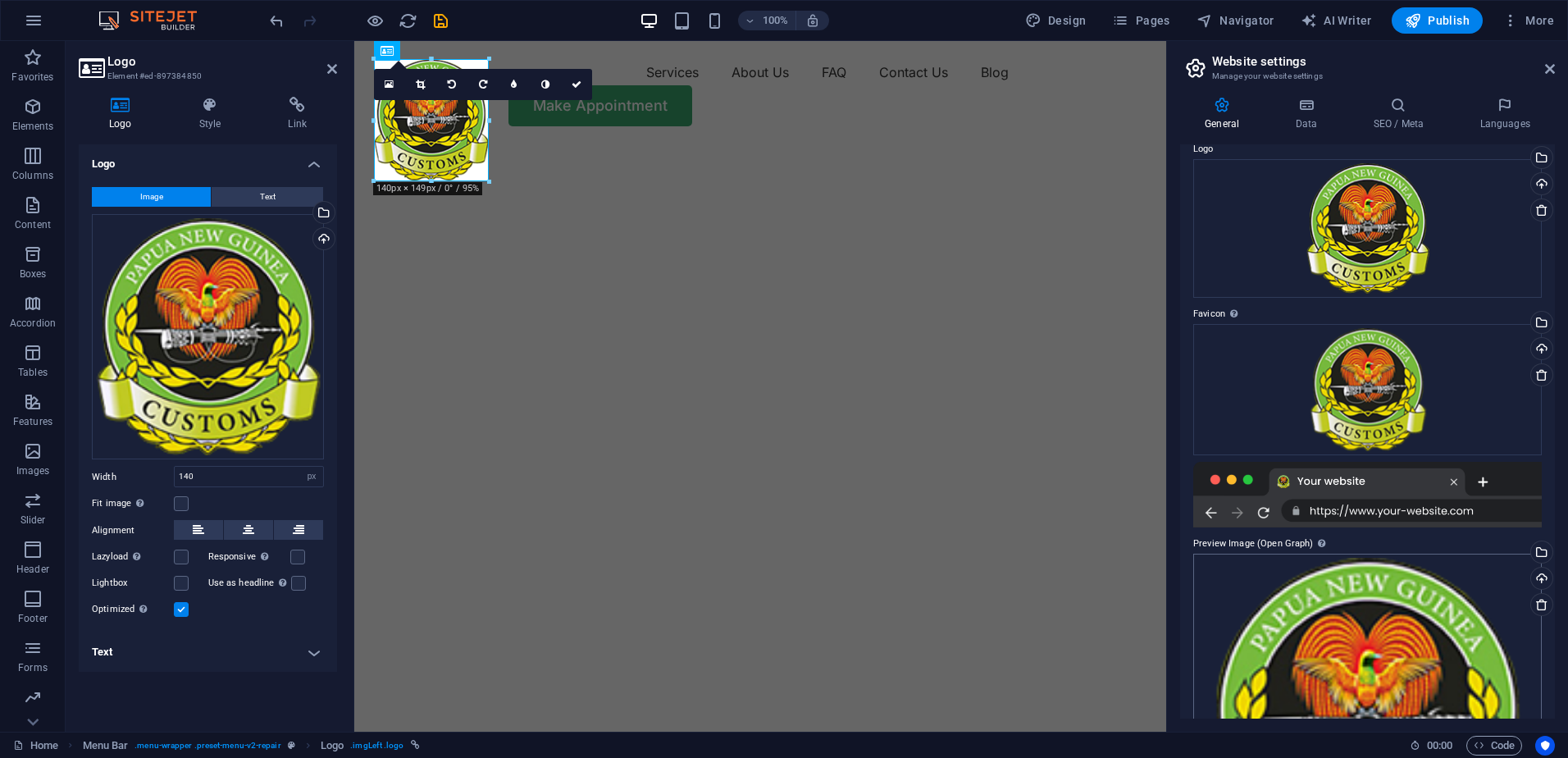
scroll to position [0, 0]
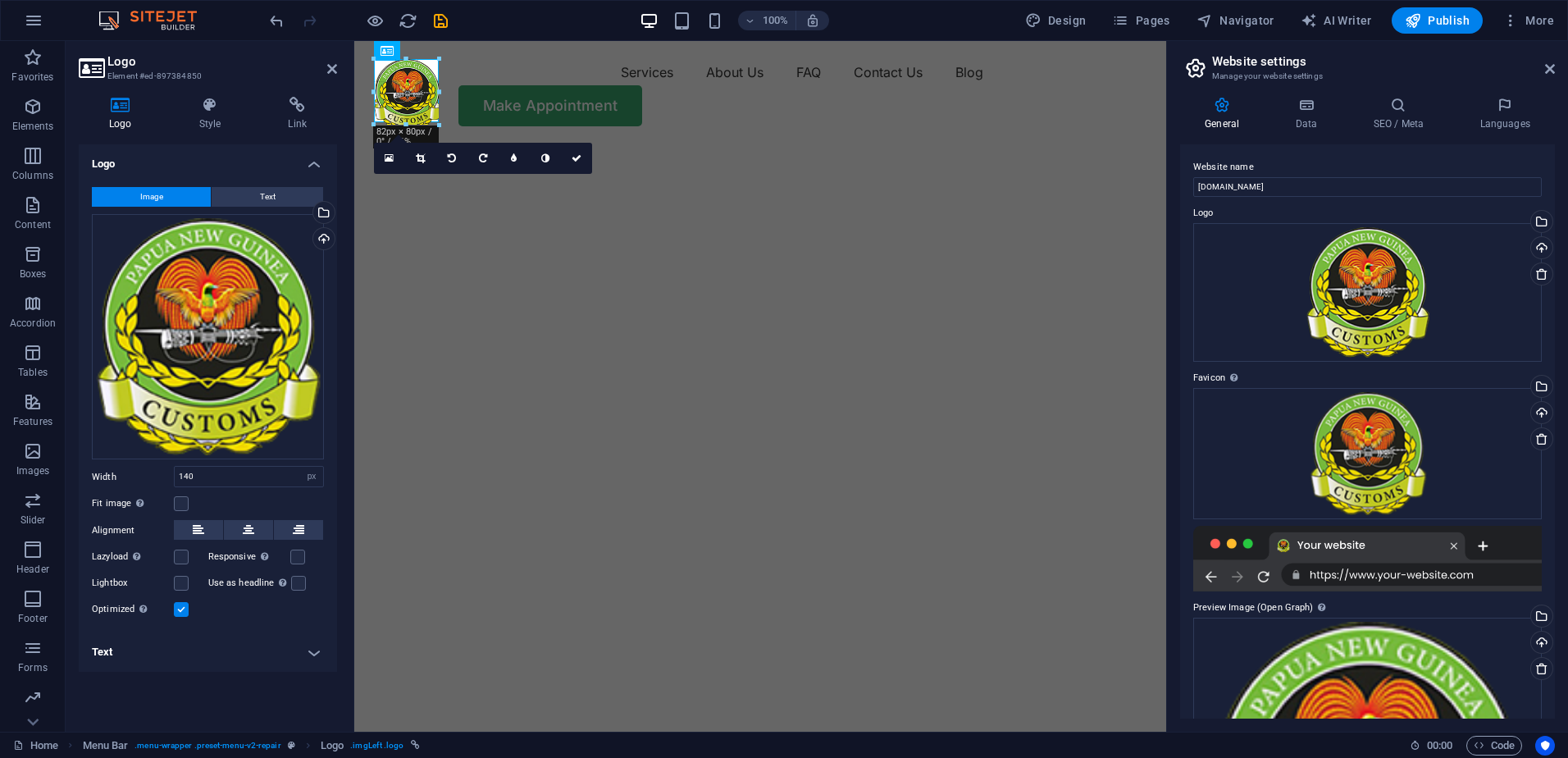
drag, startPoint x: 488, startPoint y: 181, endPoint x: 83, endPoint y: 91, distance: 414.9
type input "79"
click at [304, 558] on label at bounding box center [298, 557] width 15 height 15
click at [0, 0] on input "Responsive Automatically load retina image and smartphone optimized sizes." at bounding box center [0, 0] width 0 height 0
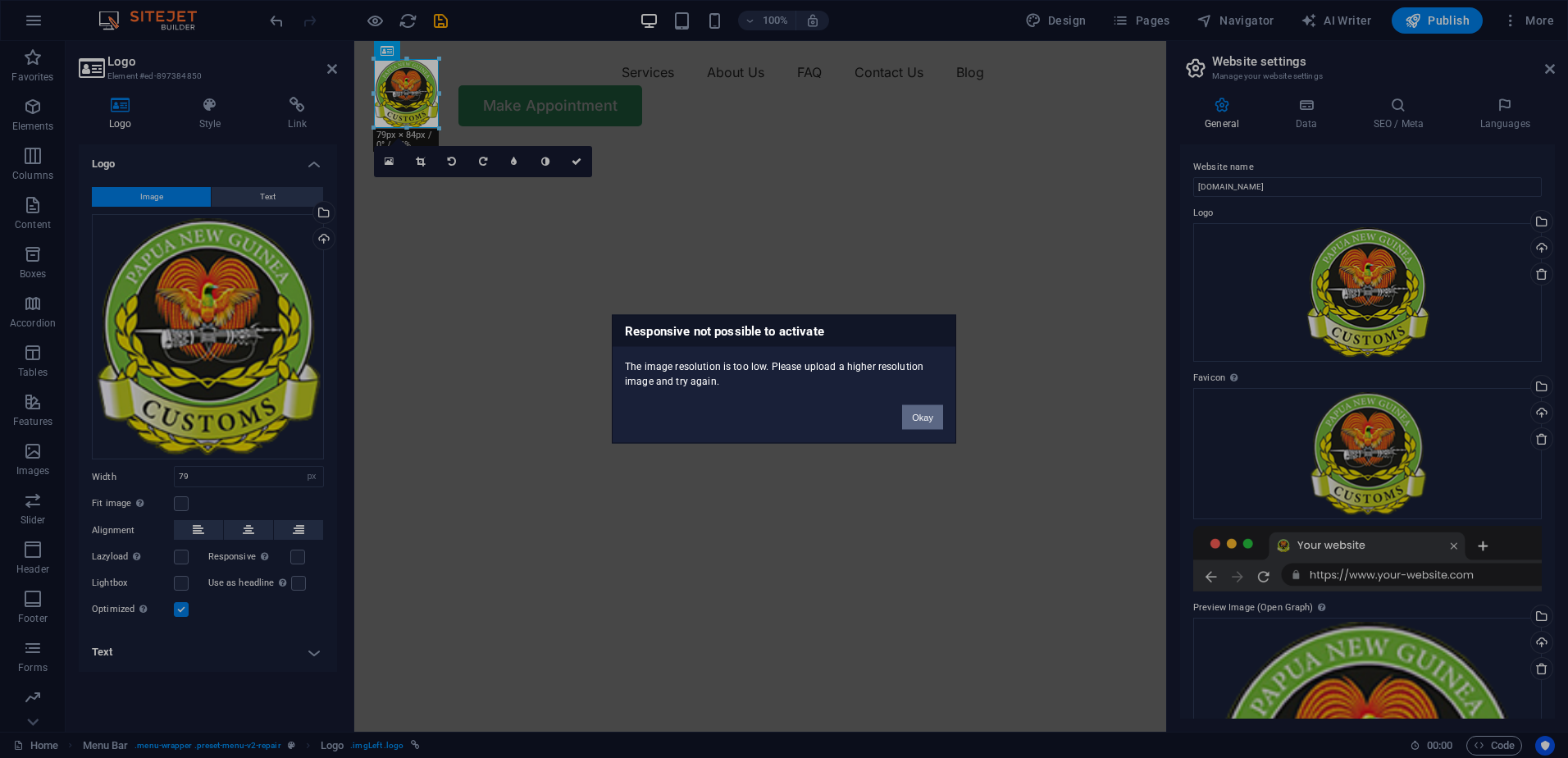
click at [930, 422] on button "Okay" at bounding box center [922, 417] width 41 height 25
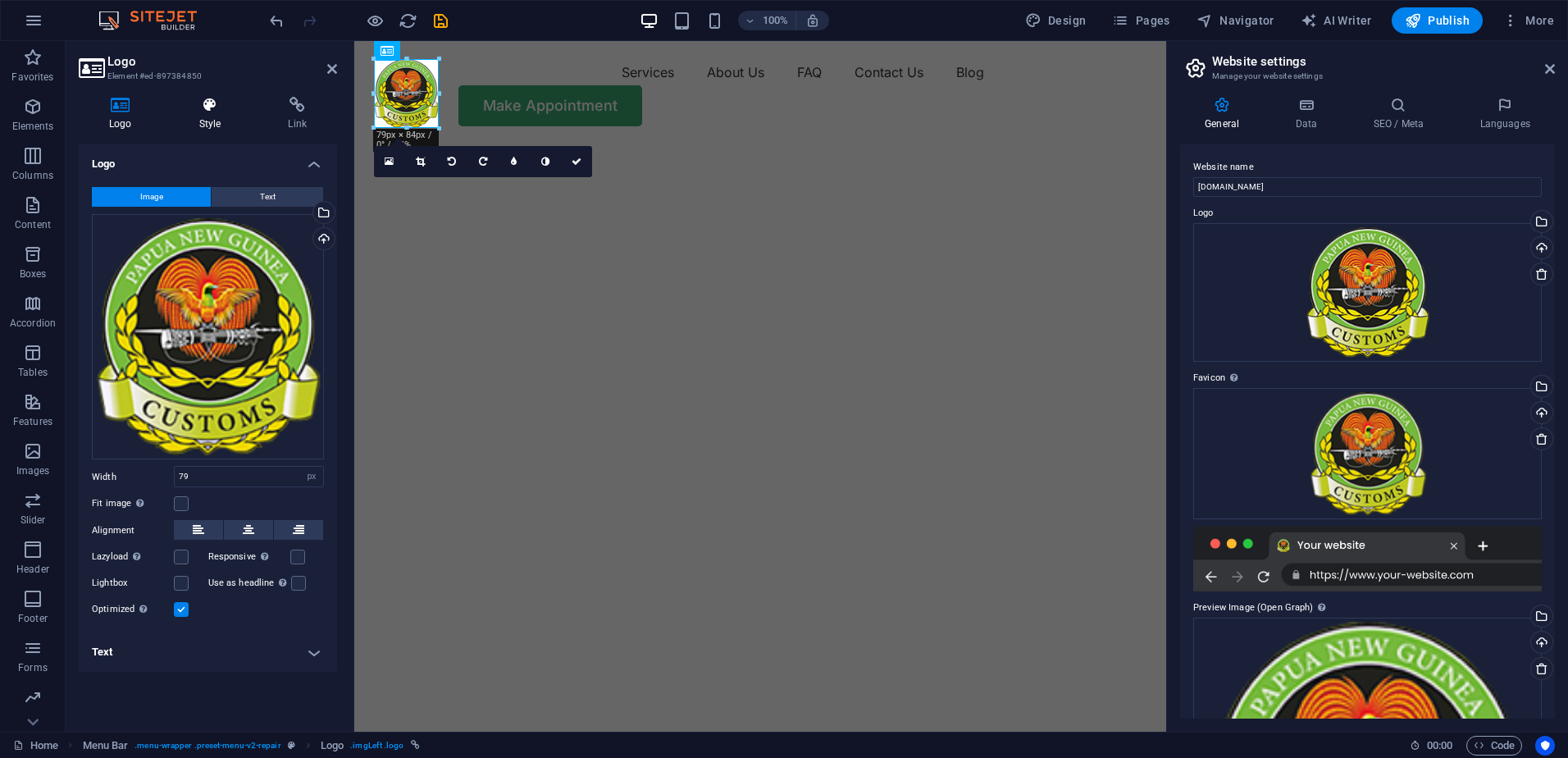
click at [200, 124] on h4 "Style" at bounding box center [213, 114] width 90 height 35
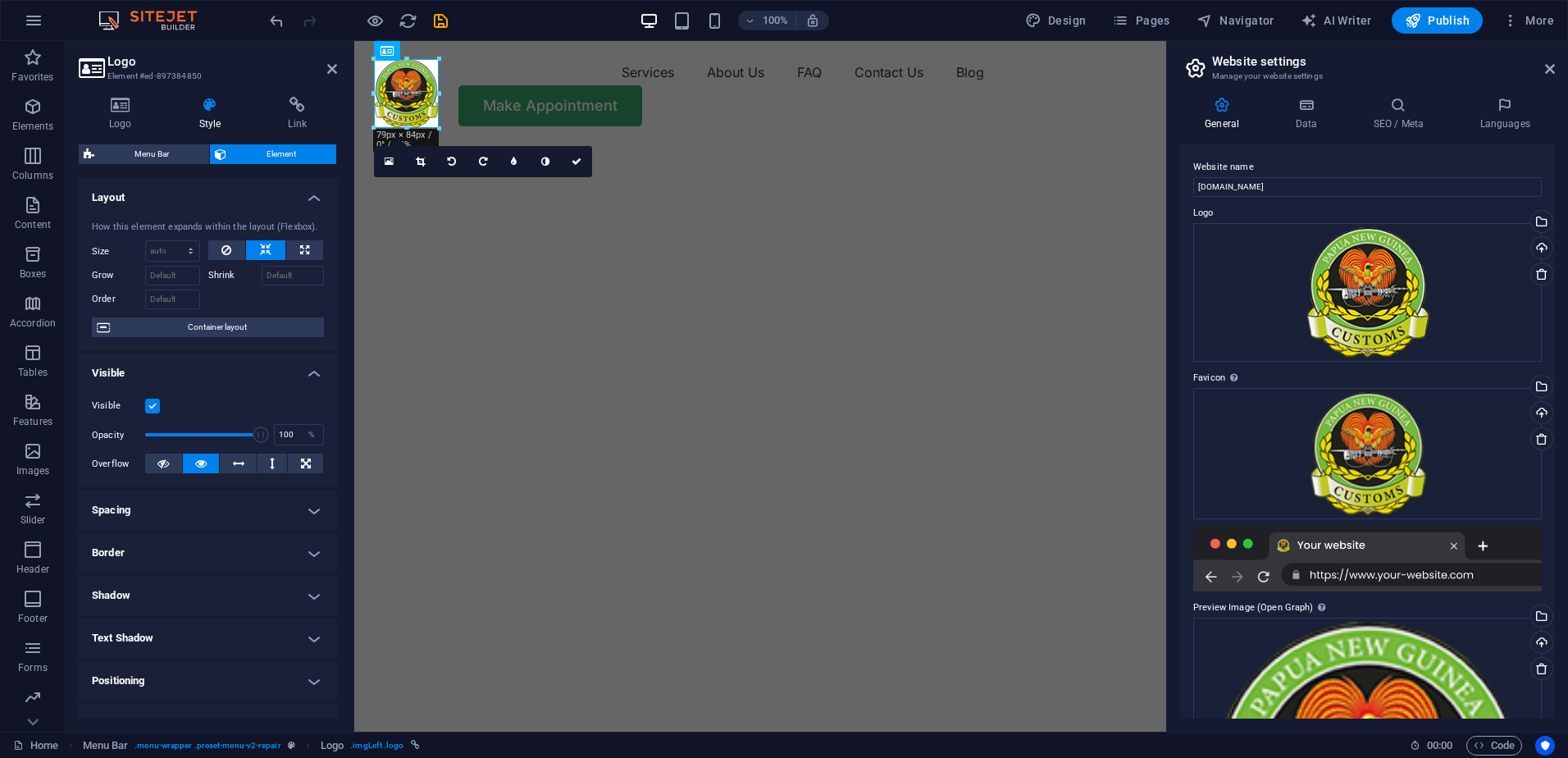
click at [243, 598] on h4 "Shadow" at bounding box center [208, 596] width 259 height 40
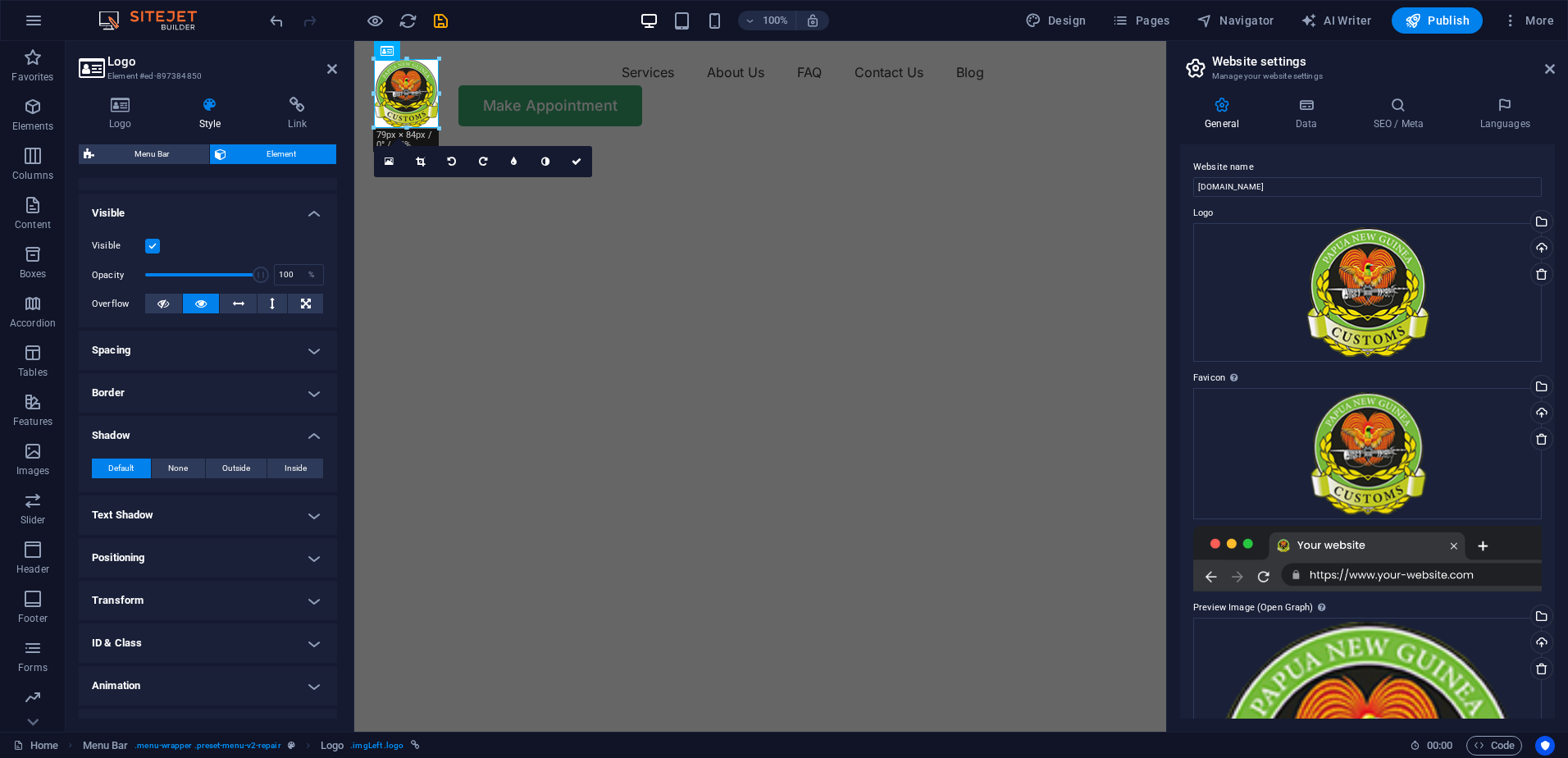
scroll to position [164, 0]
click at [232, 464] on span "Outside" at bounding box center [237, 463] width 28 height 20
type input "2"
type input "4"
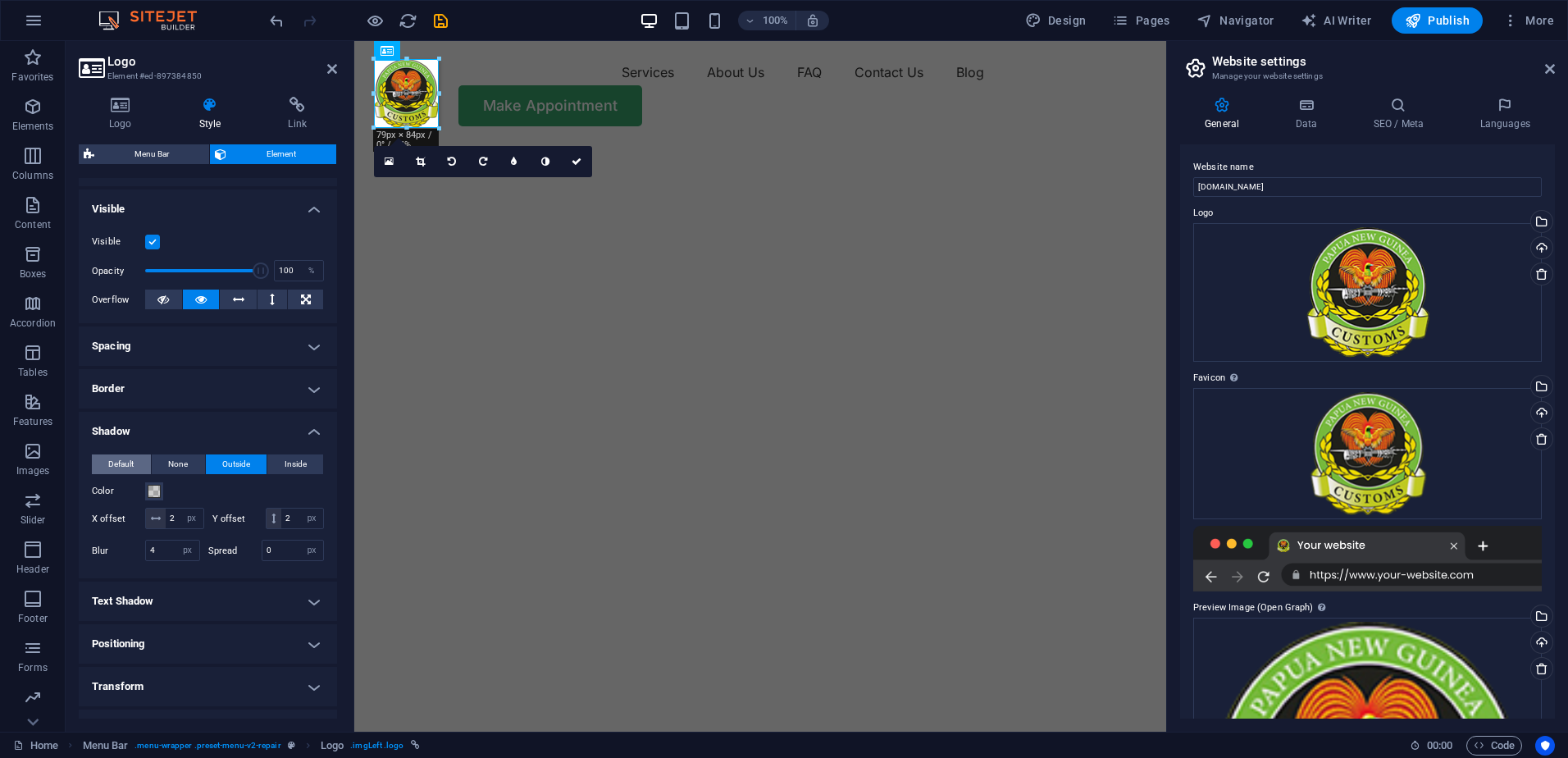
click at [116, 457] on span "Default" at bounding box center [121, 463] width 25 height 20
click at [218, 415] on h4 "Shadow" at bounding box center [208, 426] width 259 height 29
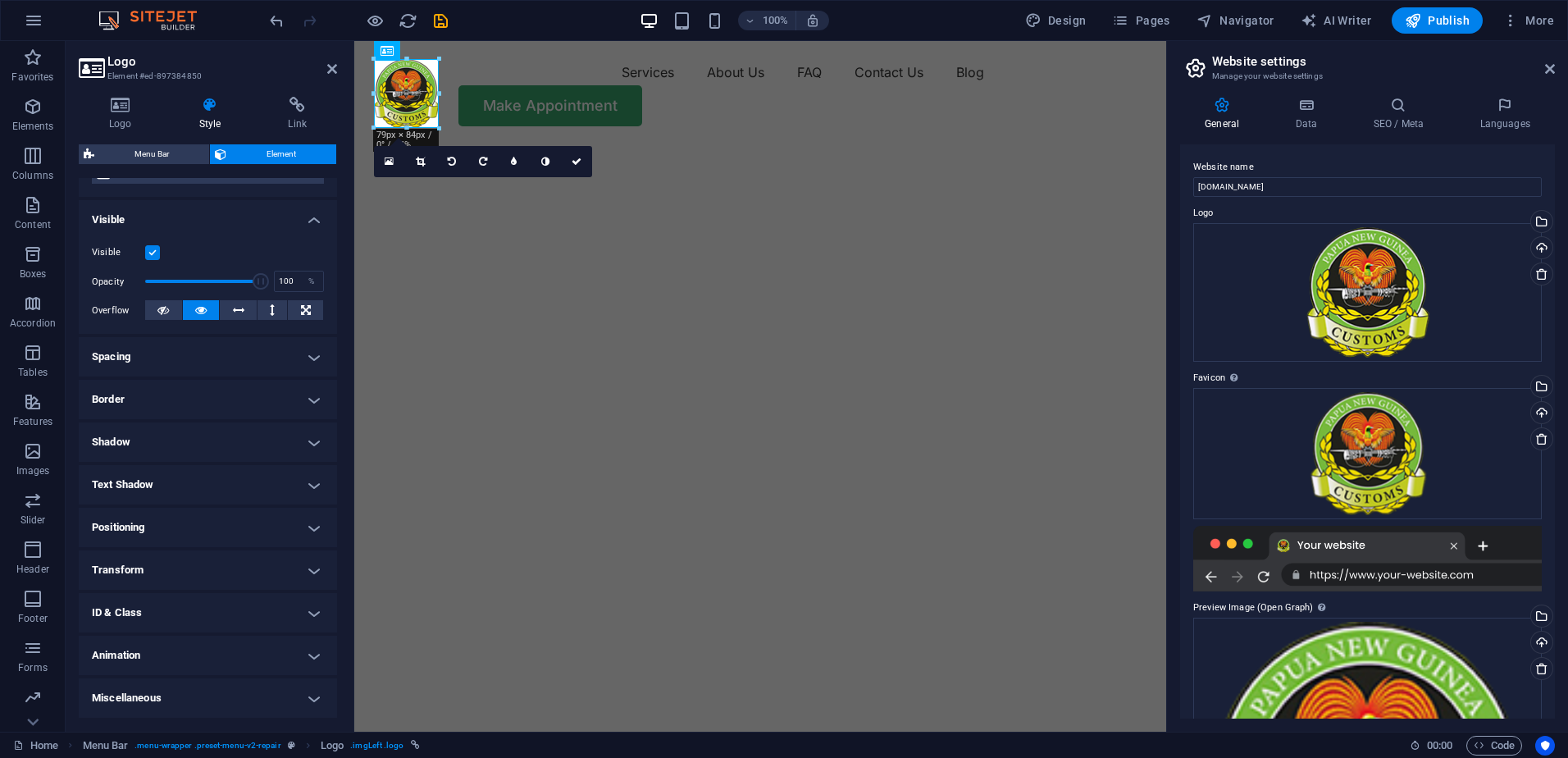
scroll to position [153, 0]
click at [213, 665] on h4 "Animation" at bounding box center [208, 656] width 259 height 40
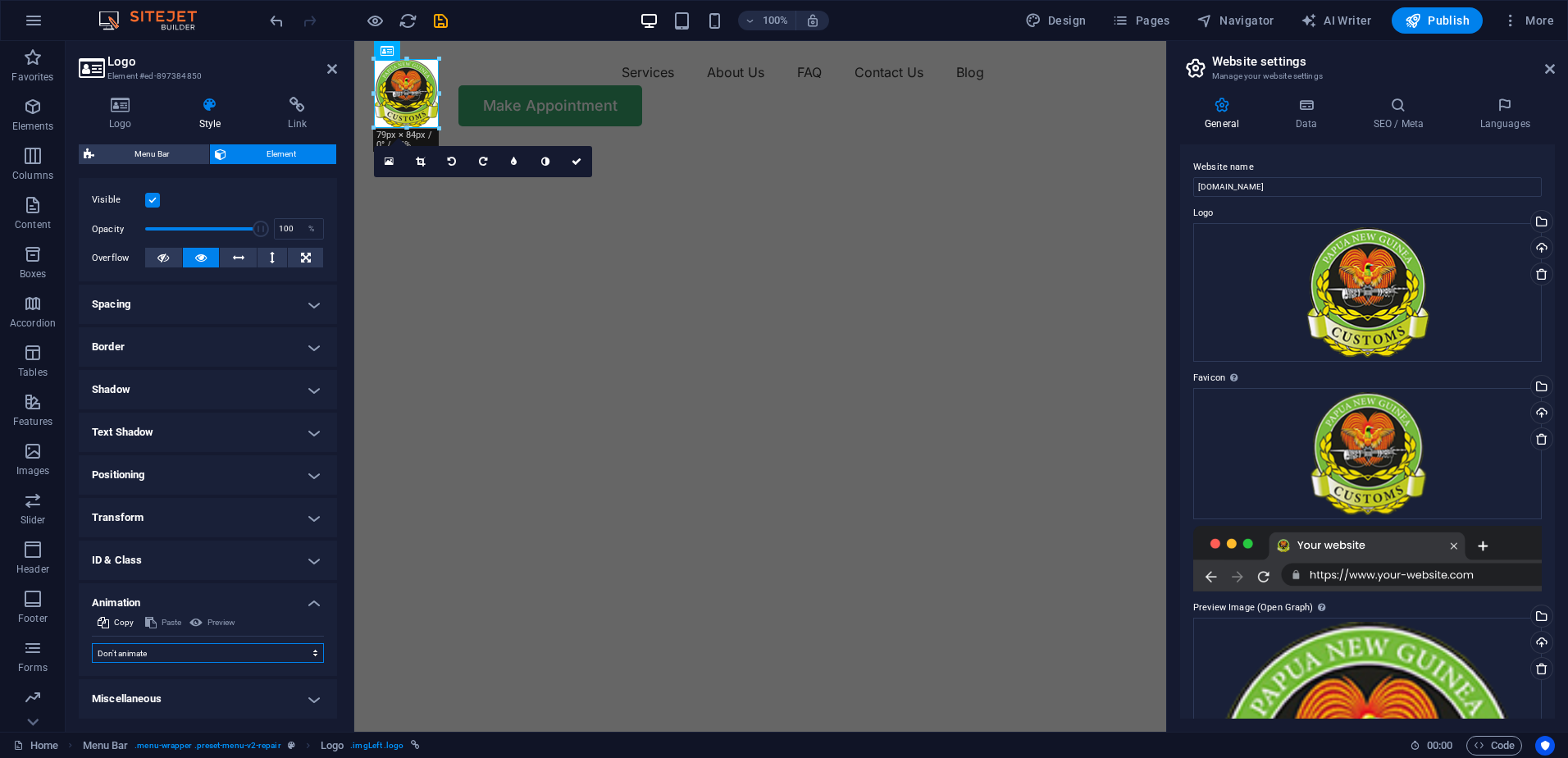
click at [211, 654] on select "Don't animate Show / Hide Slide up/down Zoom in/out Slide left to right Slide r…" at bounding box center [208, 652] width 232 height 20
select select "move-right-to-left"
click at [92, 643] on select "Don't animate Show / Hide Slide up/down Zoom in/out Slide left to right Slide r…" at bounding box center [208, 652] width 232 height 20
select select "scroll"
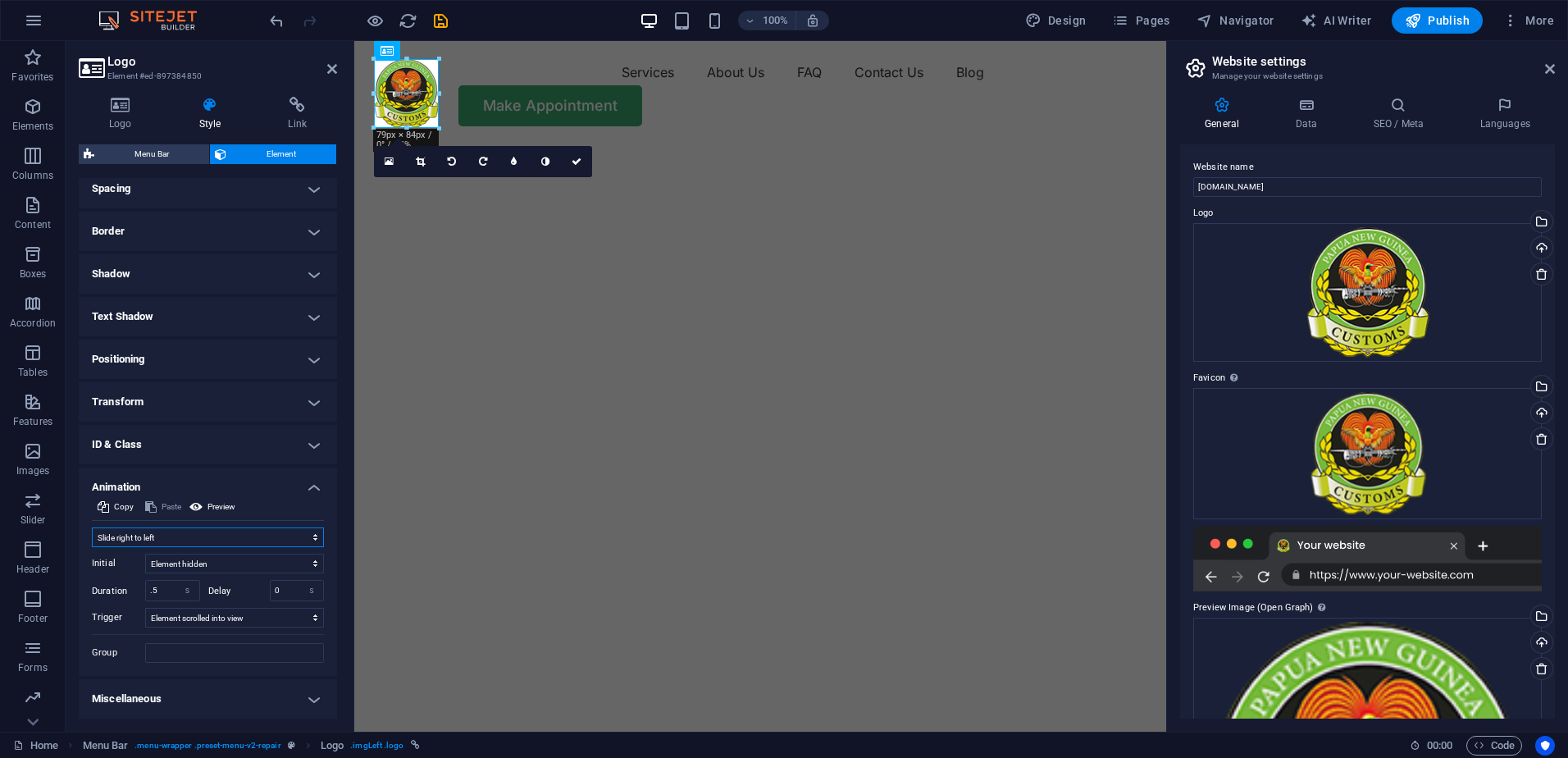
click at [247, 536] on select "Don't animate Show / Hide Slide up/down Zoom in/out Slide left to right Slide r…" at bounding box center [208, 537] width 232 height 20
click at [92, 547] on select "Don't animate Show / Hide Slide up/down Zoom in/out Slide left to right Slide r…" at bounding box center [208, 537] width 232 height 20
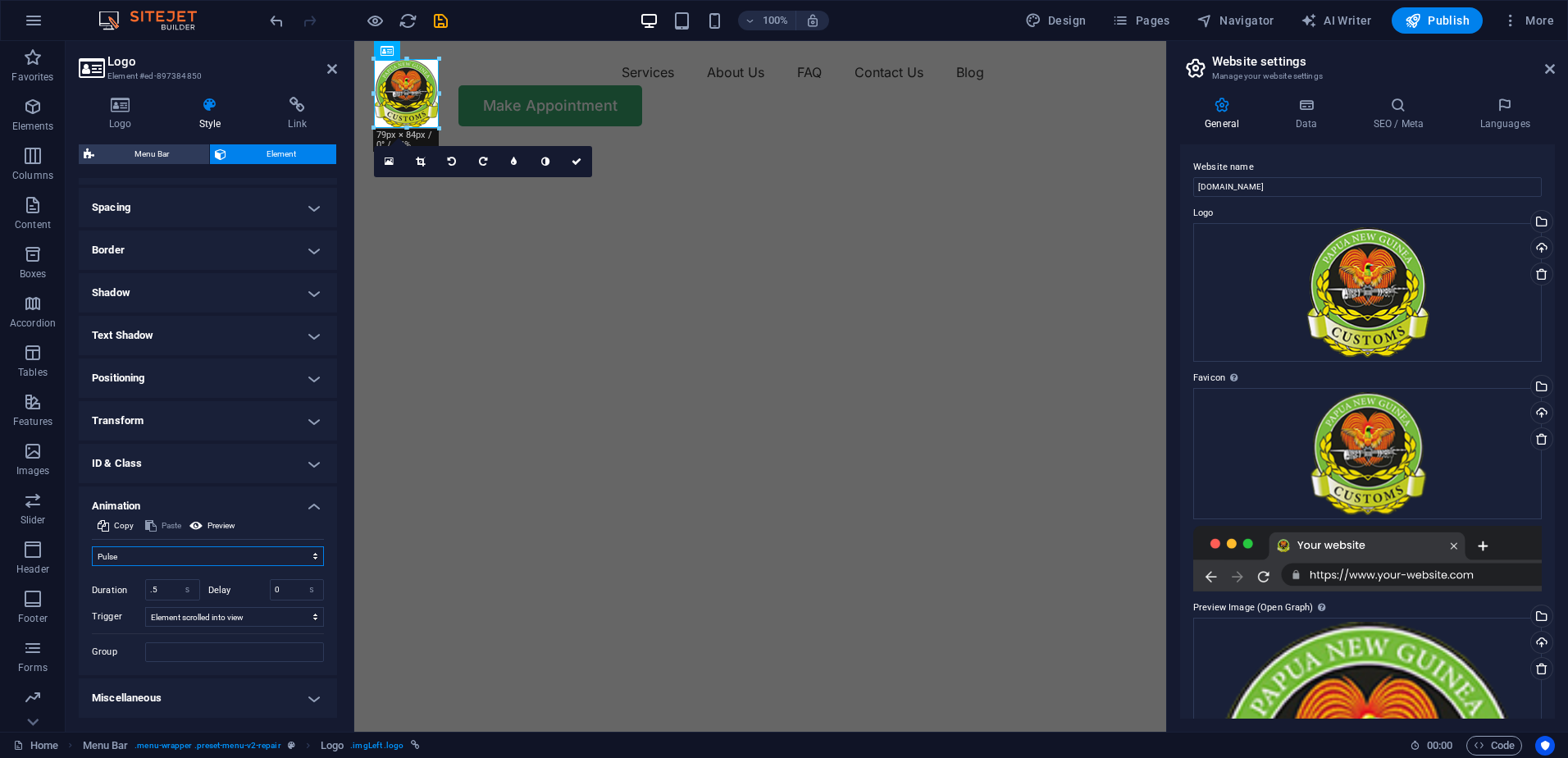
click at [158, 555] on select "Don't animate Show / Hide Slide up/down Zoom in/out Slide left to right Slide r…" at bounding box center [208, 556] width 232 height 20
click at [92, 547] on select "Don't animate Show / Hide Slide up/down Zoom in/out Slide left to right Slide r…" at bounding box center [208, 556] width 232 height 20
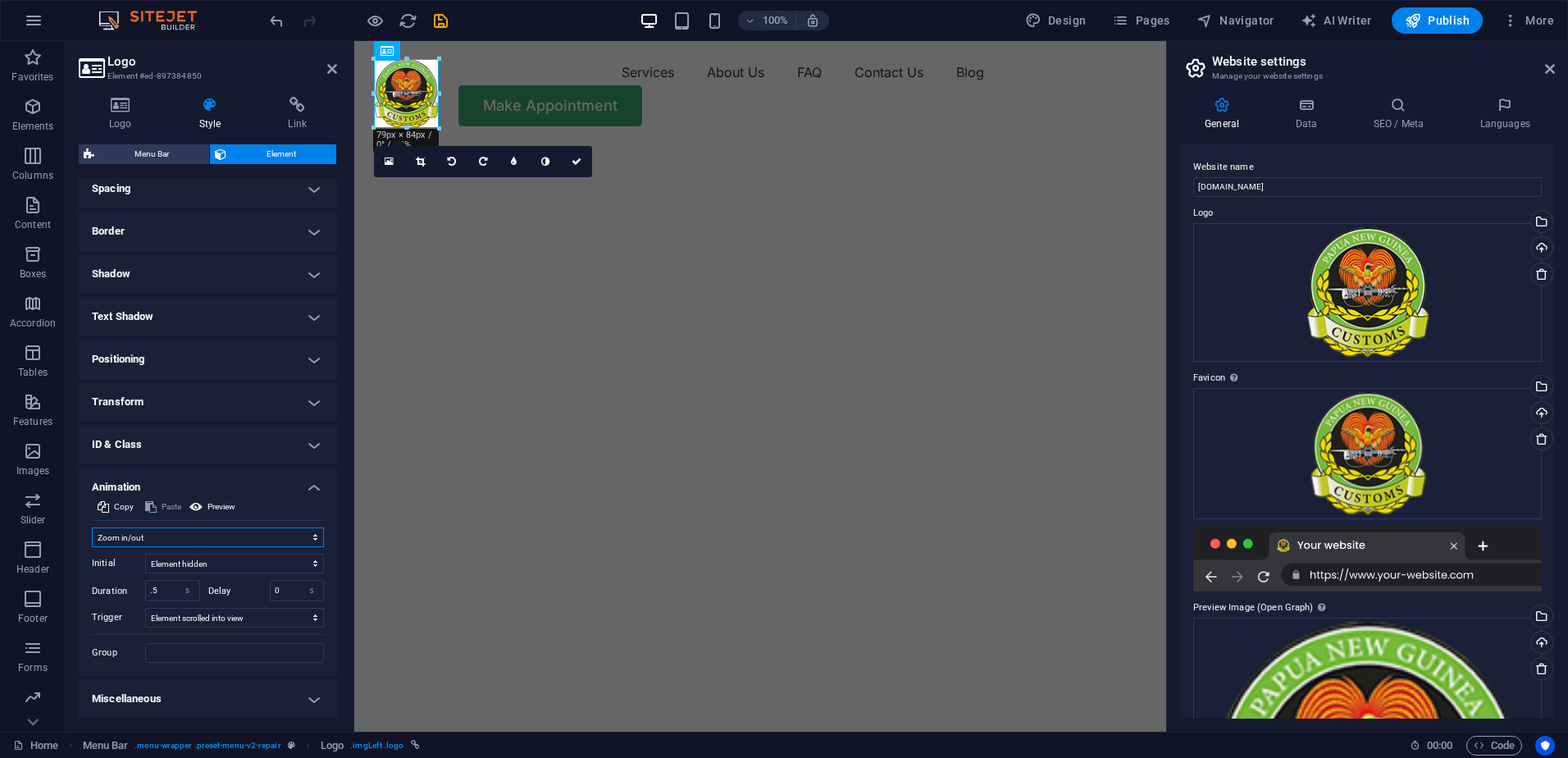
click at [167, 541] on select "Don't animate Show / Hide Slide up/down Zoom in/out Slide left to right Slide r…" at bounding box center [208, 537] width 232 height 20
select select "slide"
click at [92, 528] on select "Don't animate Show / Hide Slide up/down Zoom in/out Slide left to right Slide r…" at bounding box center [208, 537] width 232 height 20
click at [1550, 72] on icon at bounding box center [1549, 69] width 9 height 13
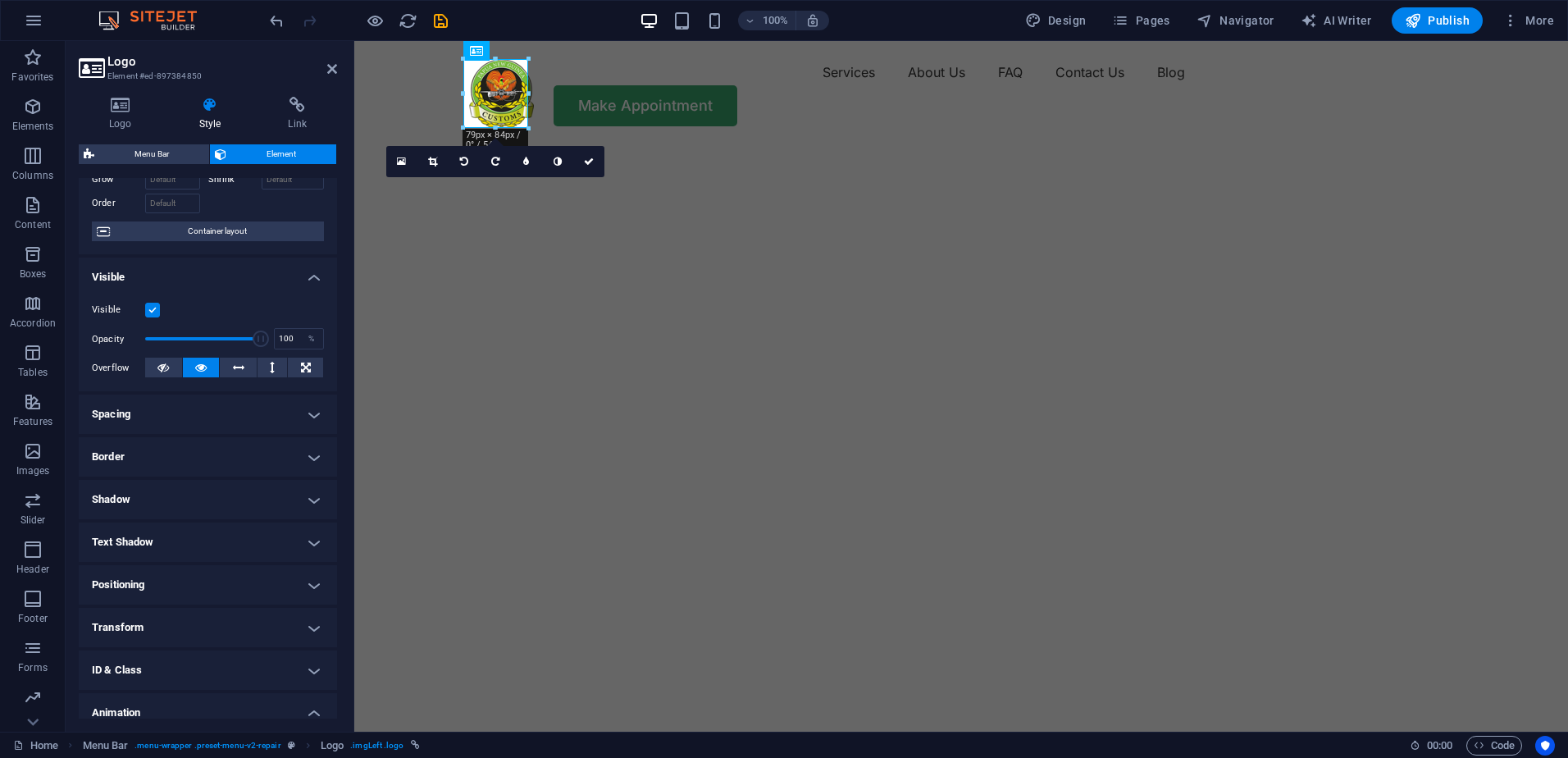
scroll to position [0, 0]
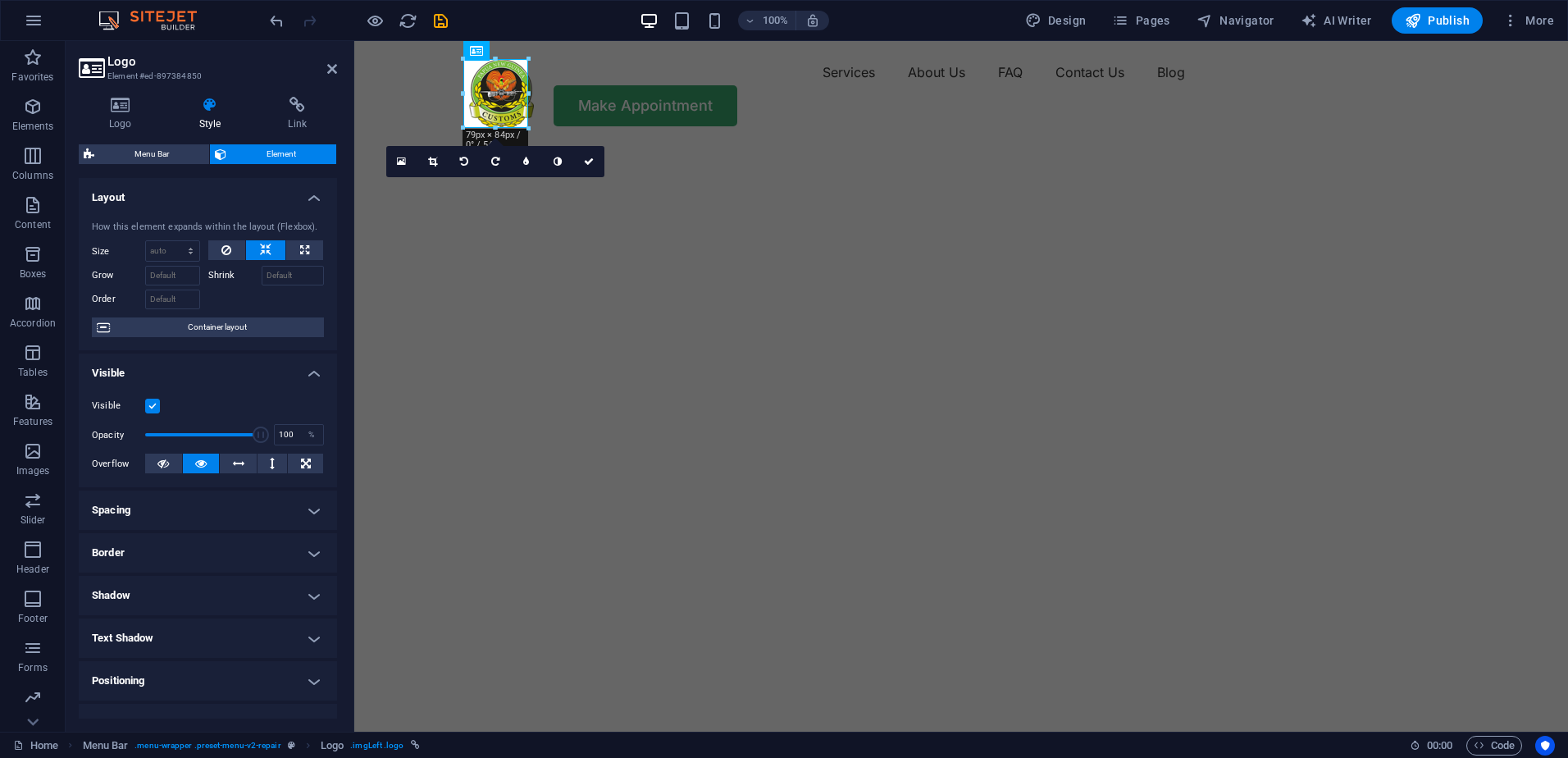
click at [742, 144] on img "1/2" at bounding box center [954, 144] width 1201 height 0
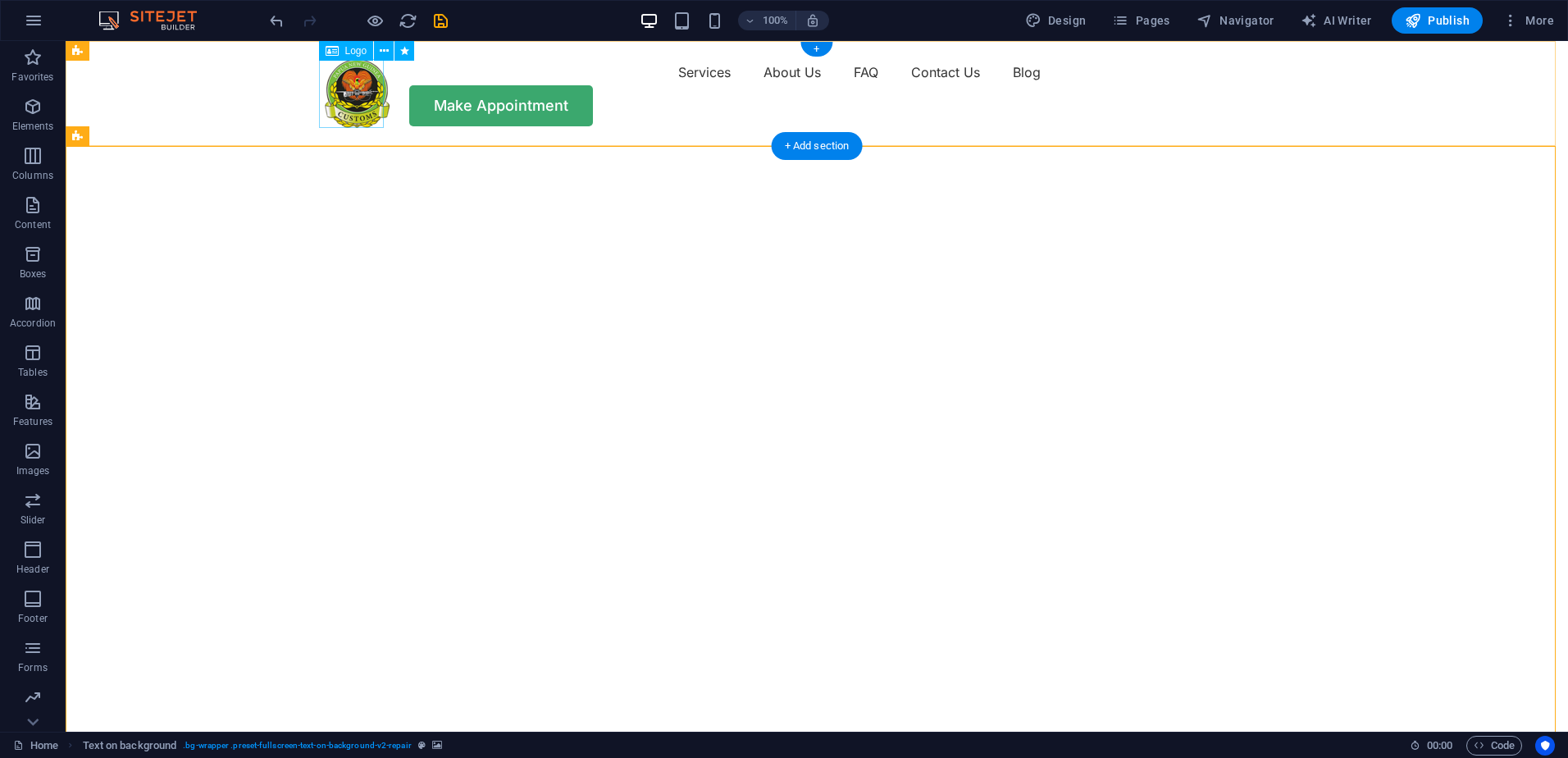
click at [329, 104] on div at bounding box center [357, 93] width 65 height 69
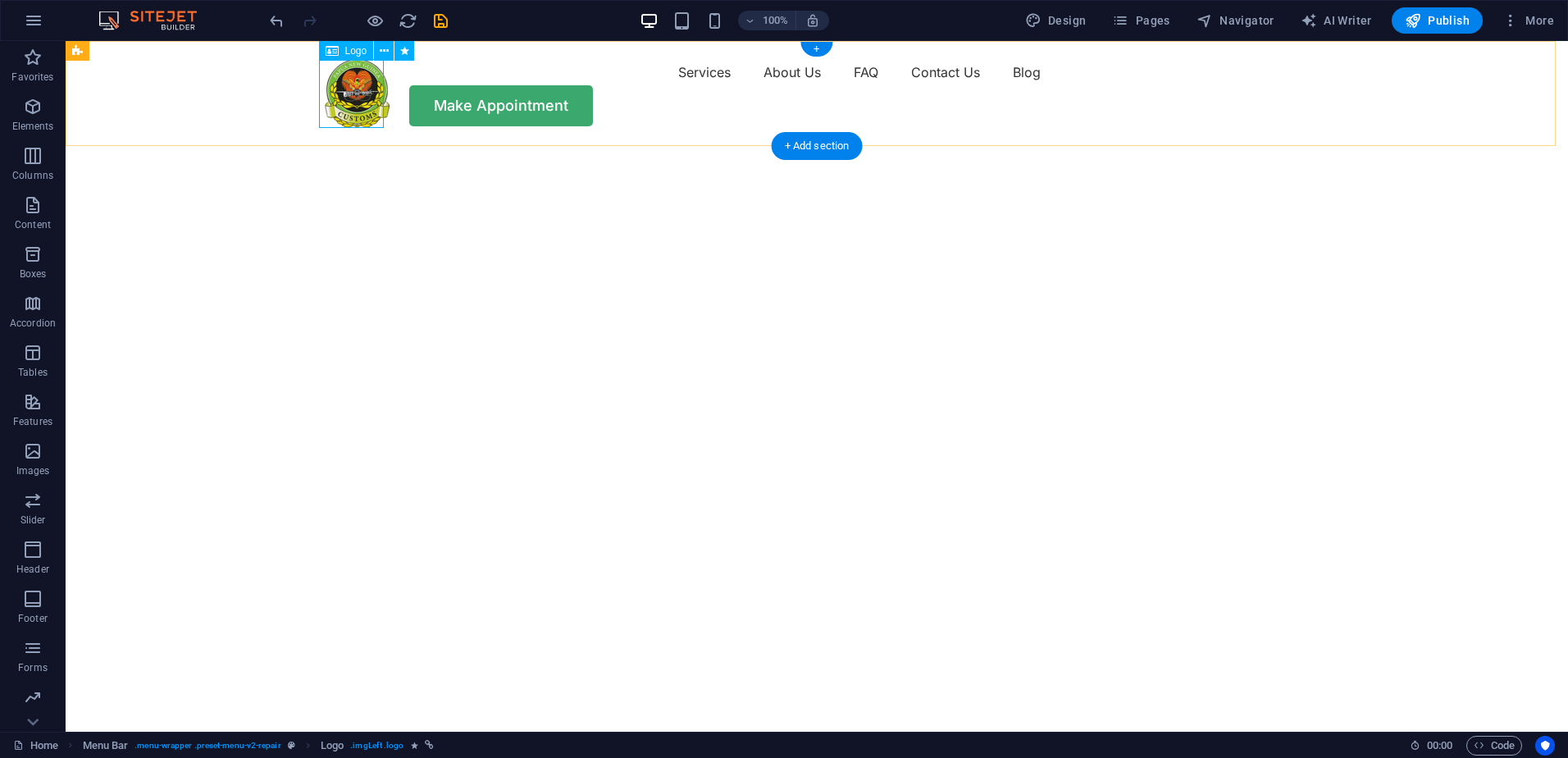
click at [377, 113] on div at bounding box center [357, 93] width 65 height 69
click at [383, 53] on icon at bounding box center [384, 51] width 9 height 17
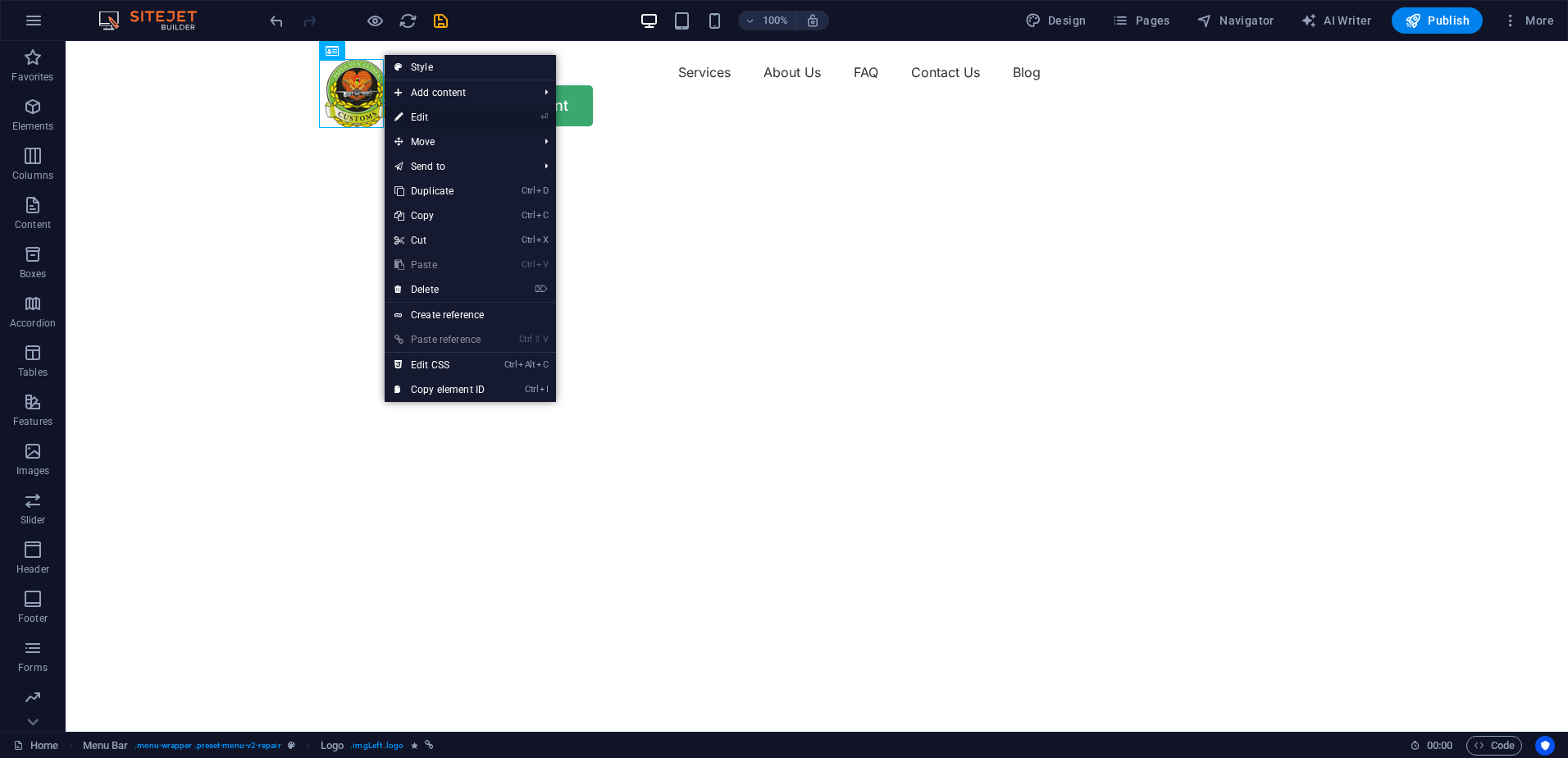
click at [429, 111] on link "⏎ Edit" at bounding box center [440, 117] width 109 height 25
select select "slide"
select select "s"
select select "scroll"
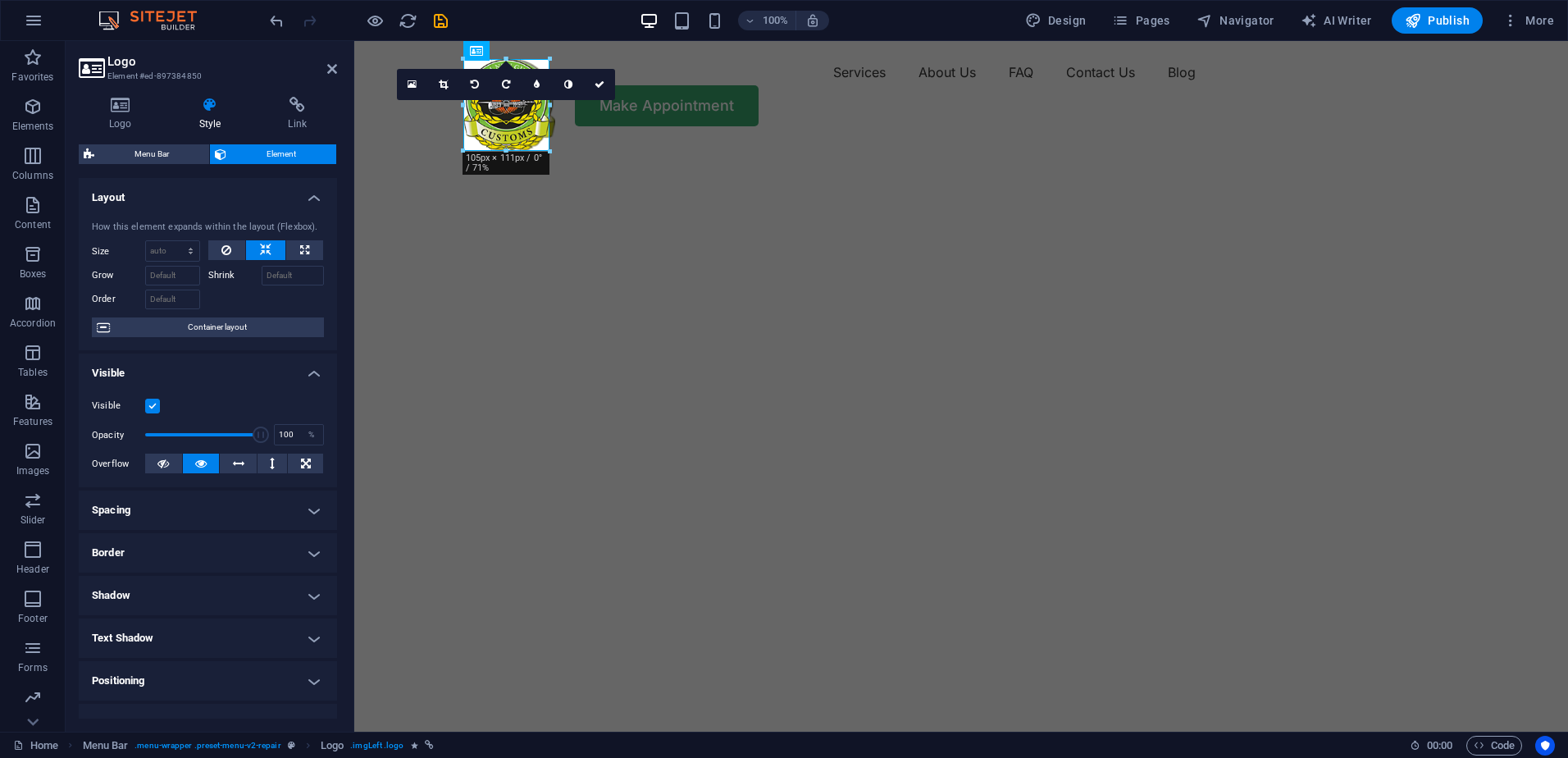
drag, startPoint x: 528, startPoint y: 125, endPoint x: 549, endPoint y: 140, distance: 25.8
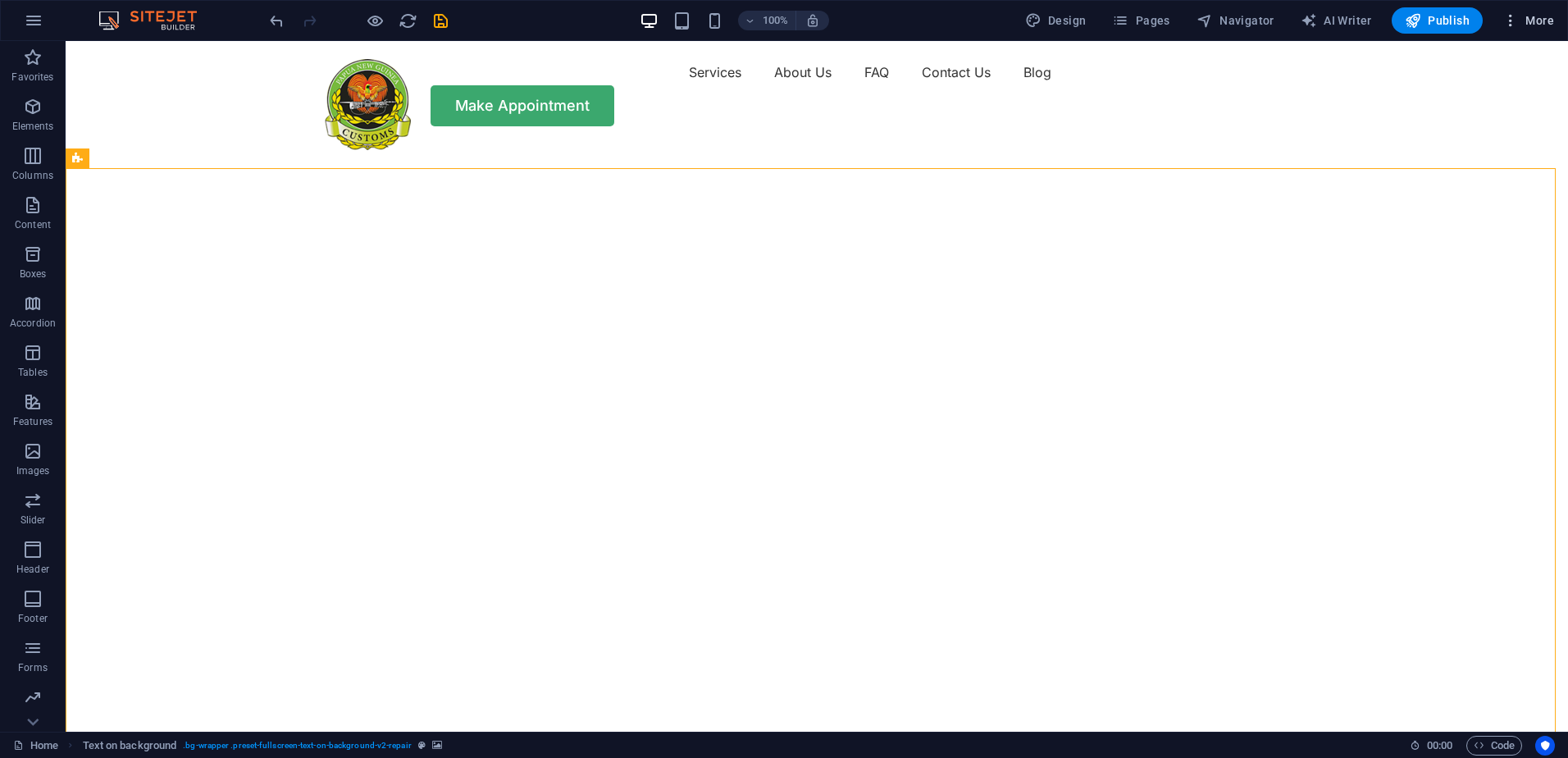
click at [1520, 17] on span "More" at bounding box center [1527, 20] width 52 height 16
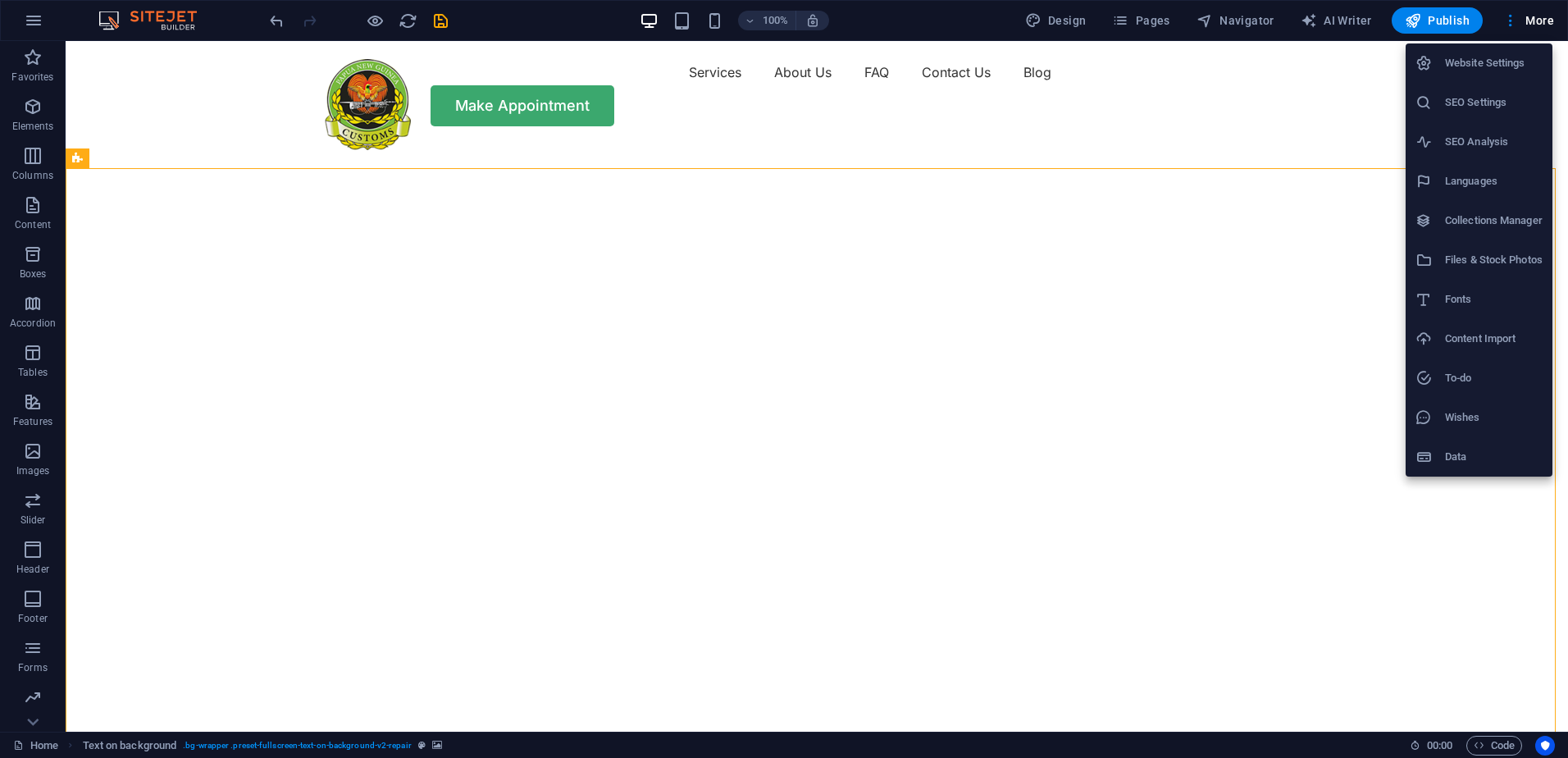
click at [1242, 394] on div at bounding box center [784, 379] width 1568 height 758
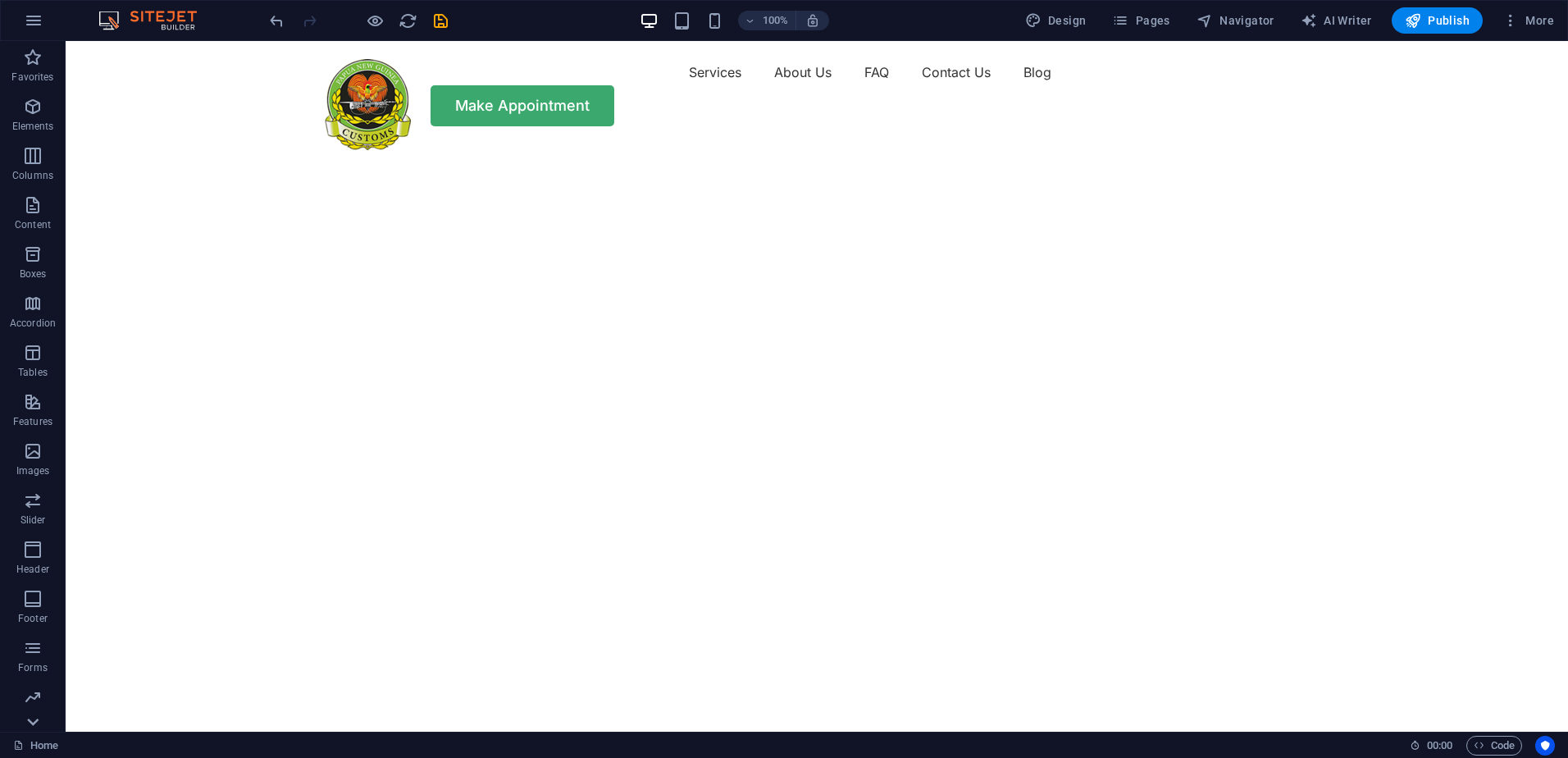
click at [40, 62] on icon at bounding box center [33, 51] width 23 height 23
click at [35, 18] on icon "button" at bounding box center [33, 20] width 20 height 20
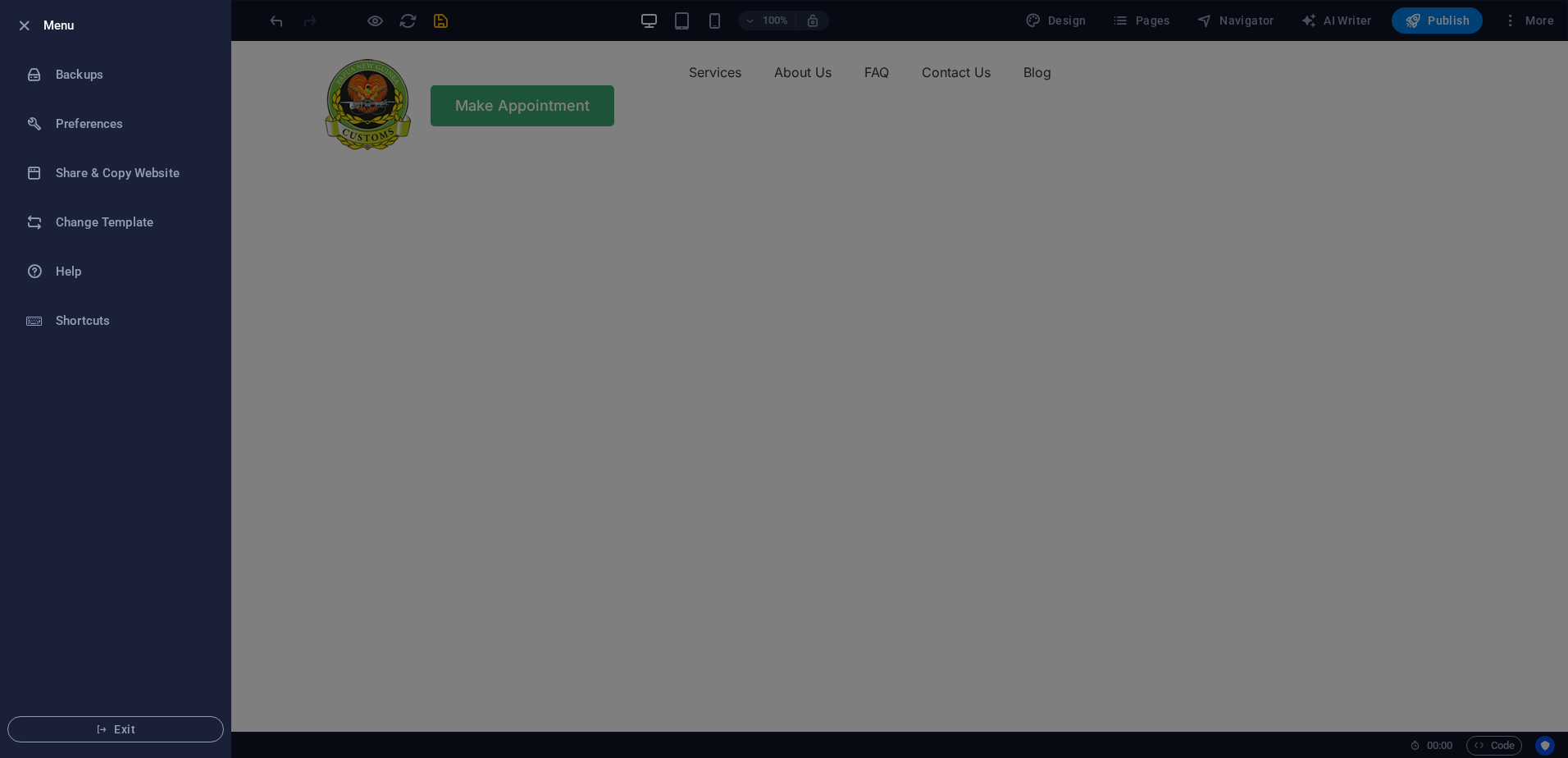
click at [288, 134] on div at bounding box center [784, 379] width 1568 height 758
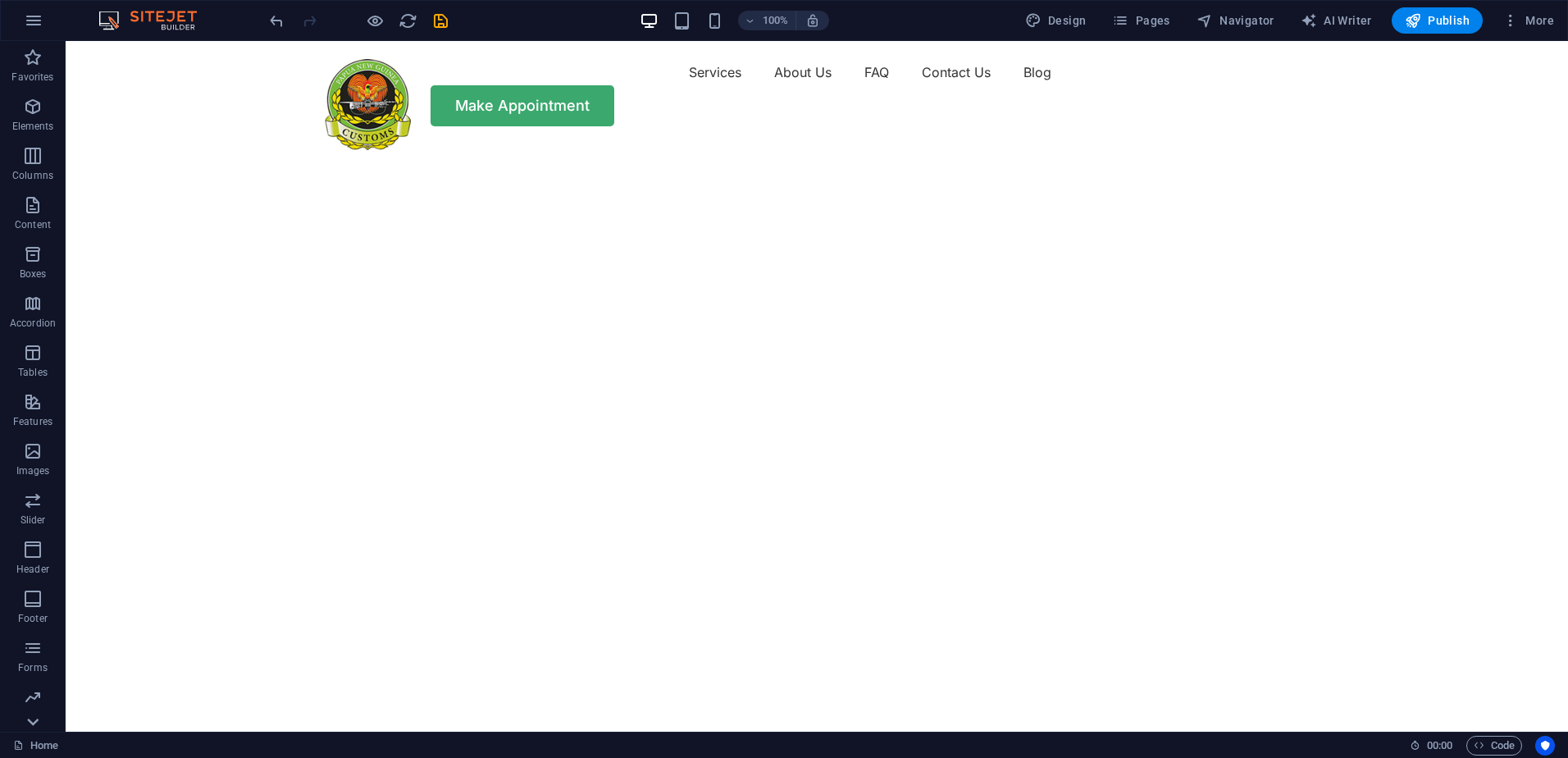
click at [36, 54] on icon at bounding box center [34, 51] width 11 height 8
click at [41, 47] on icon at bounding box center [33, 51] width 23 height 23
click at [42, 215] on span "Content" at bounding box center [33, 215] width 66 height 40
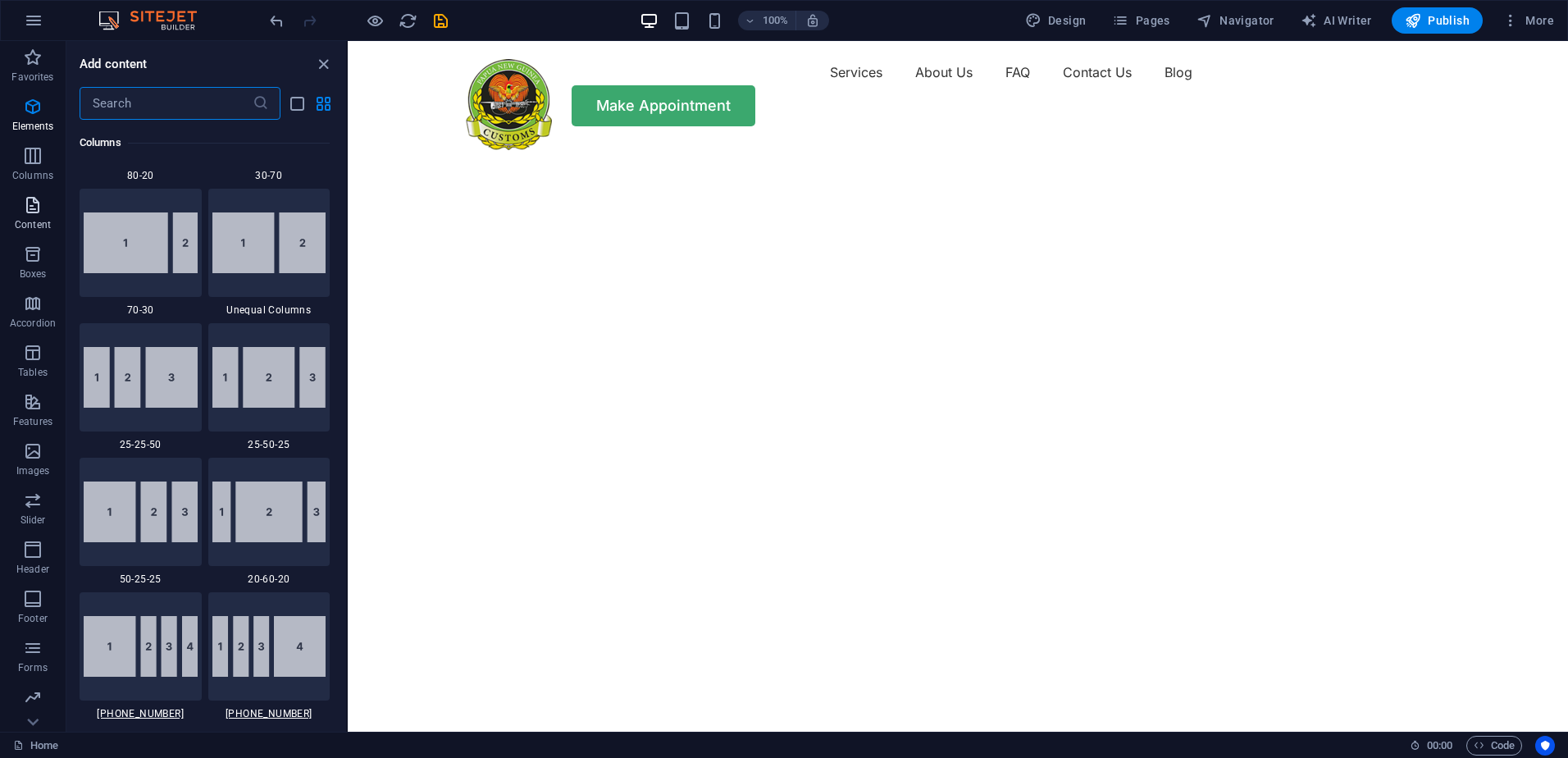
scroll to position [2871, 0]
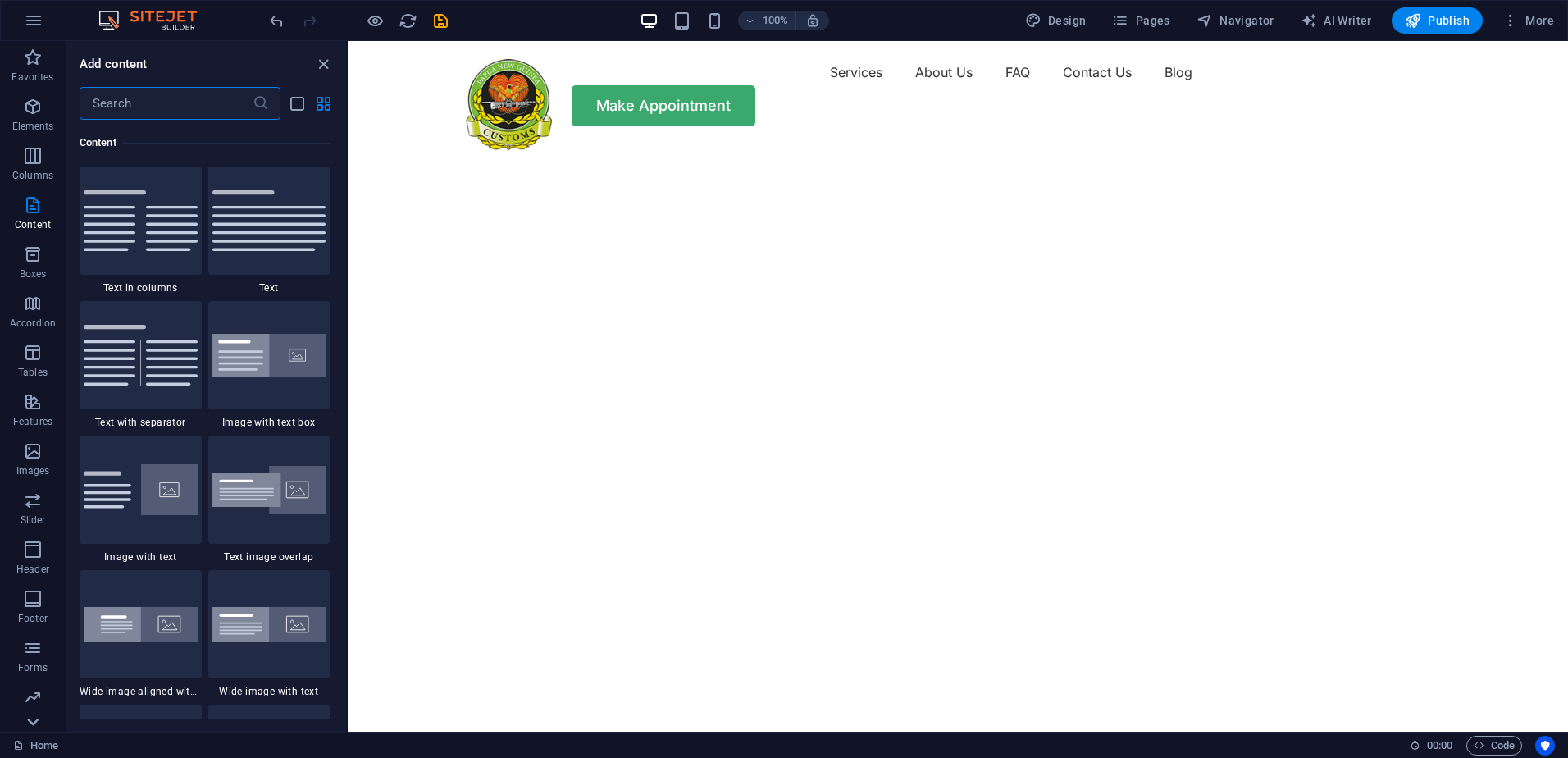
click at [37, 62] on icon at bounding box center [33, 51] width 23 height 23
click at [38, 698] on icon "button" at bounding box center [32, 699] width 20 height 20
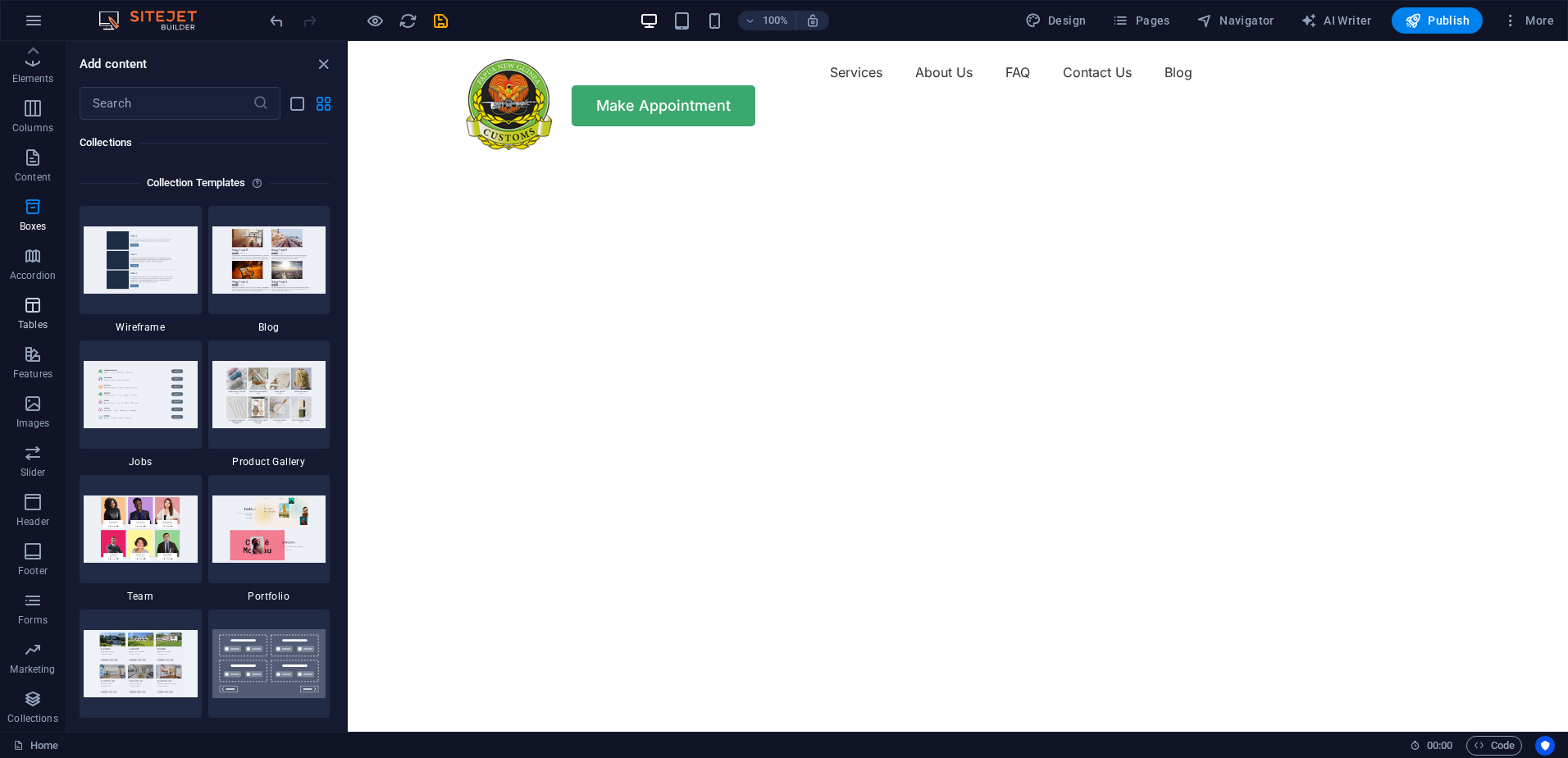
click at [47, 306] on span "Tables" at bounding box center [33, 315] width 66 height 40
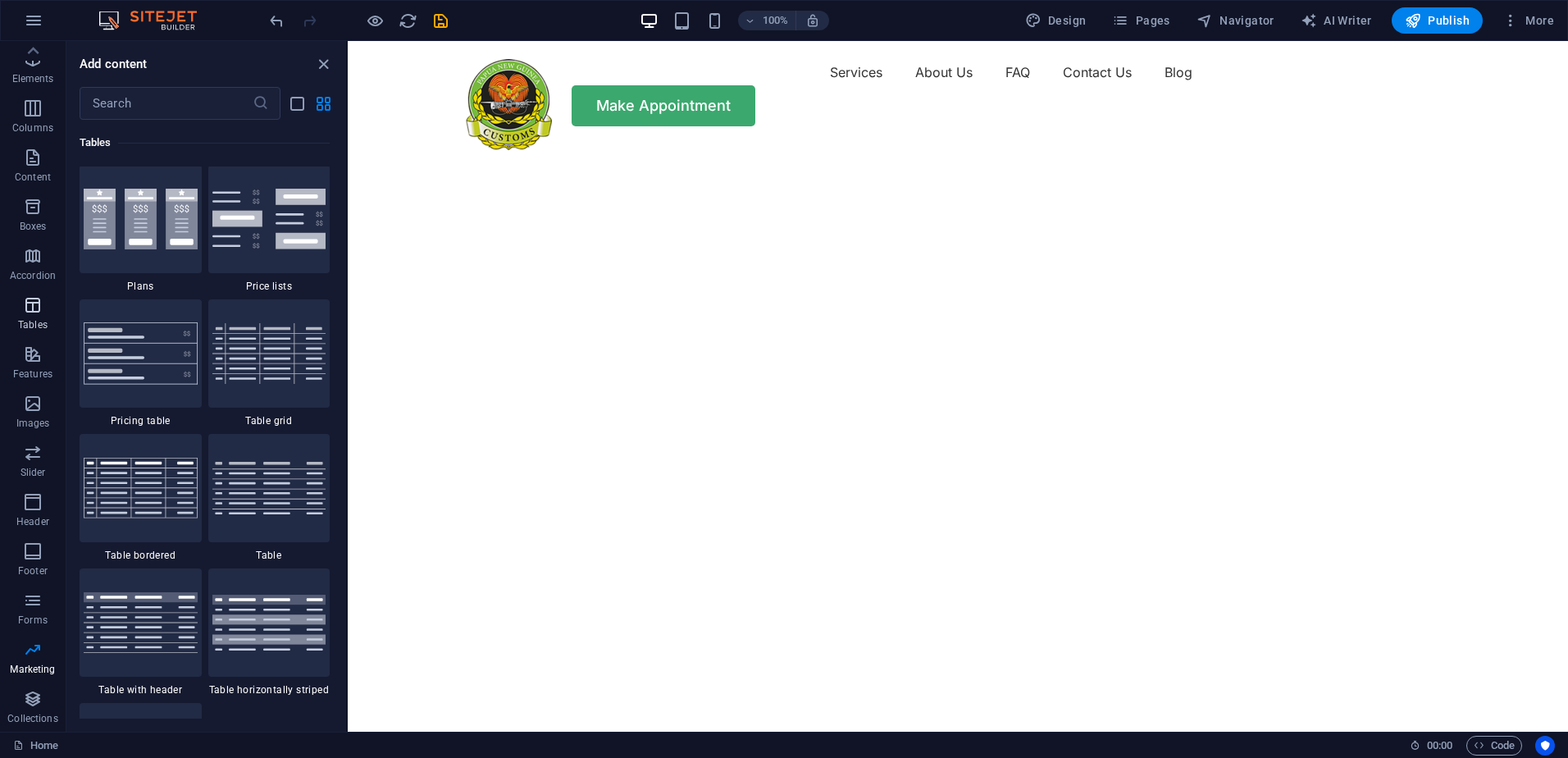
scroll to position [5682, 0]
click at [1128, 21] on icon "button" at bounding box center [1119, 20] width 16 height 16
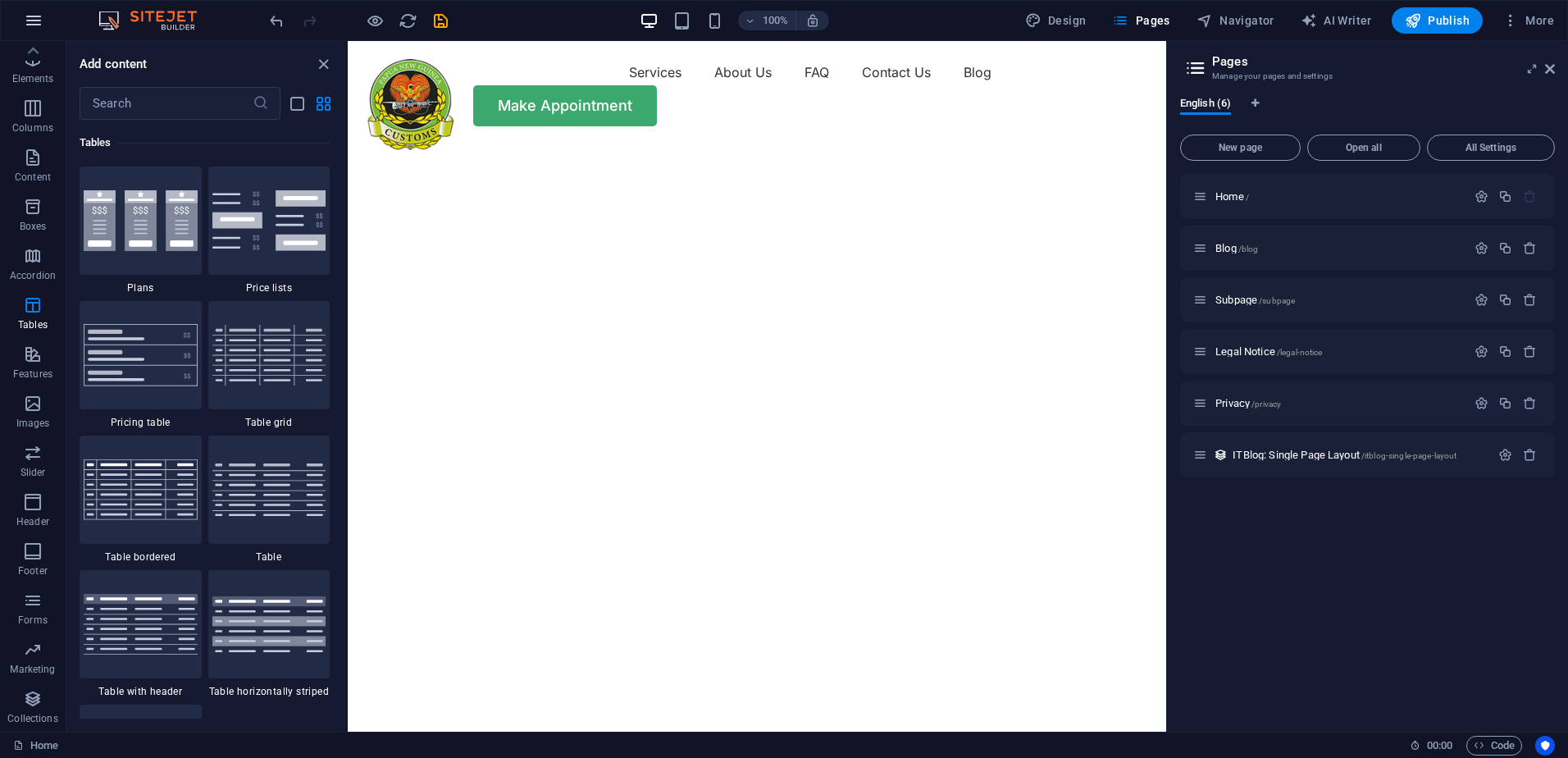
click at [22, 20] on button "button" at bounding box center [34, 21] width 40 height 40
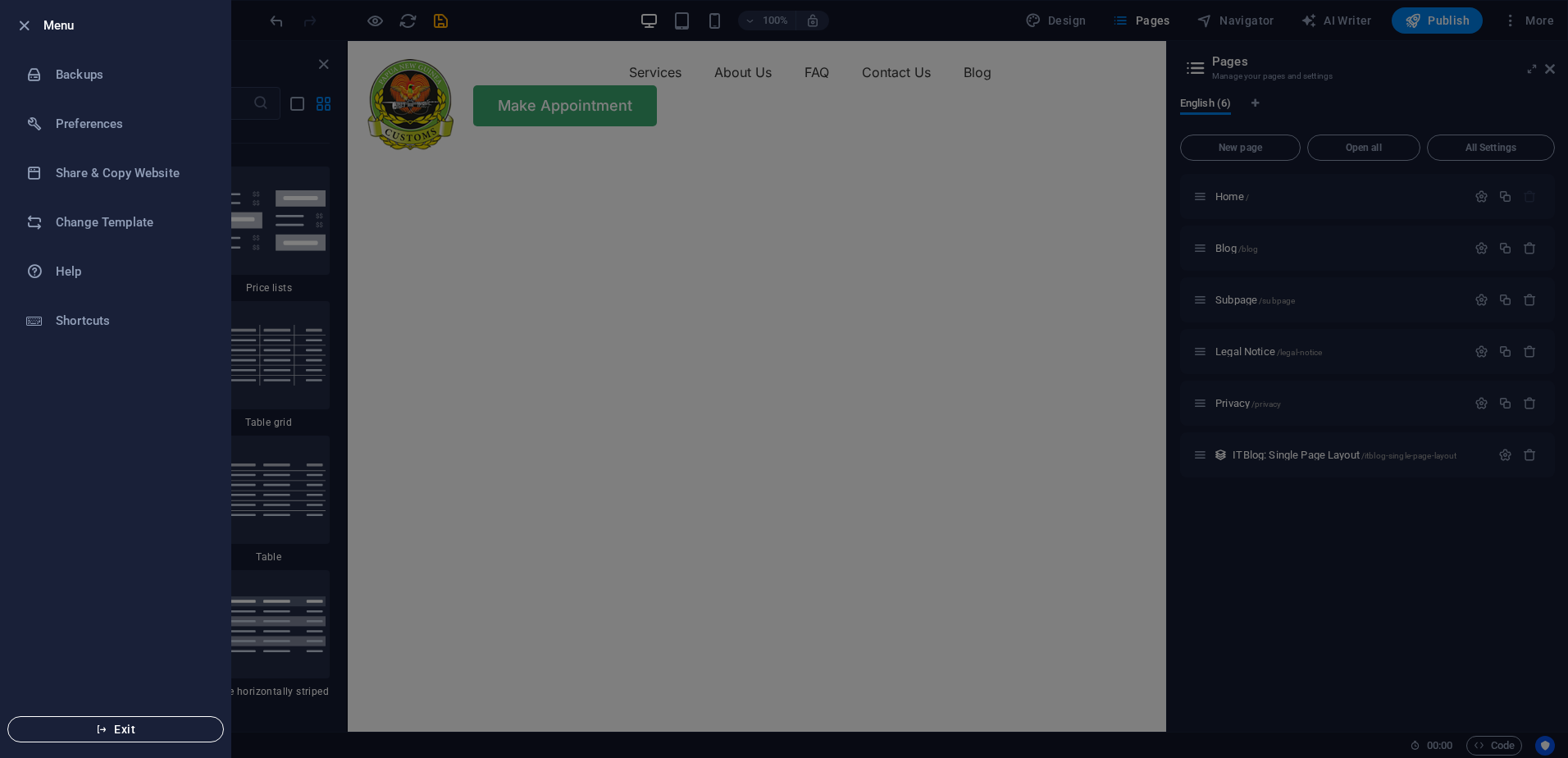
click at [173, 724] on span "Exit" at bounding box center [116, 730] width 189 height 13
